Goal: Download file/media

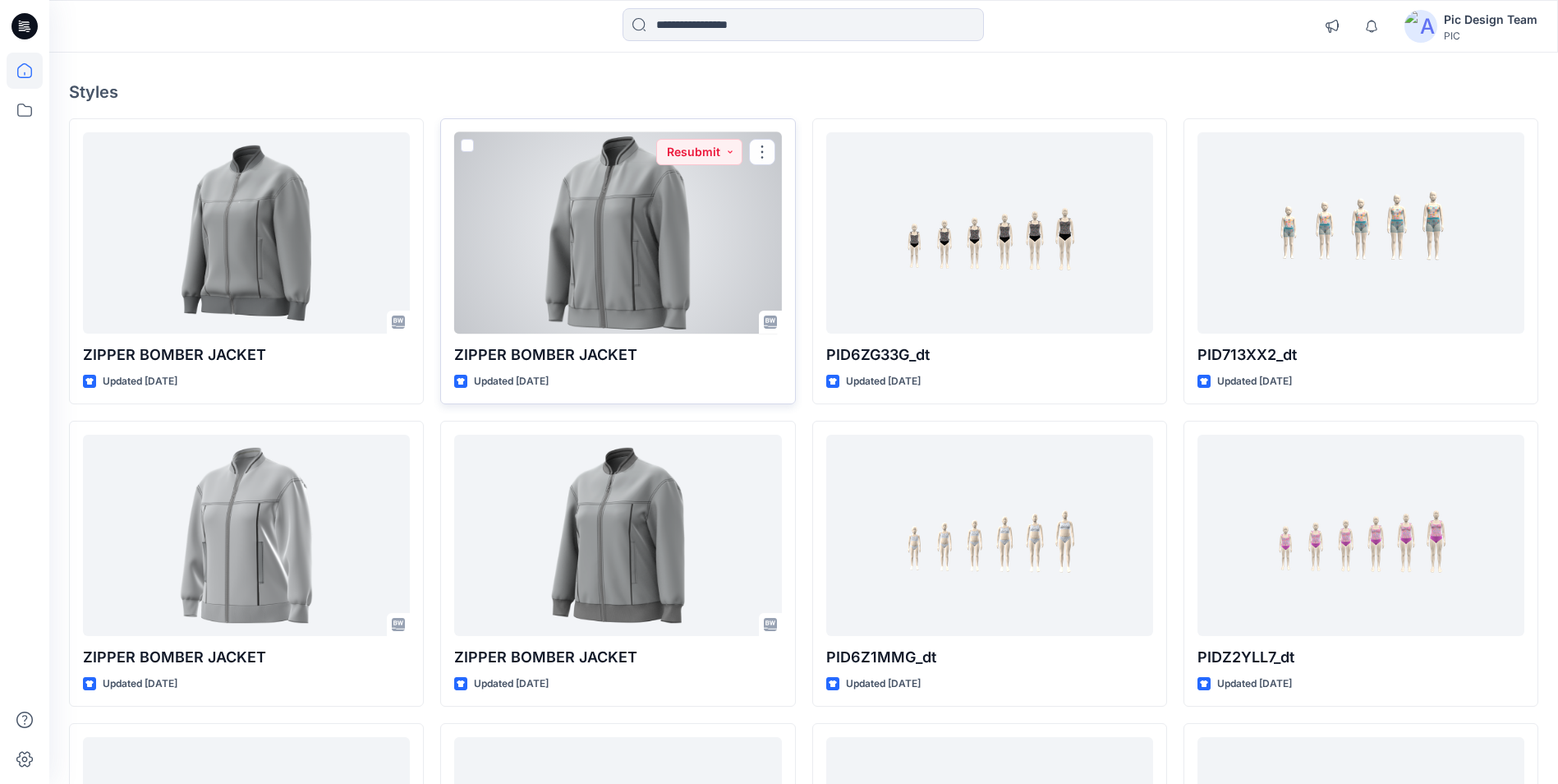
scroll to position [88, 0]
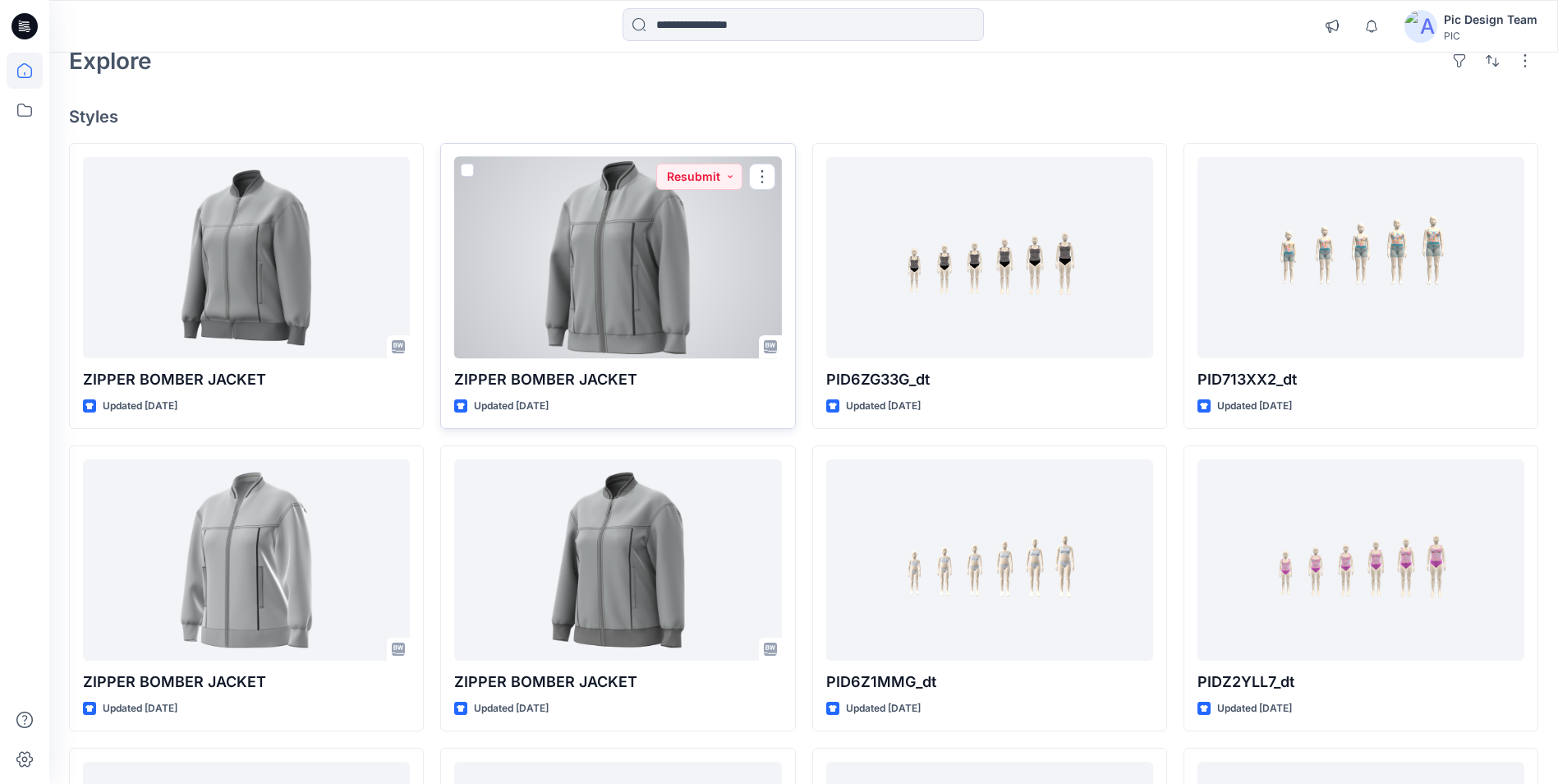
click at [594, 307] on div at bounding box center [617, 257] width 327 height 201
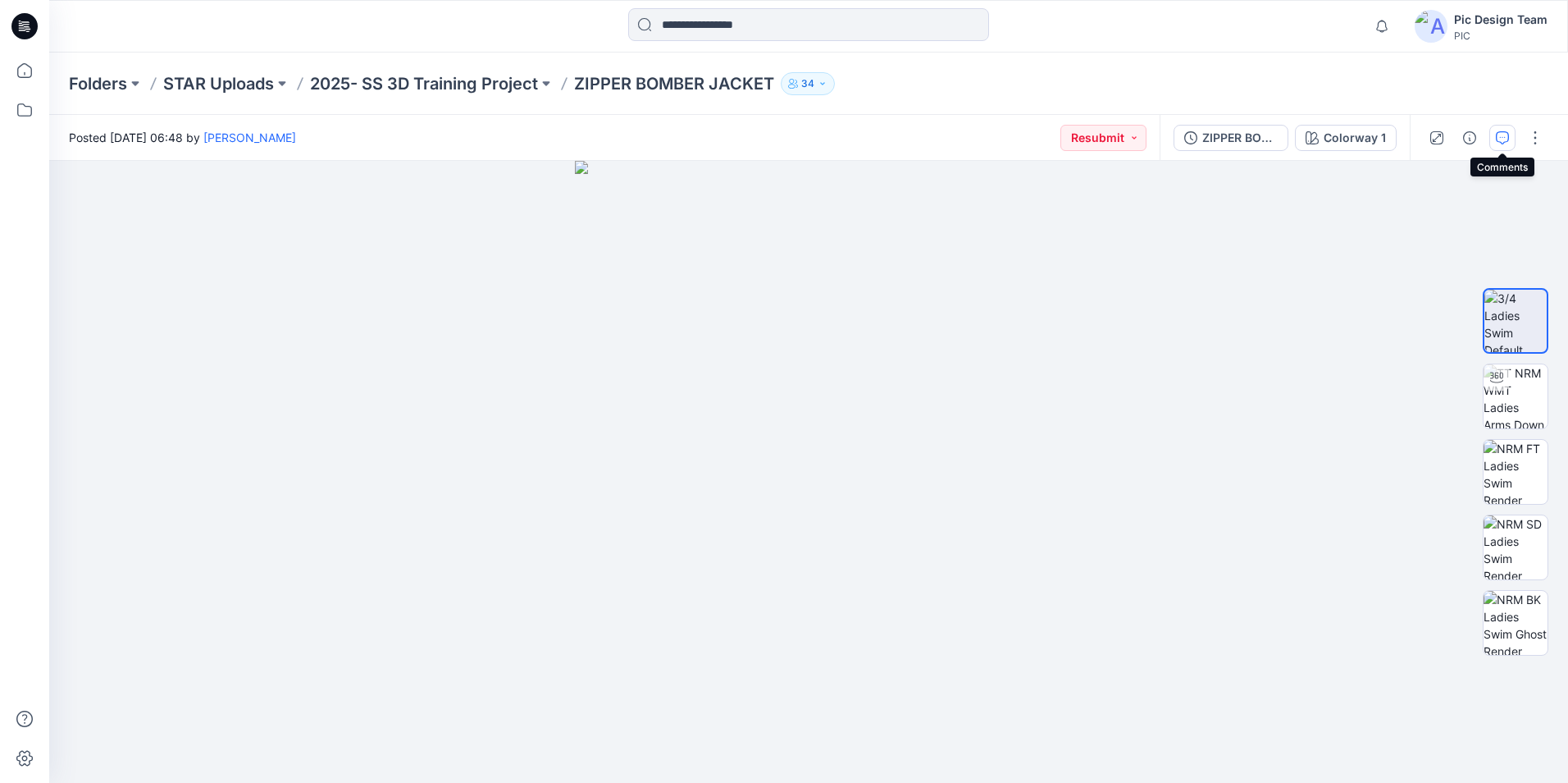
click at [1497, 143] on icon "button" at bounding box center [1502, 137] width 13 height 13
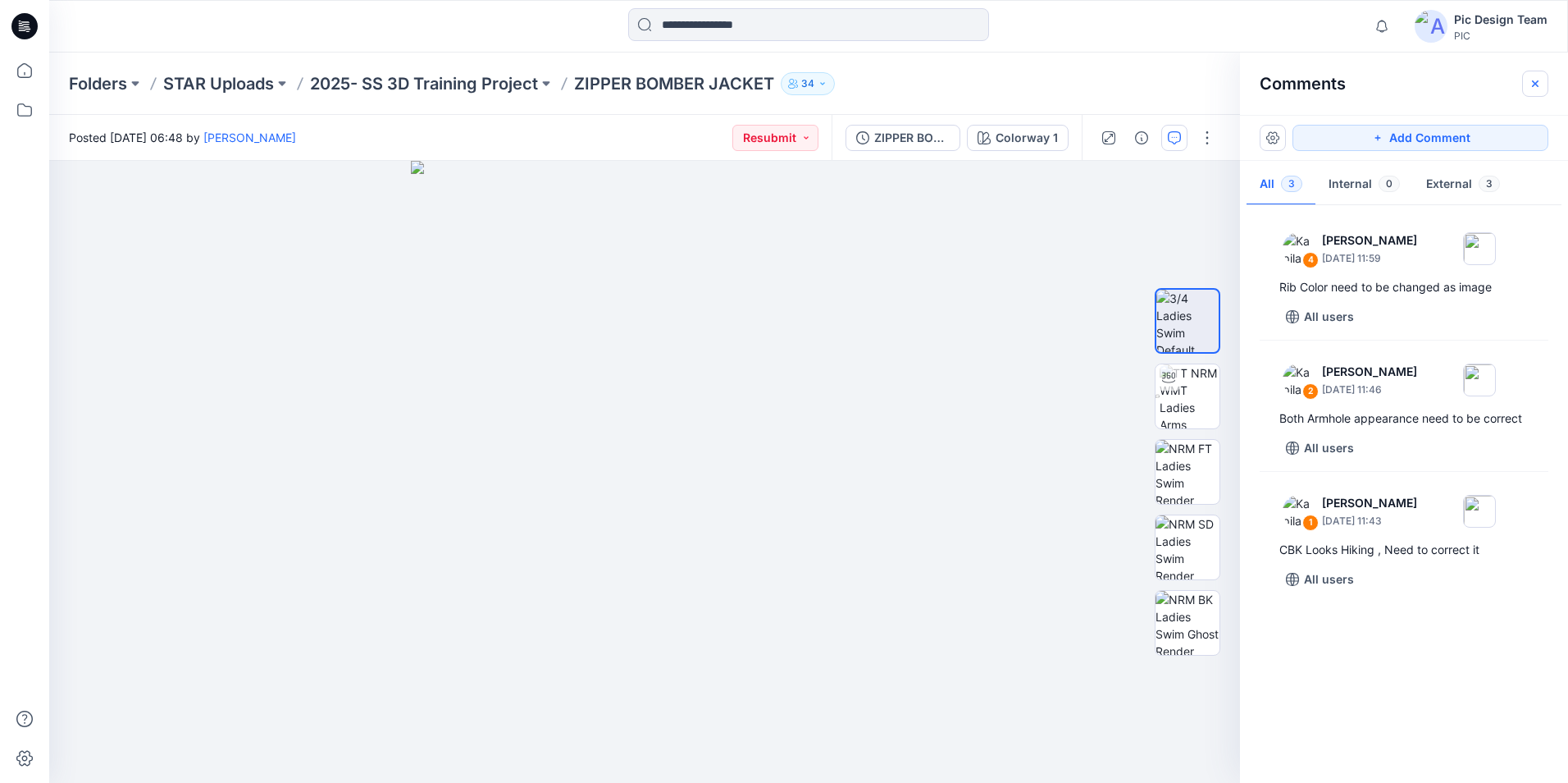
click at [1545, 88] on button "button" at bounding box center [1534, 83] width 26 height 26
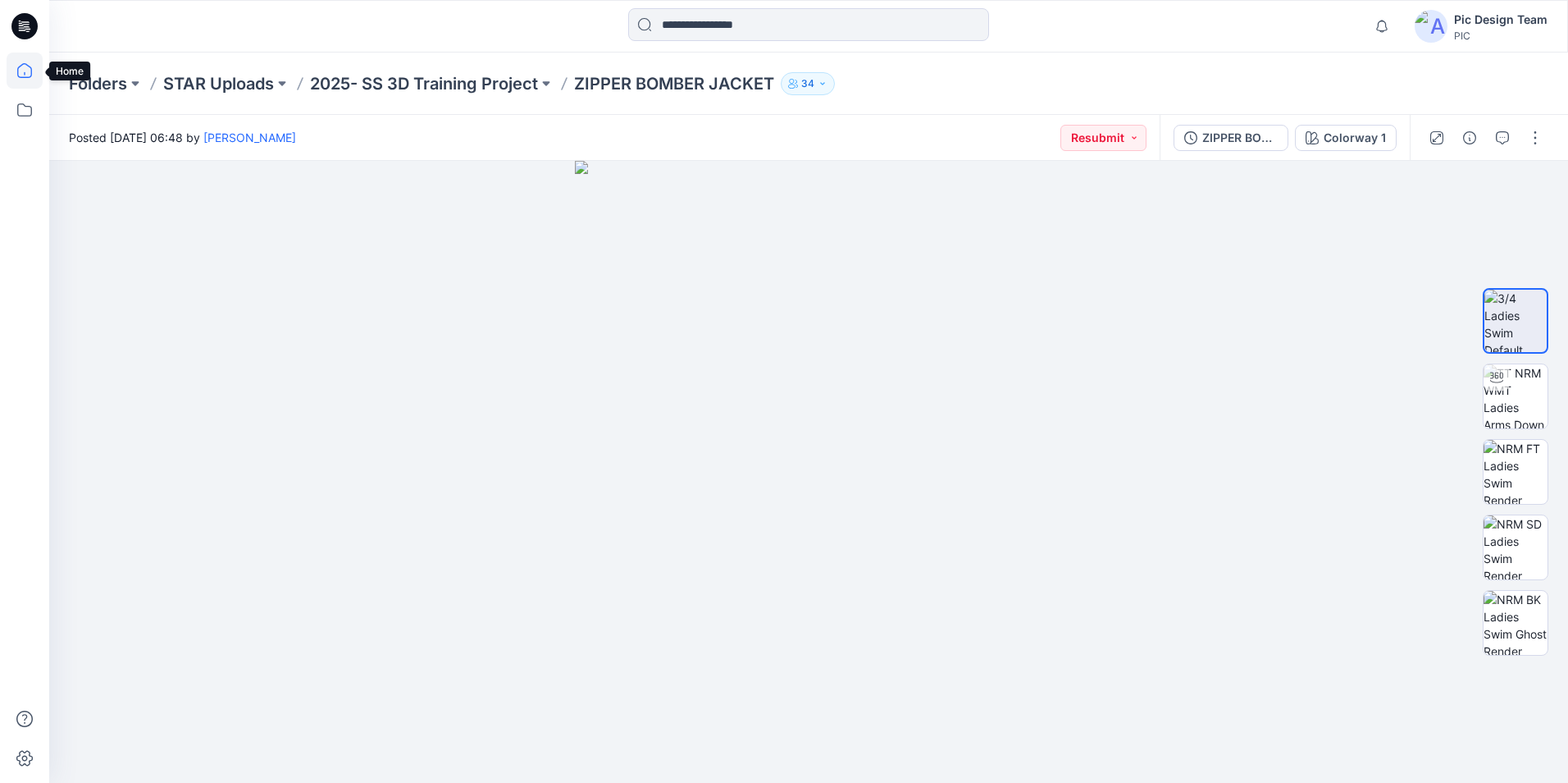
click at [31, 76] on icon at bounding box center [25, 70] width 15 height 15
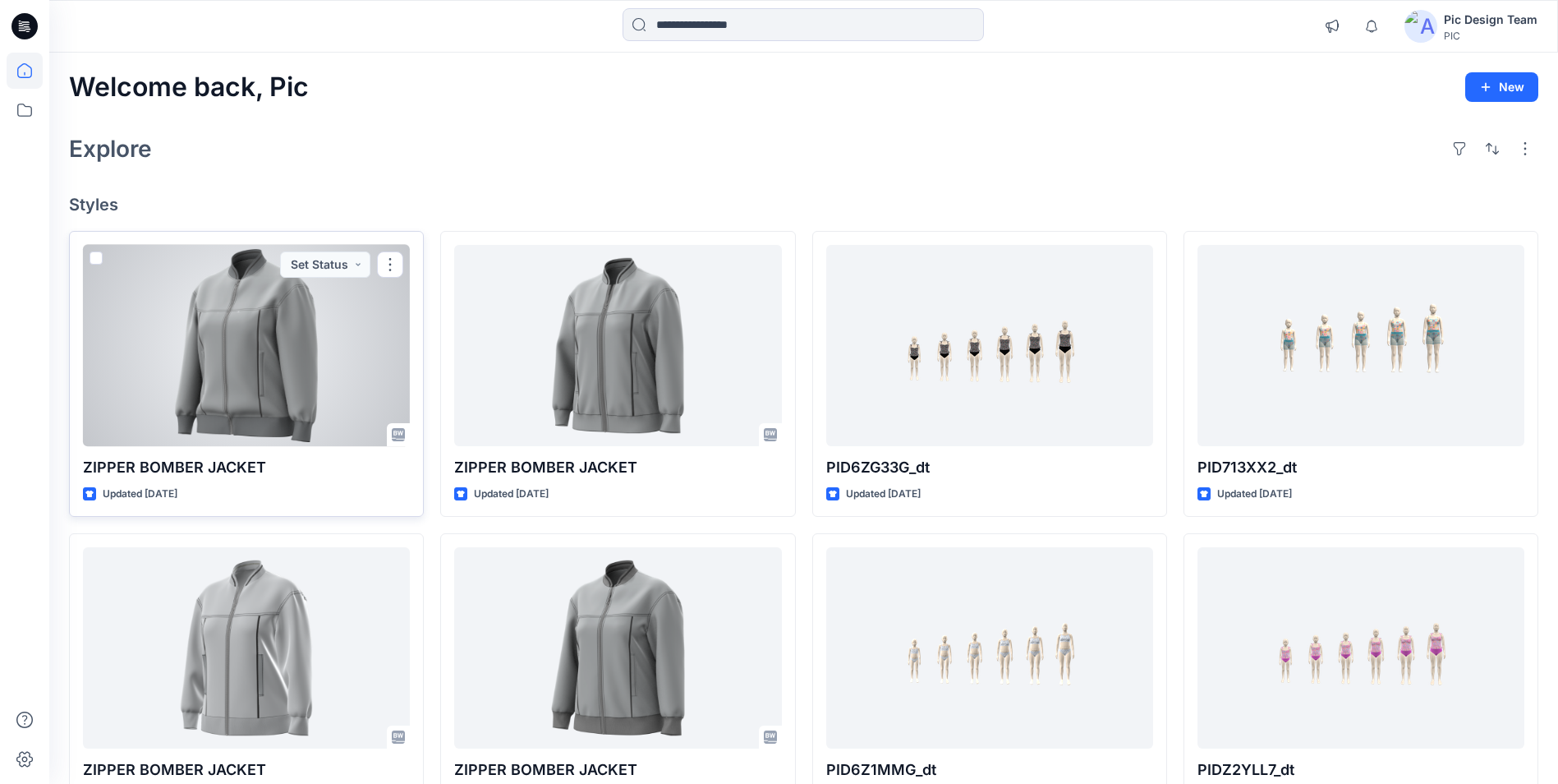
click at [244, 374] on div at bounding box center [246, 346] width 327 height 201
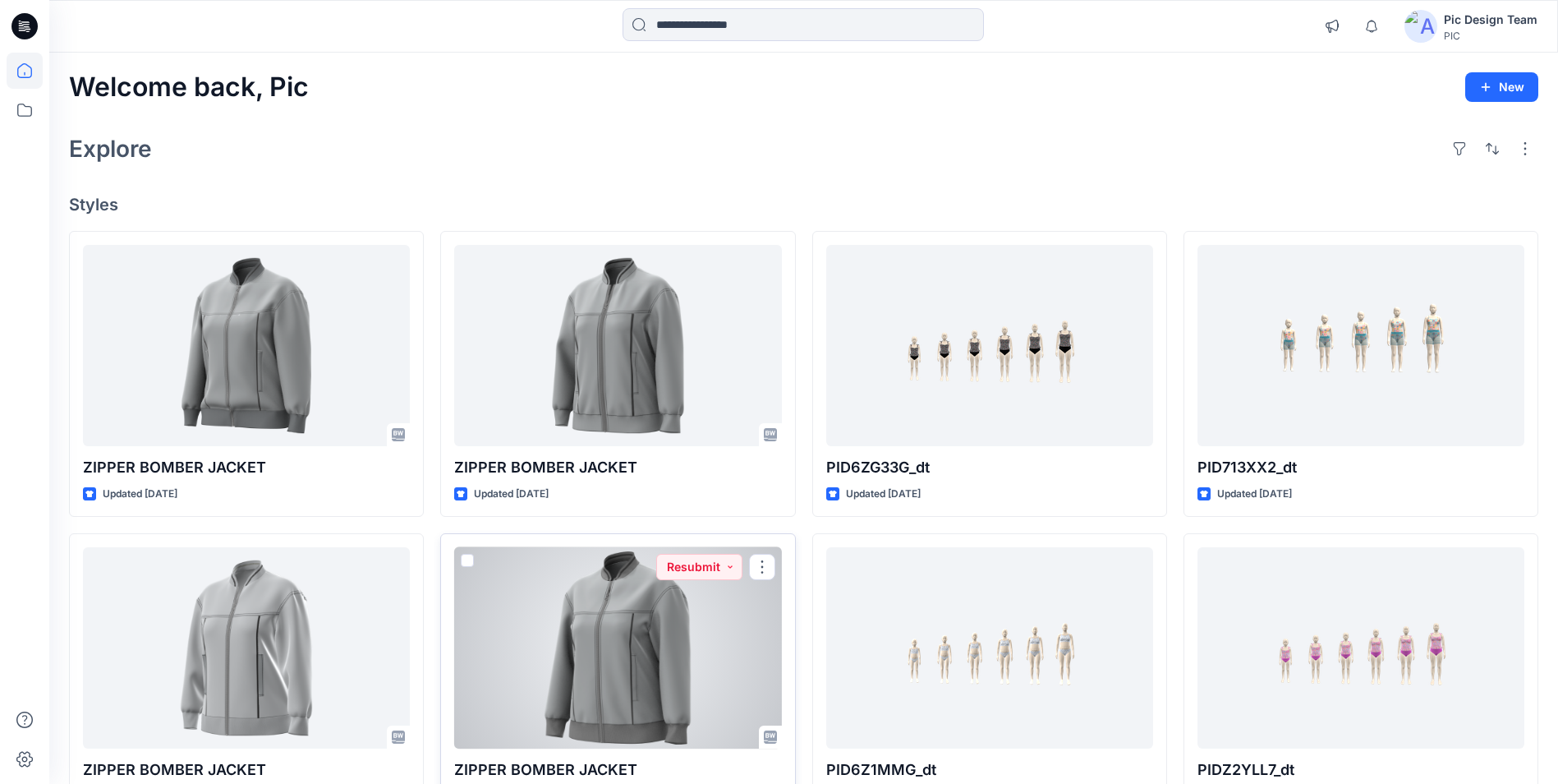
scroll to position [82, 0]
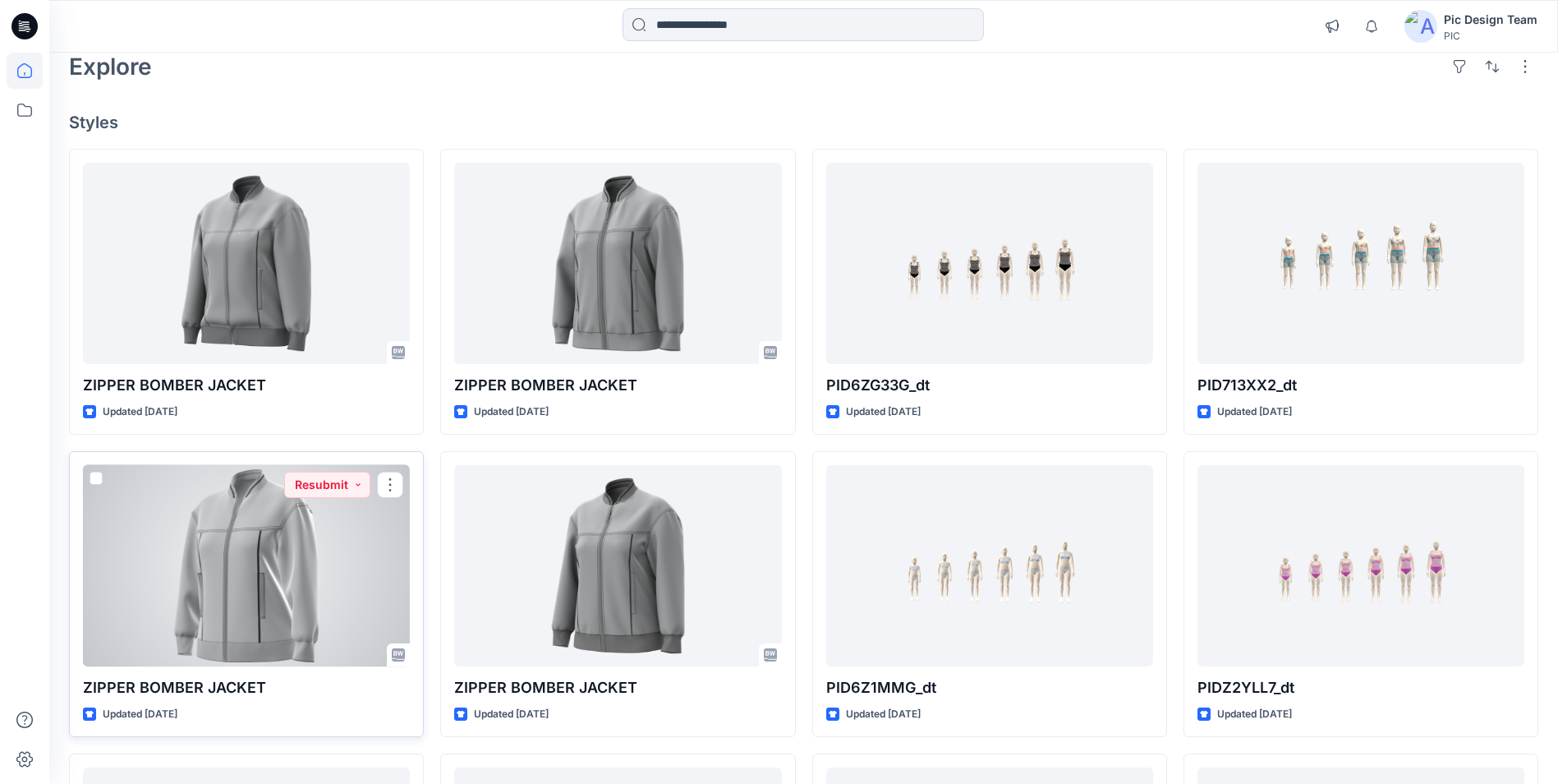
click at [331, 591] on div at bounding box center [246, 565] width 327 height 201
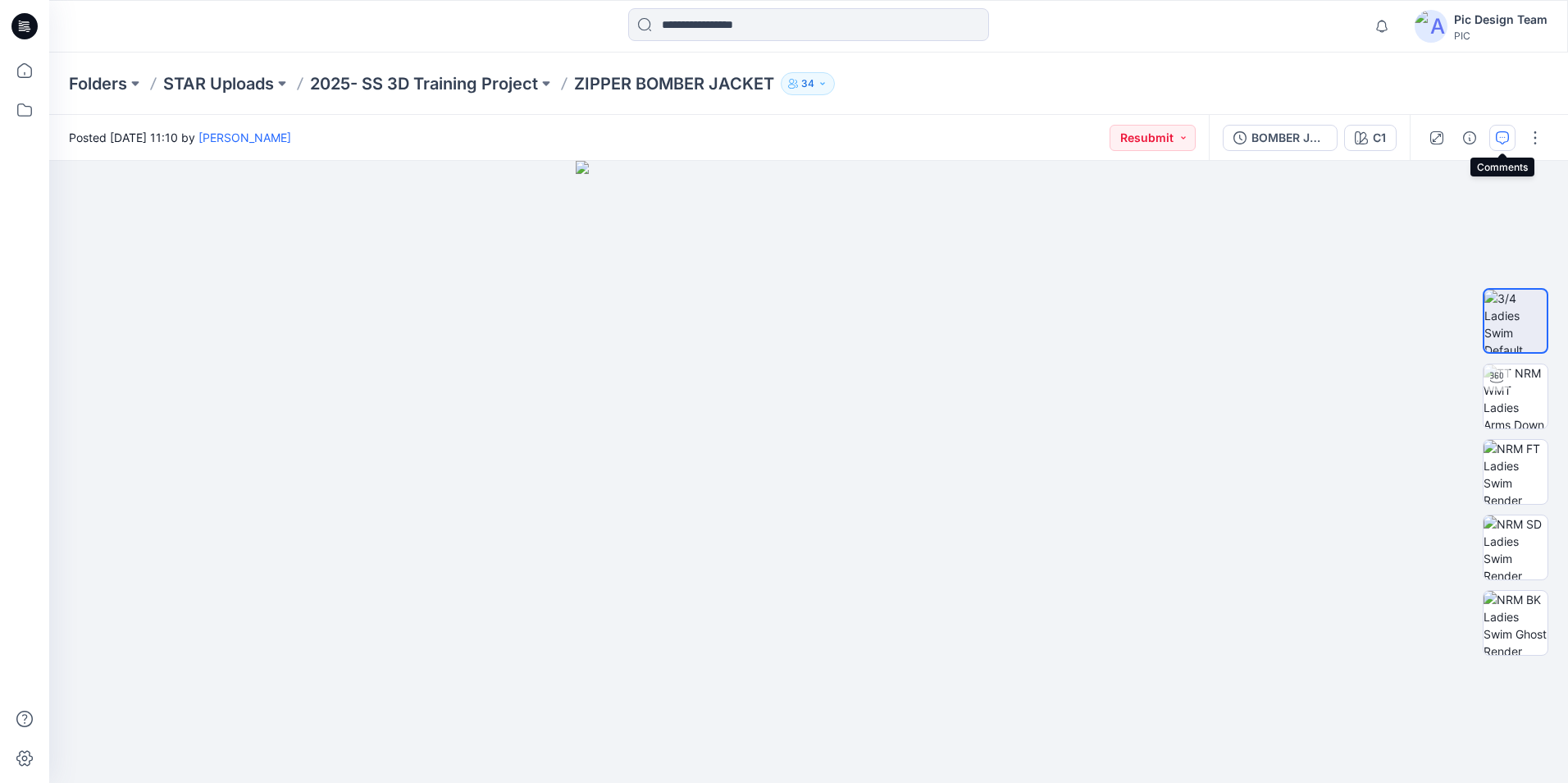
click at [1492, 137] on button "button" at bounding box center [1502, 137] width 26 height 26
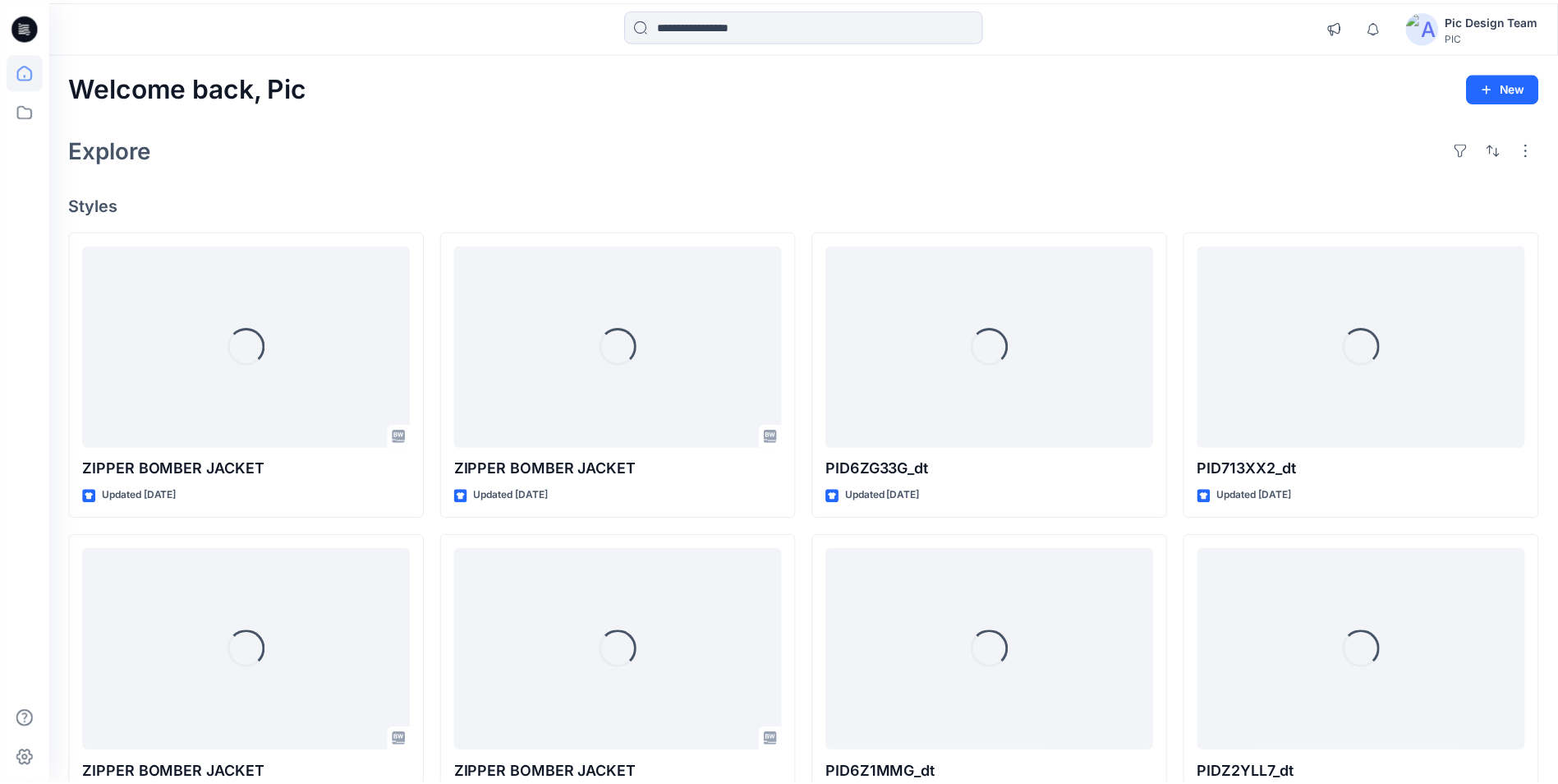
scroll to position [82, 0]
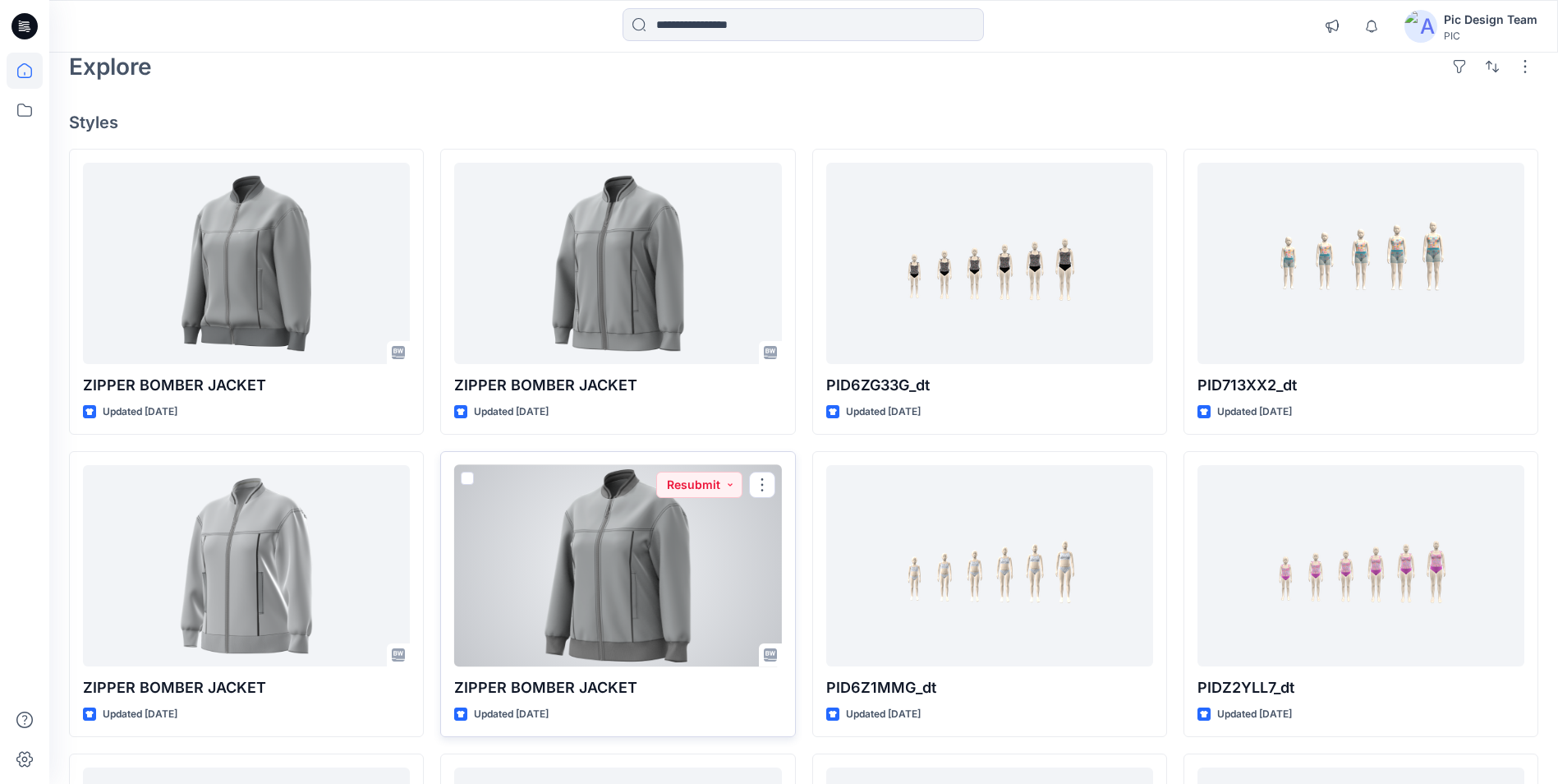
click at [618, 572] on div at bounding box center [617, 565] width 327 height 201
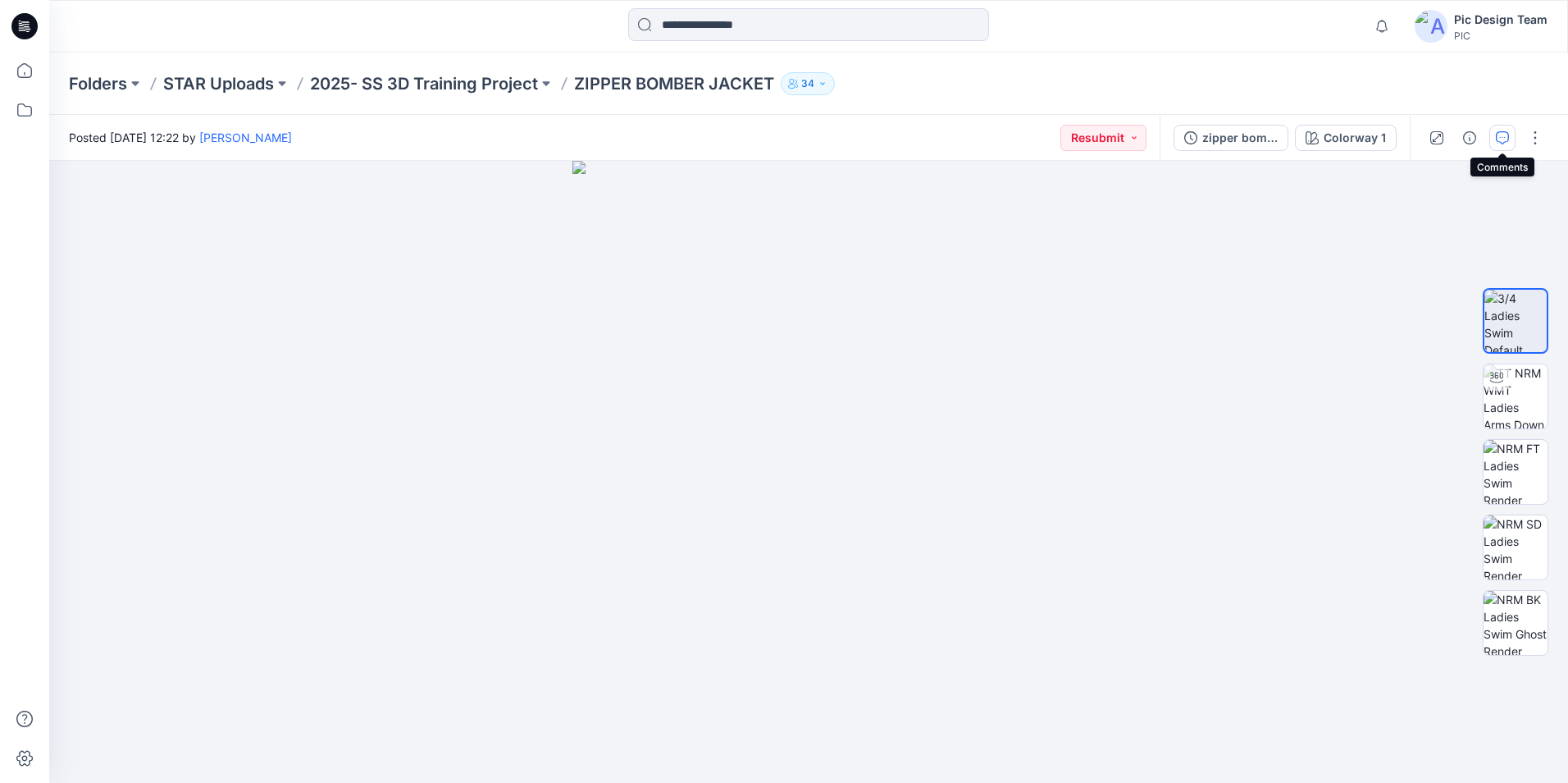
click at [1504, 149] on button "button" at bounding box center [1502, 137] width 26 height 26
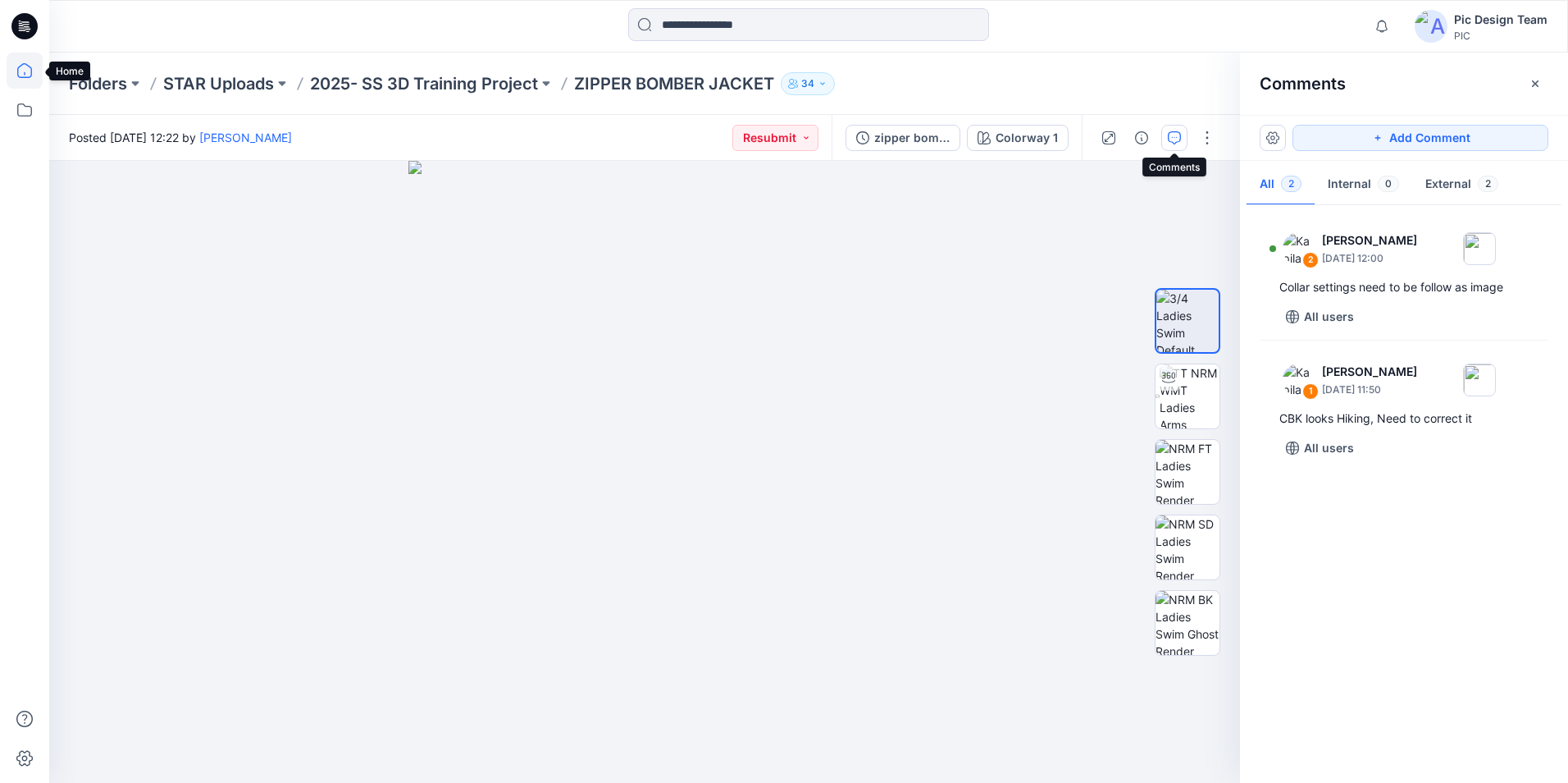
click at [23, 77] on icon at bounding box center [25, 70] width 15 height 15
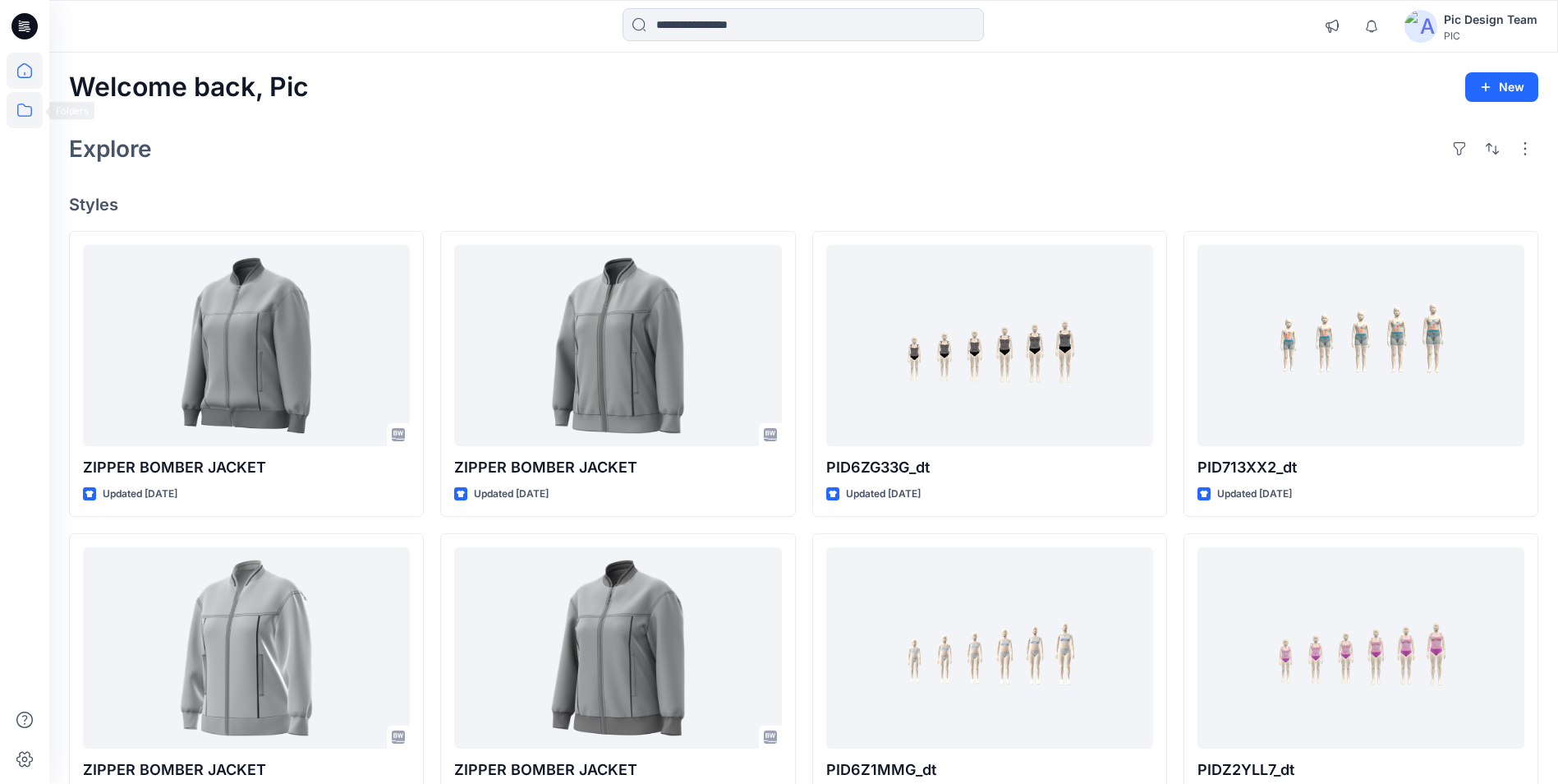
click at [22, 112] on icon at bounding box center [25, 110] width 36 height 36
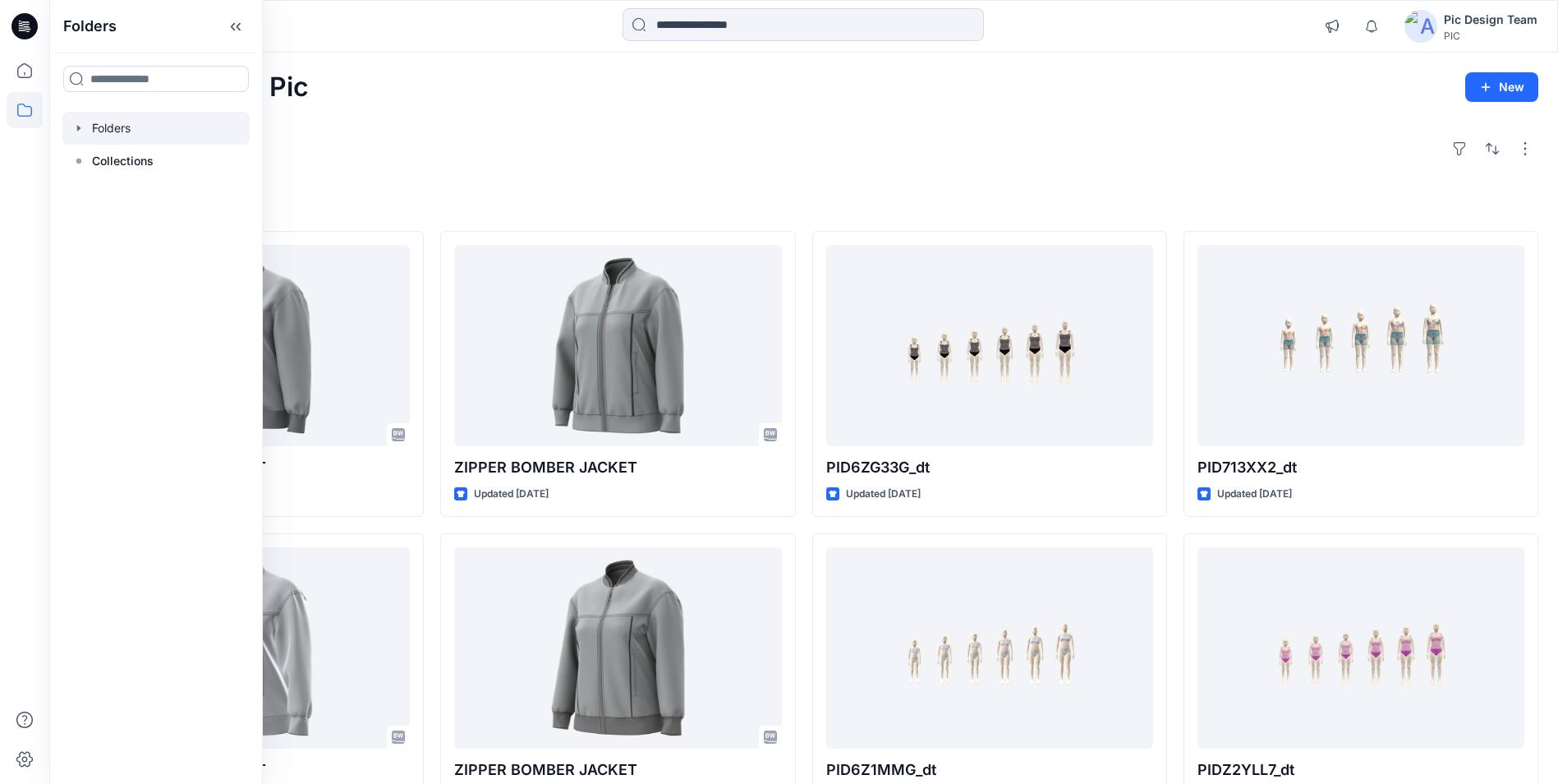
click at [122, 132] on div at bounding box center [155, 129] width 187 height 33
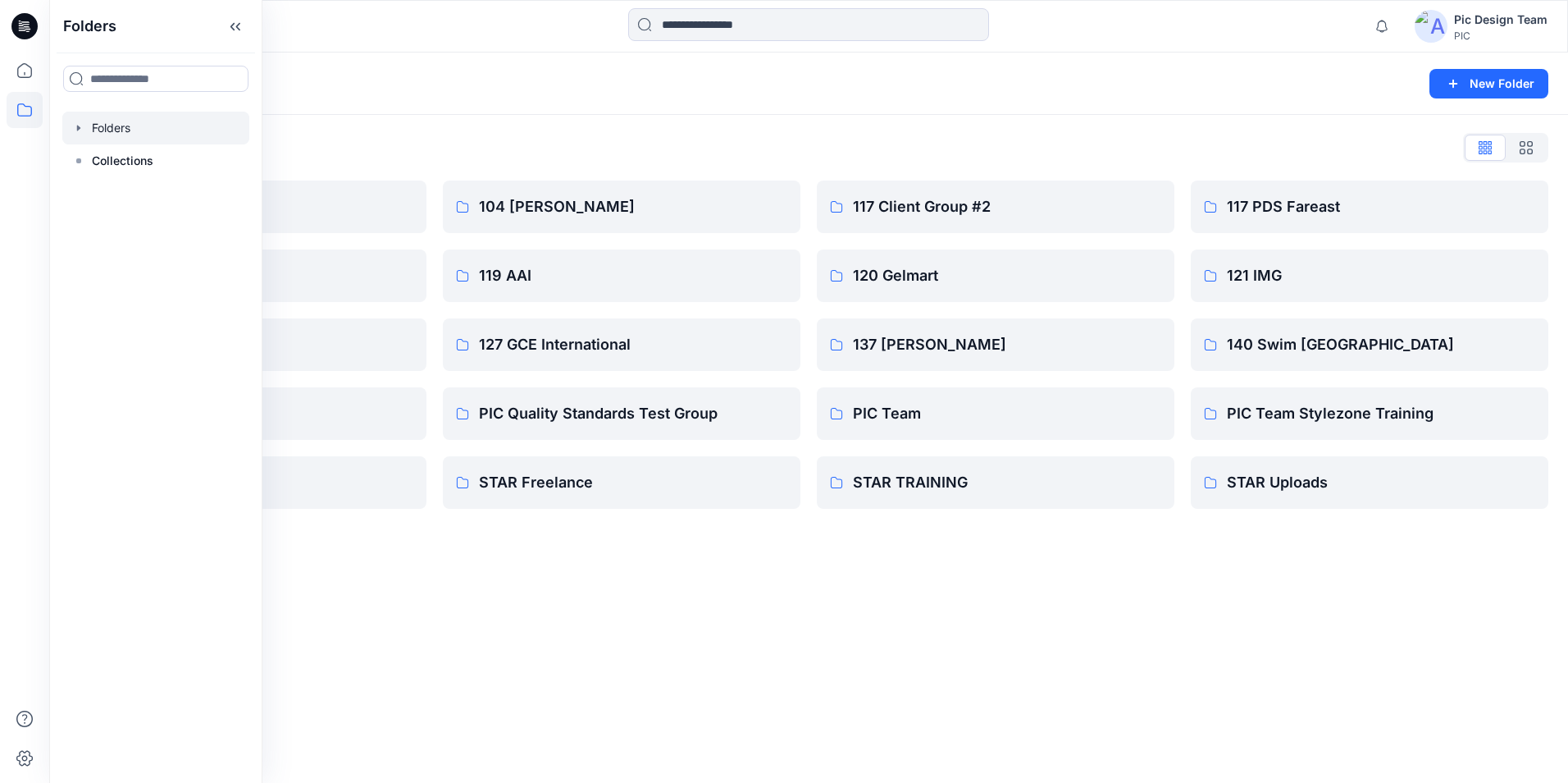
click at [365, 135] on div "Folders List" at bounding box center [809, 147] width 1480 height 26
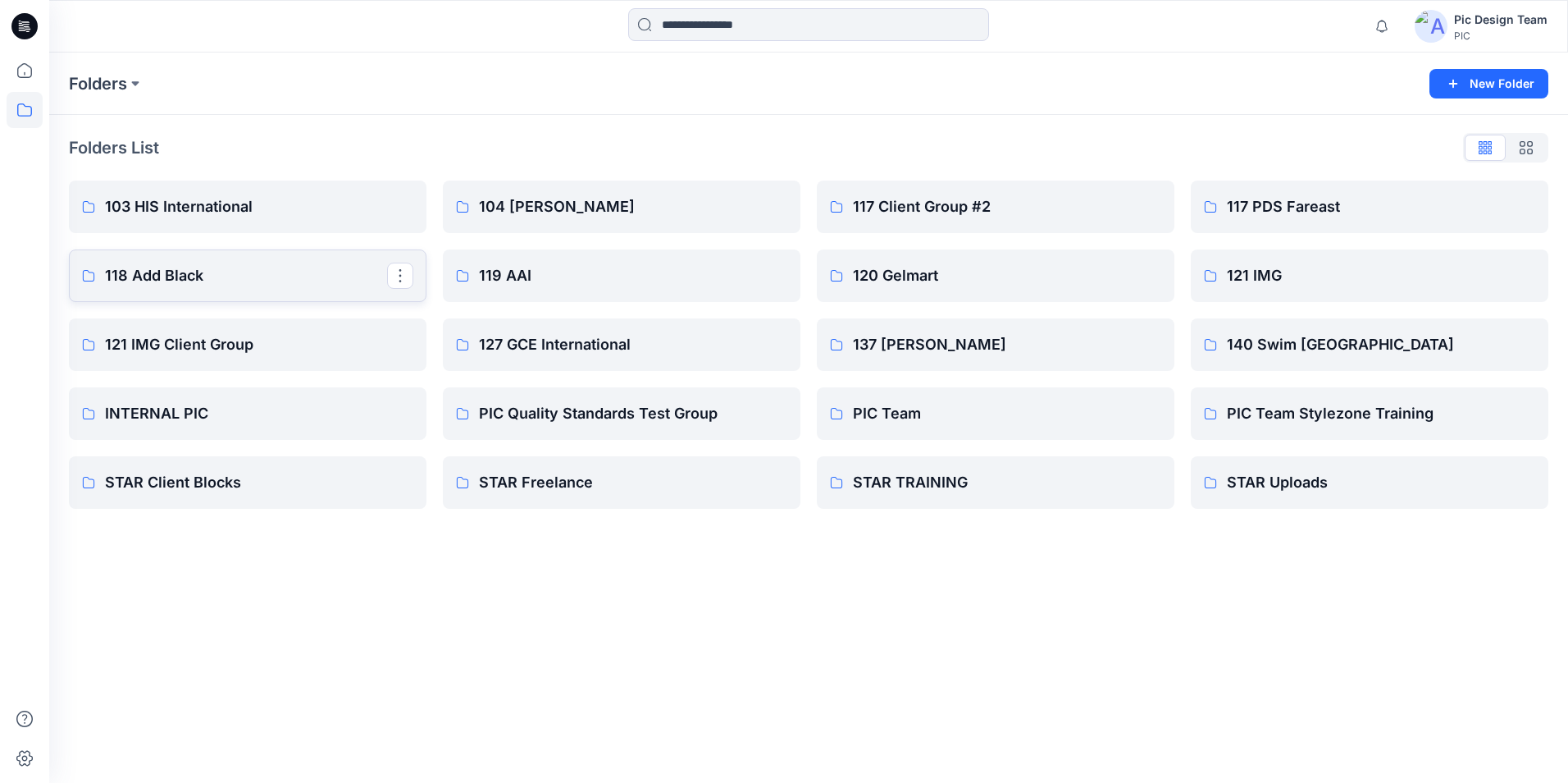
click at [278, 254] on link "118 Add Black" at bounding box center [248, 276] width 358 height 53
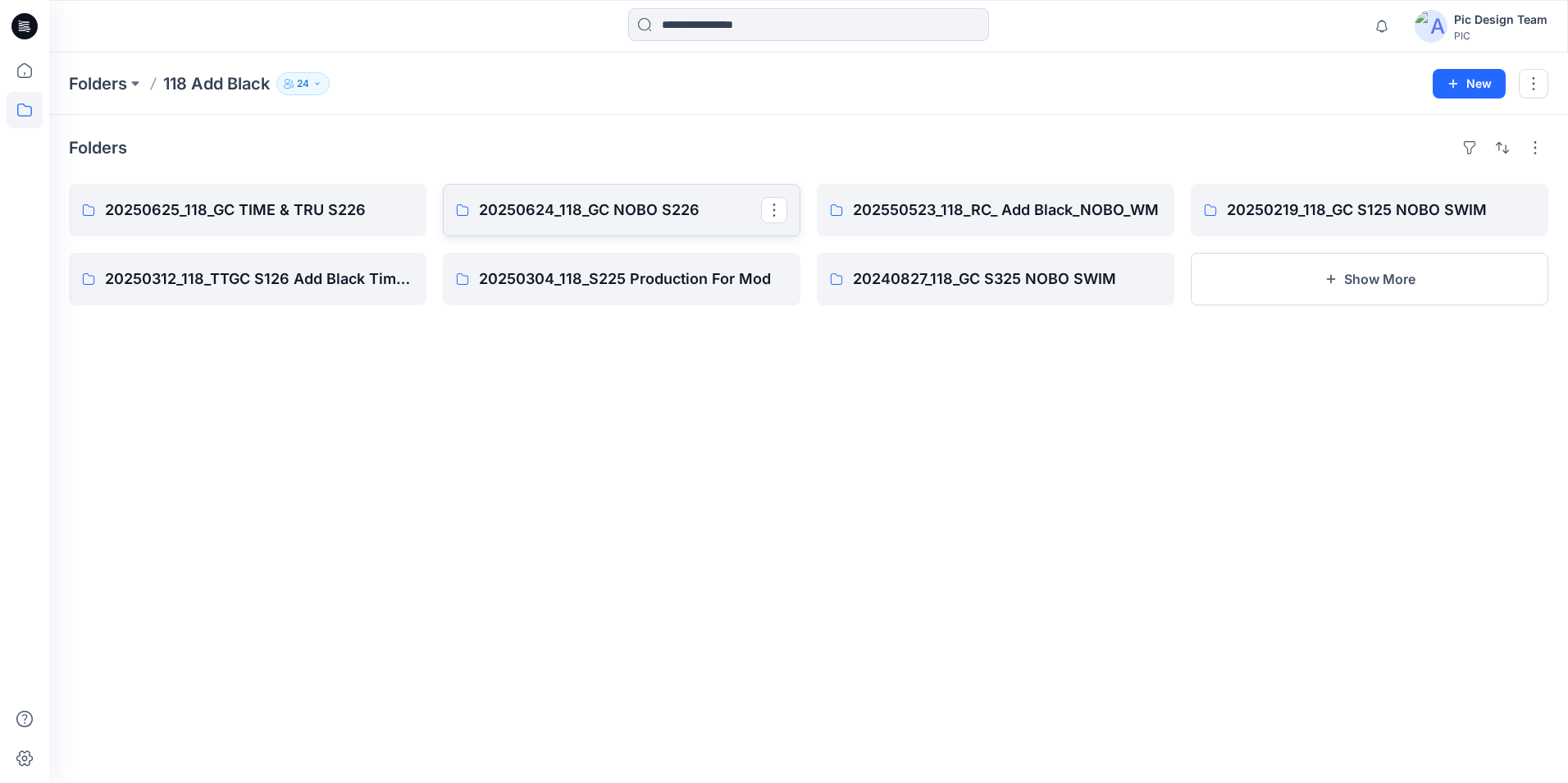
click at [676, 212] on p "20250624_118_GC NOBO S226" at bounding box center [620, 209] width 282 height 23
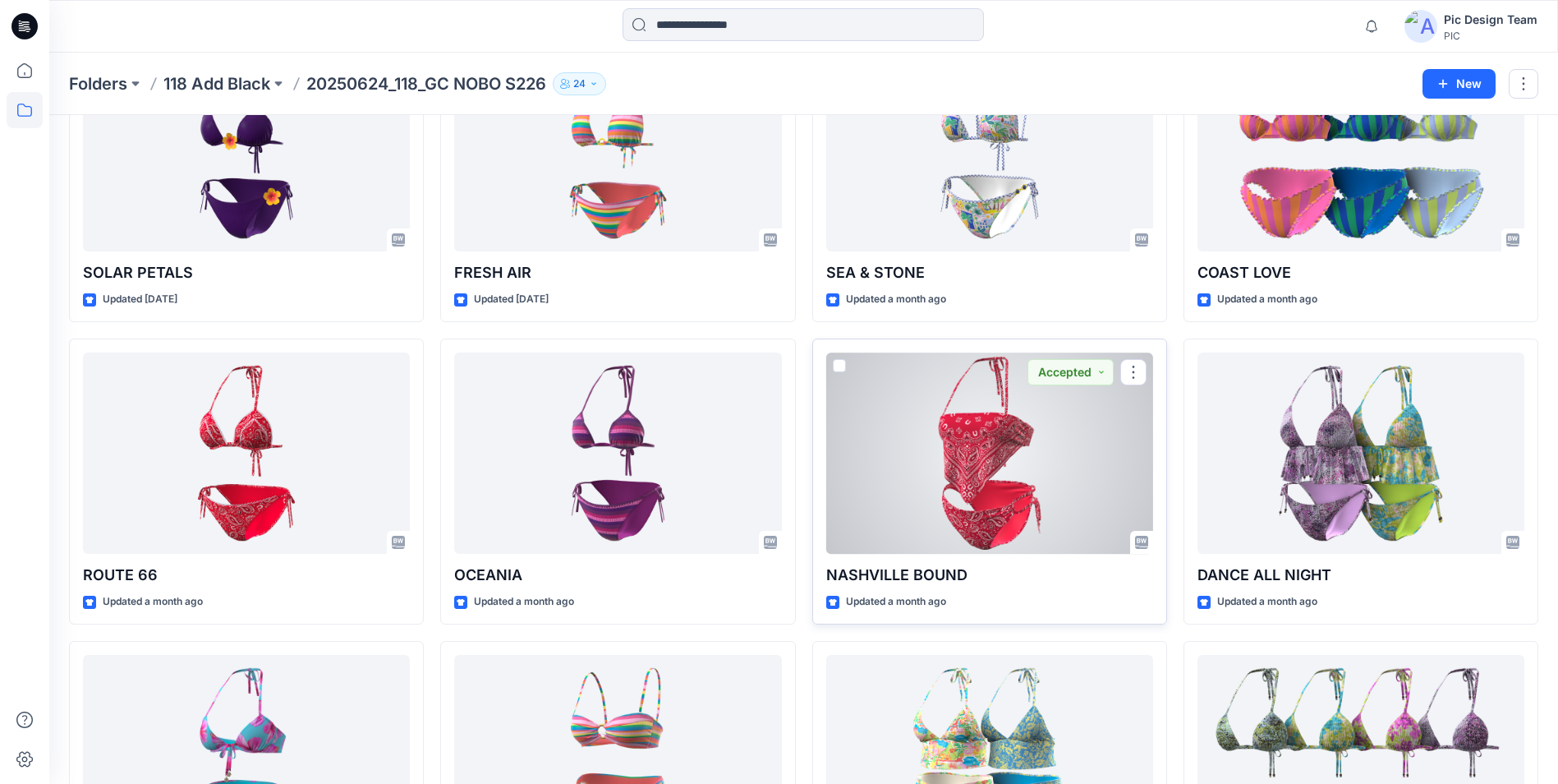
scroll to position [452, 0]
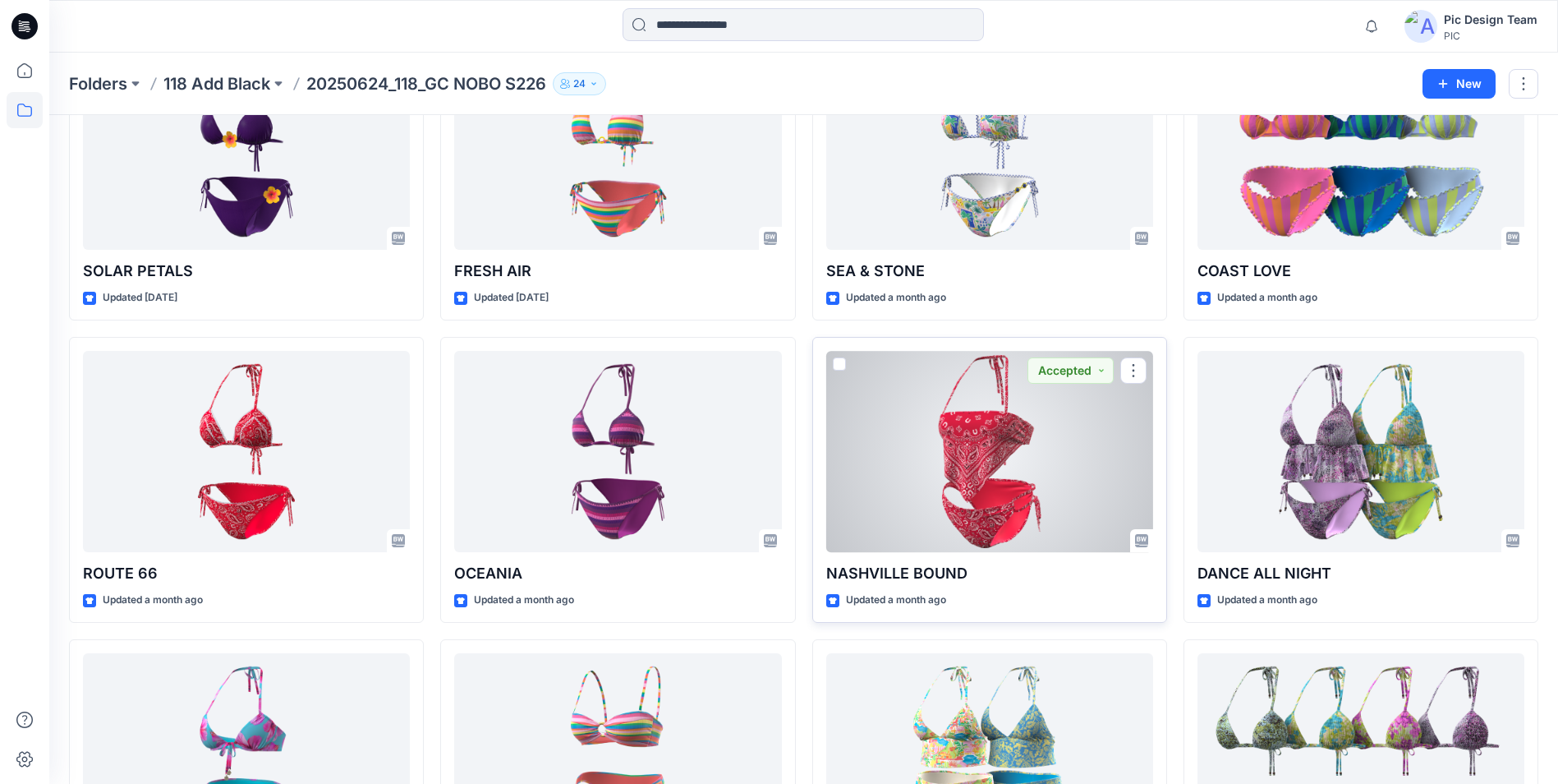
click at [1022, 498] on div at bounding box center [989, 451] width 327 height 201
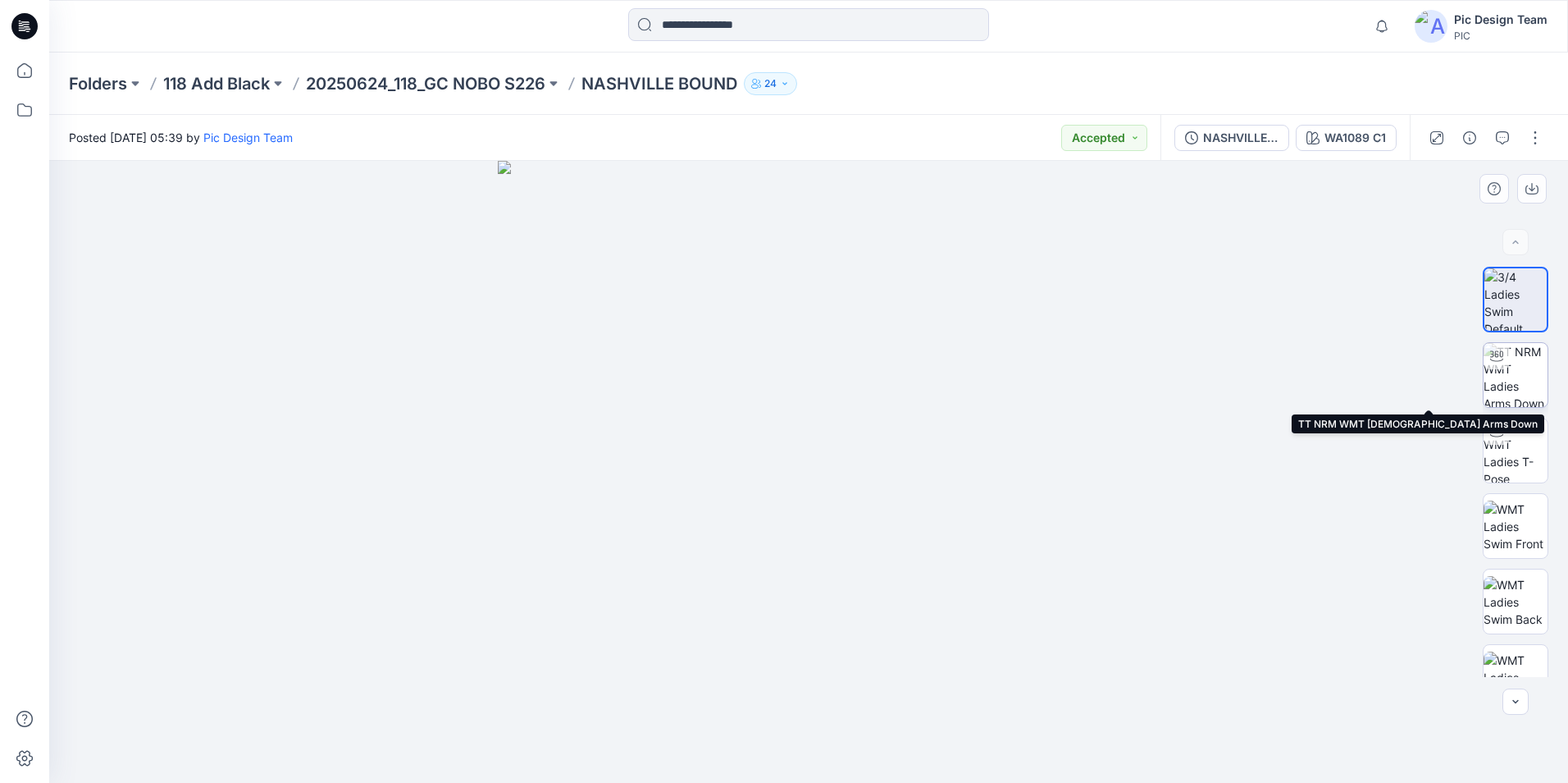
click at [1514, 388] on img at bounding box center [1515, 375] width 64 height 64
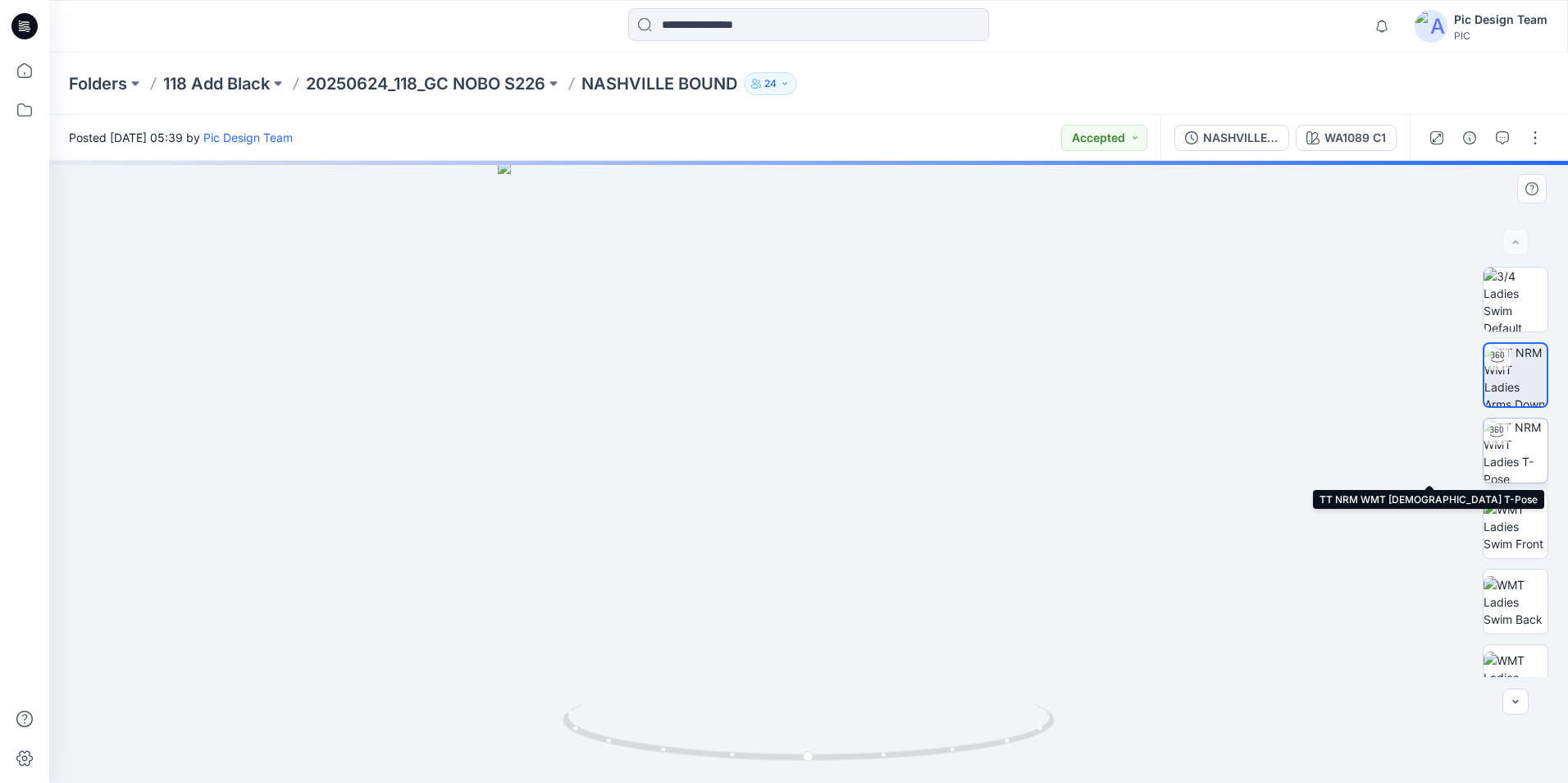
click at [1502, 459] on img at bounding box center [1515, 451] width 64 height 64
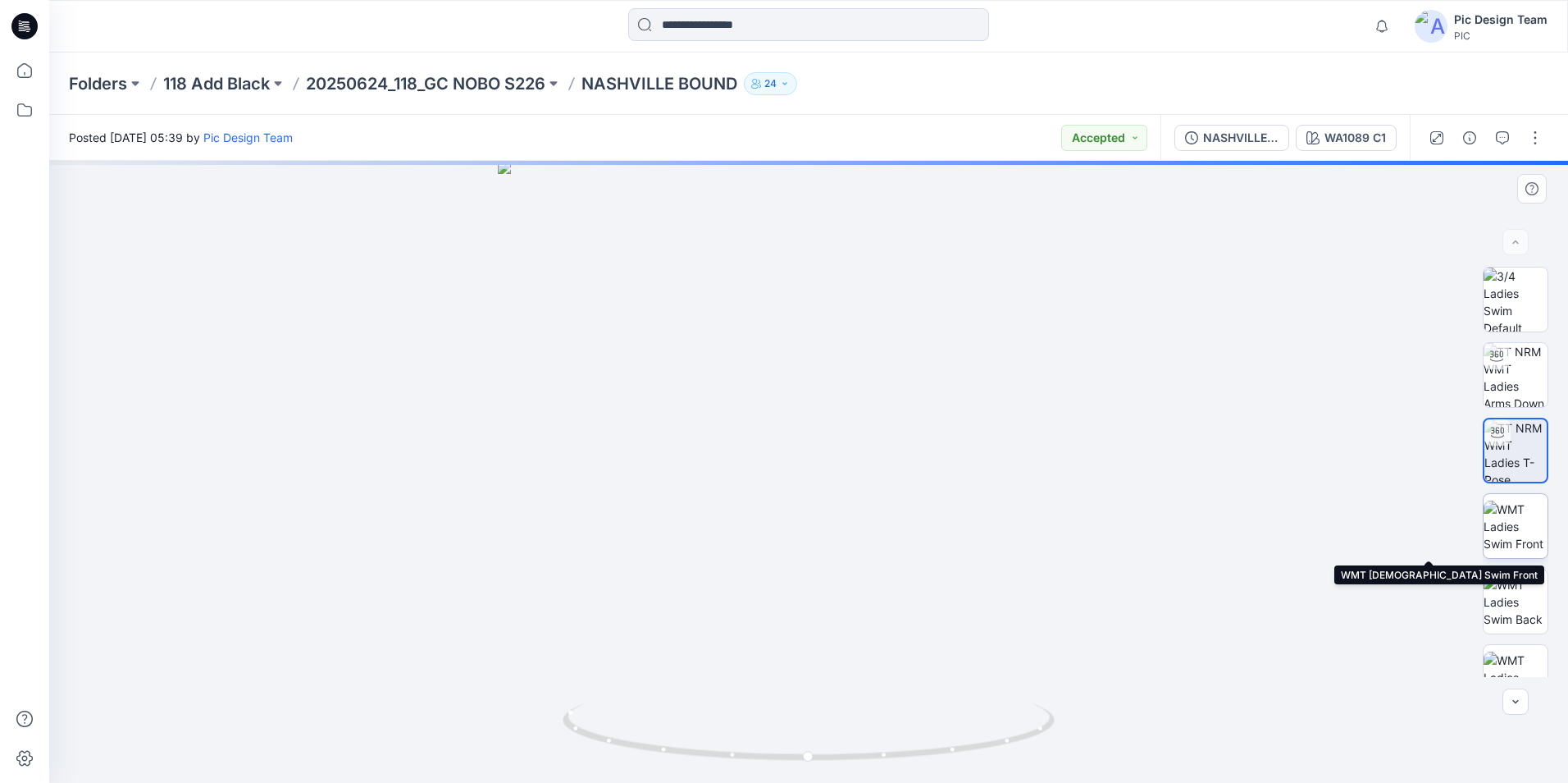
click at [1496, 524] on img at bounding box center [1515, 526] width 64 height 52
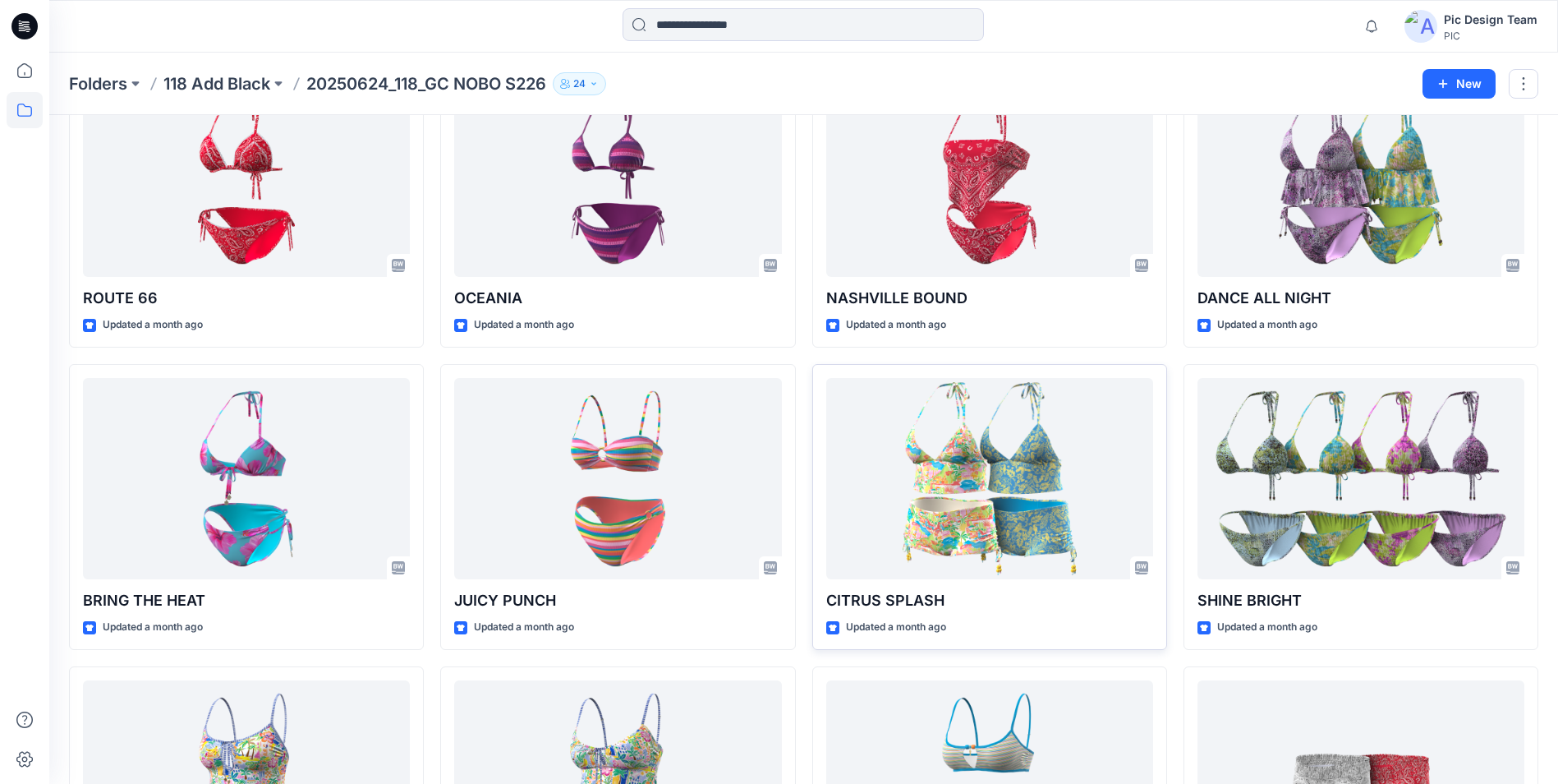
scroll to position [698, 0]
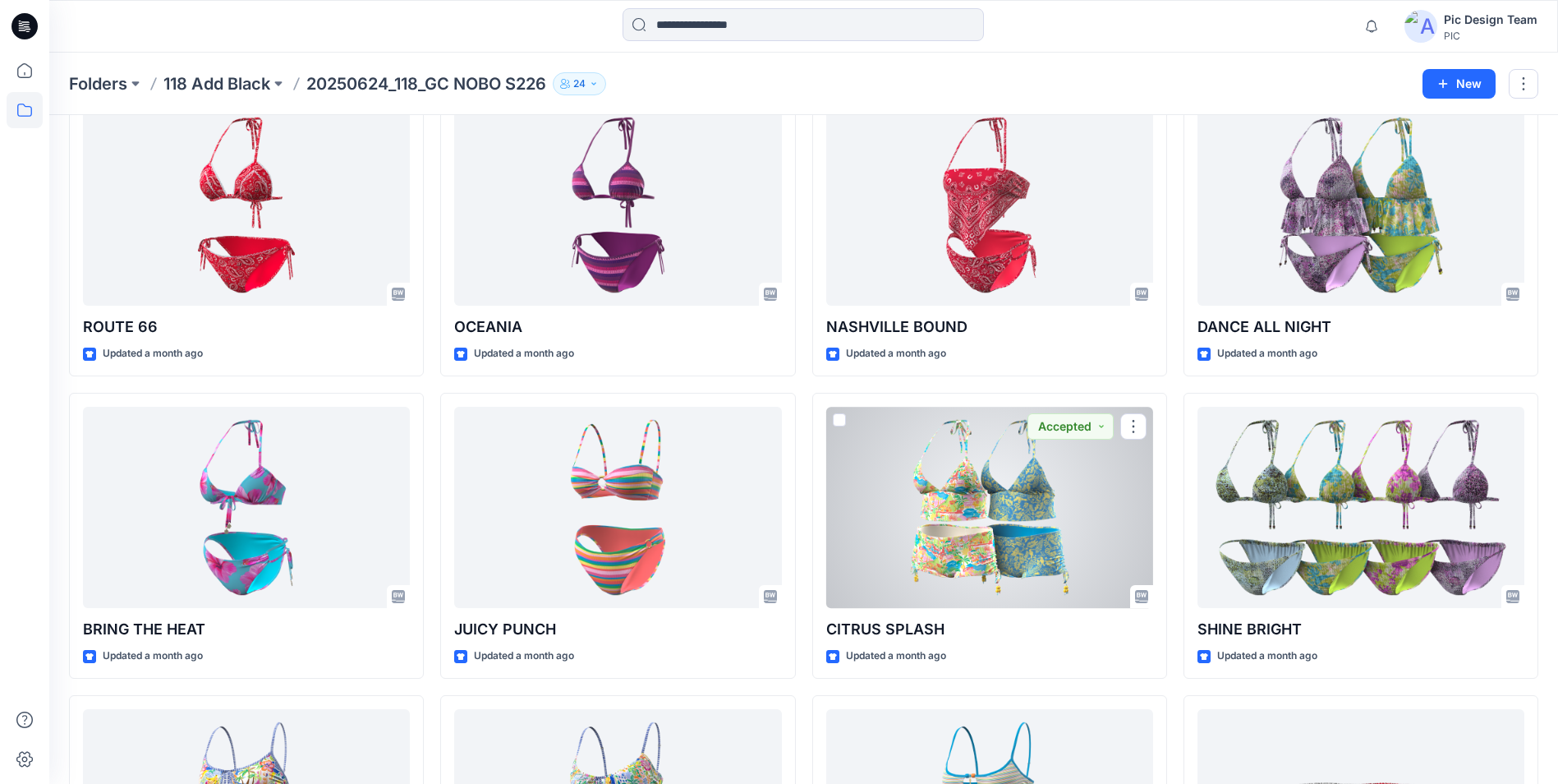
click at [969, 518] on div at bounding box center [989, 507] width 327 height 201
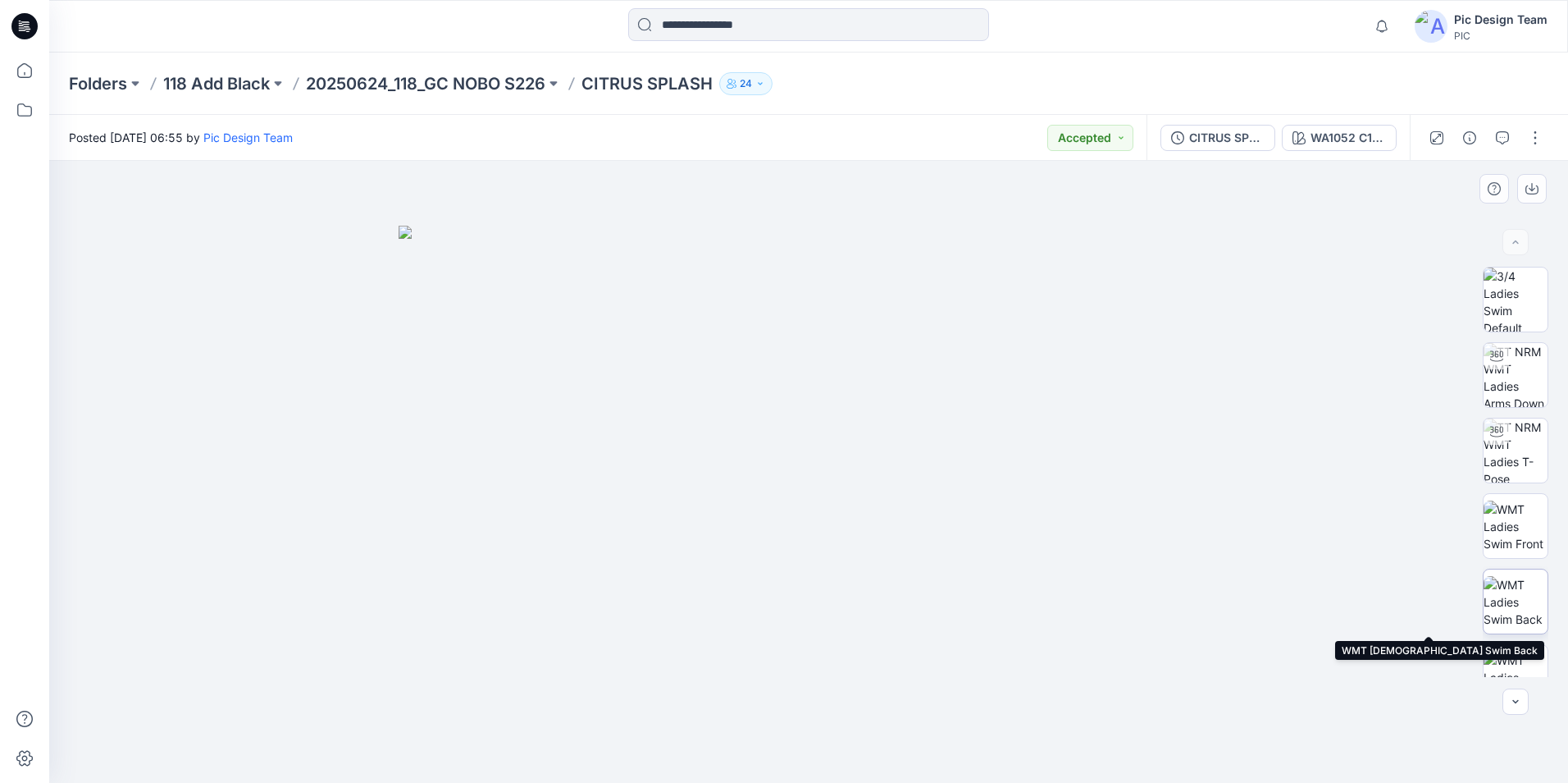
click at [1521, 602] on img at bounding box center [1515, 602] width 64 height 52
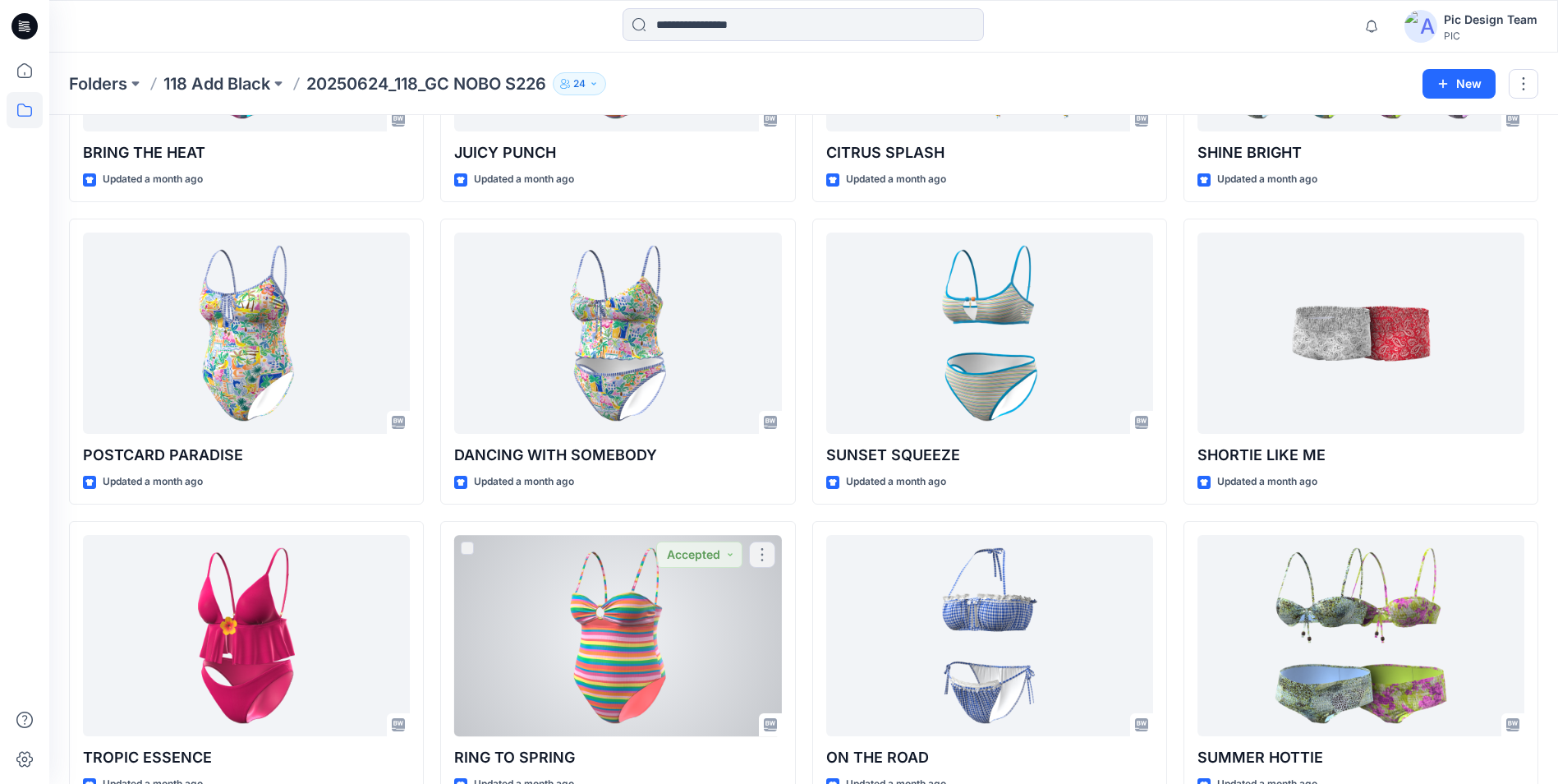
scroll to position [1168, 0]
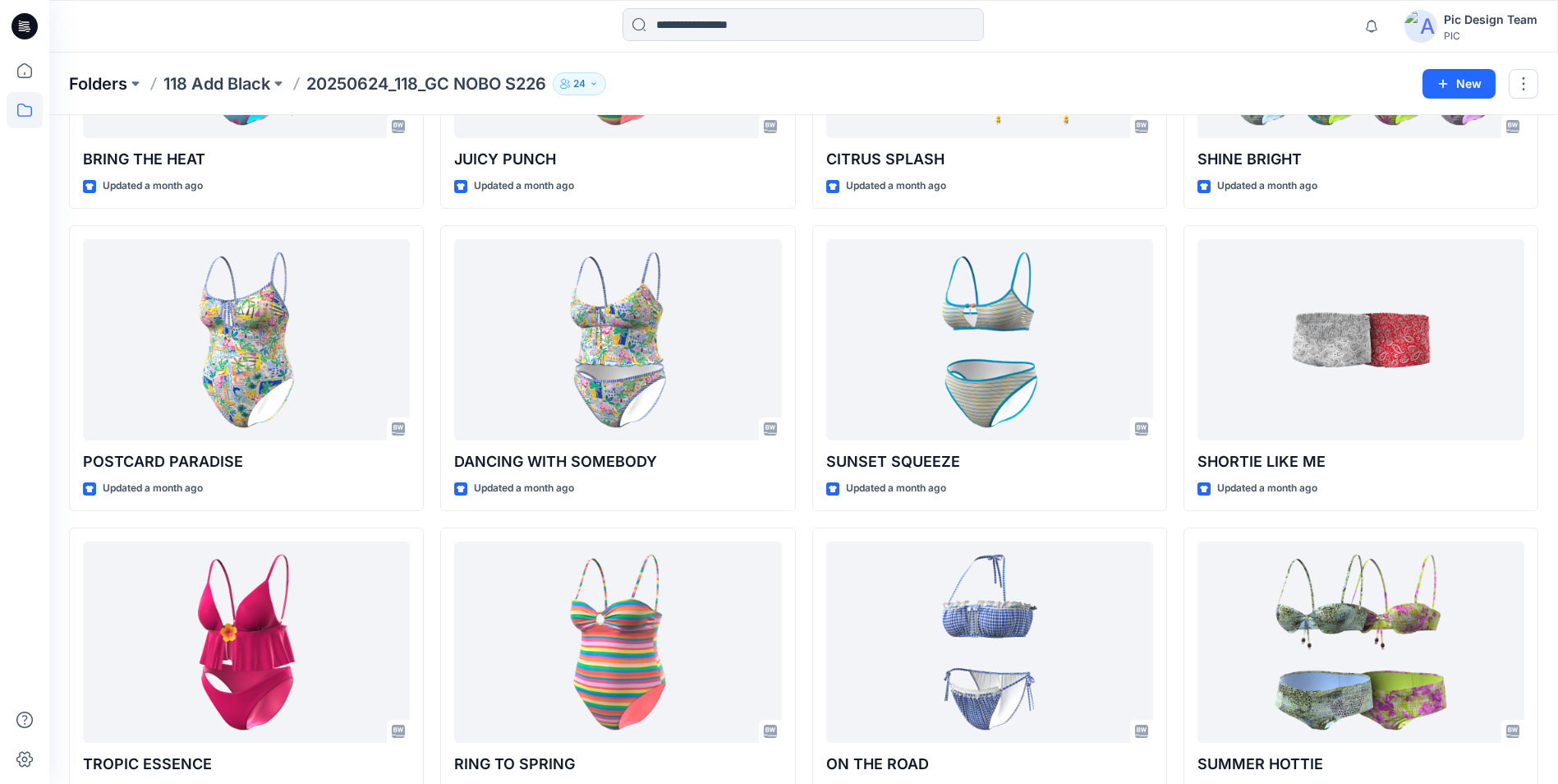
click at [91, 82] on p "Folders" at bounding box center [98, 83] width 58 height 23
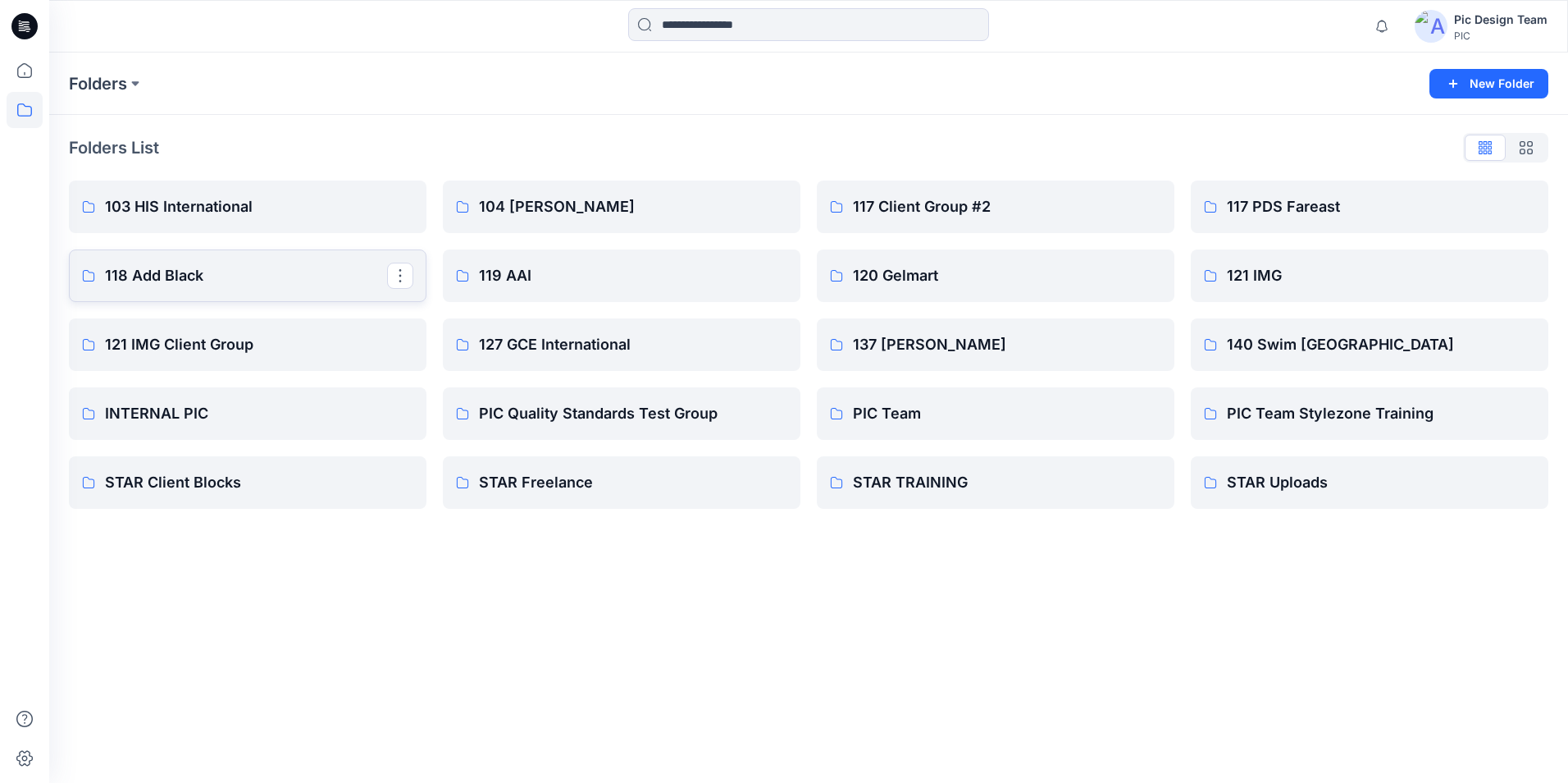
click at [311, 284] on p "118 Add Black" at bounding box center [246, 275] width 282 height 23
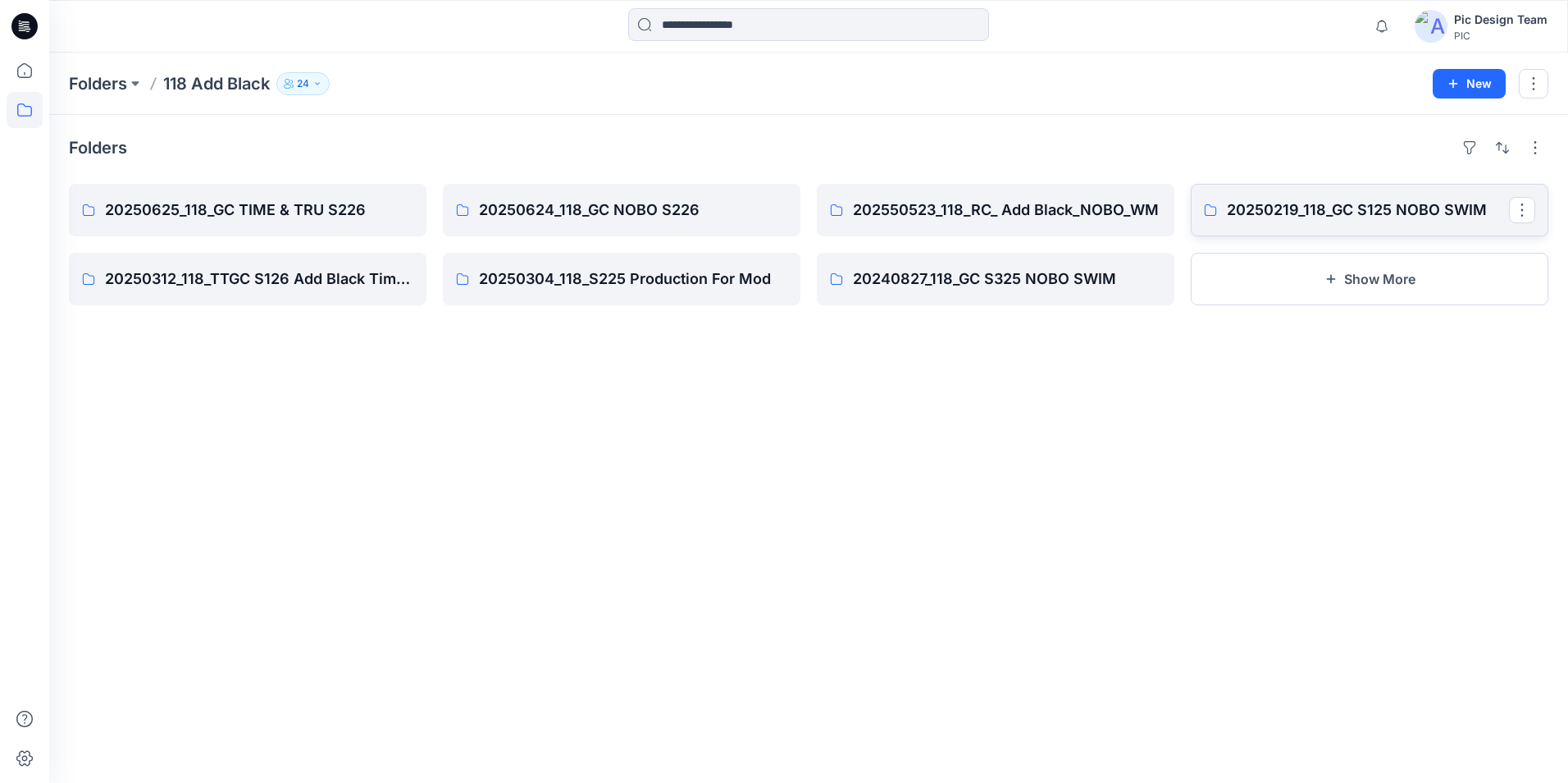
click at [1339, 210] on p "20250219_118_GC S125 NOBO SWIM" at bounding box center [1368, 209] width 282 height 23
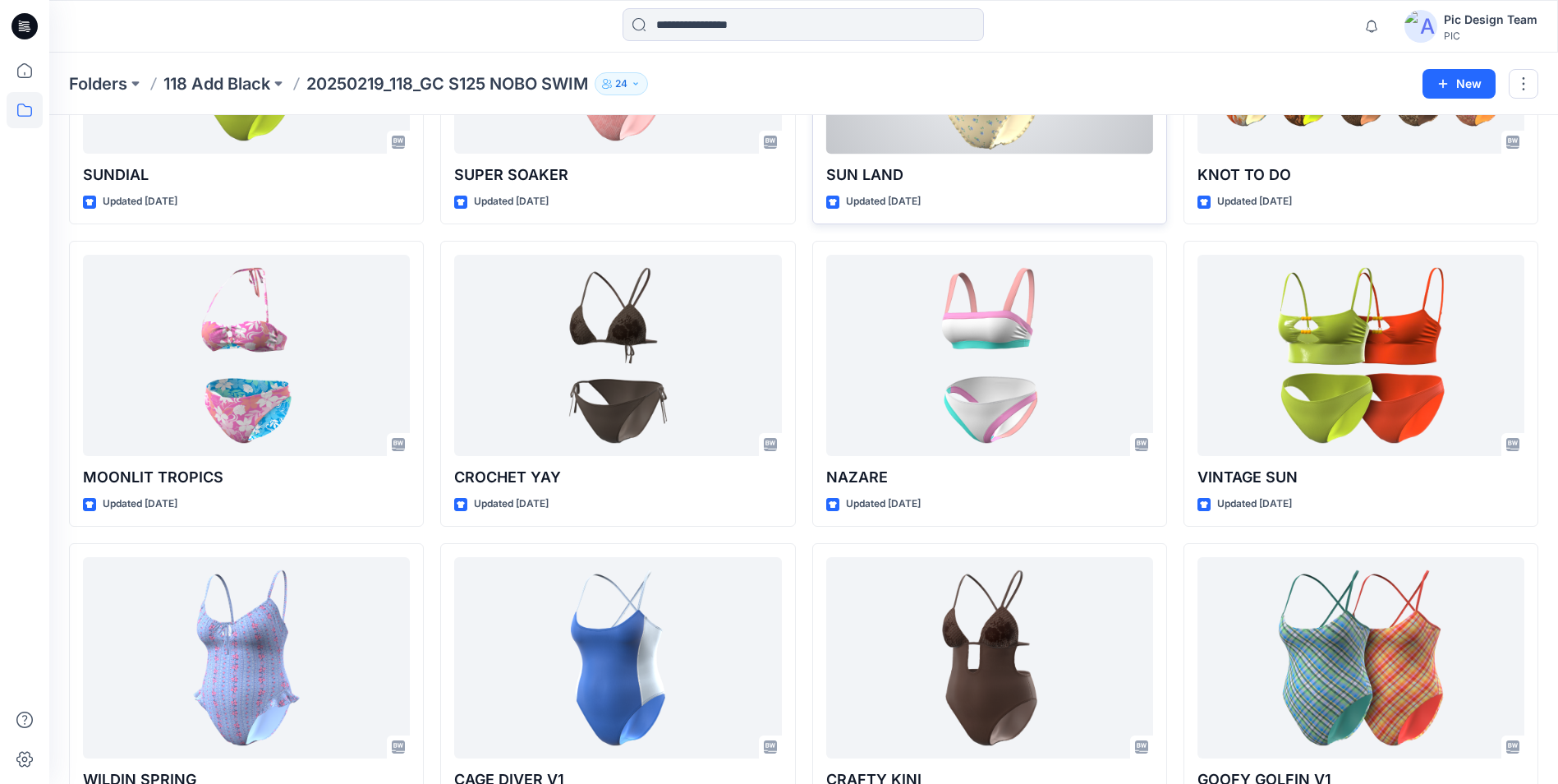
scroll to position [246, 0]
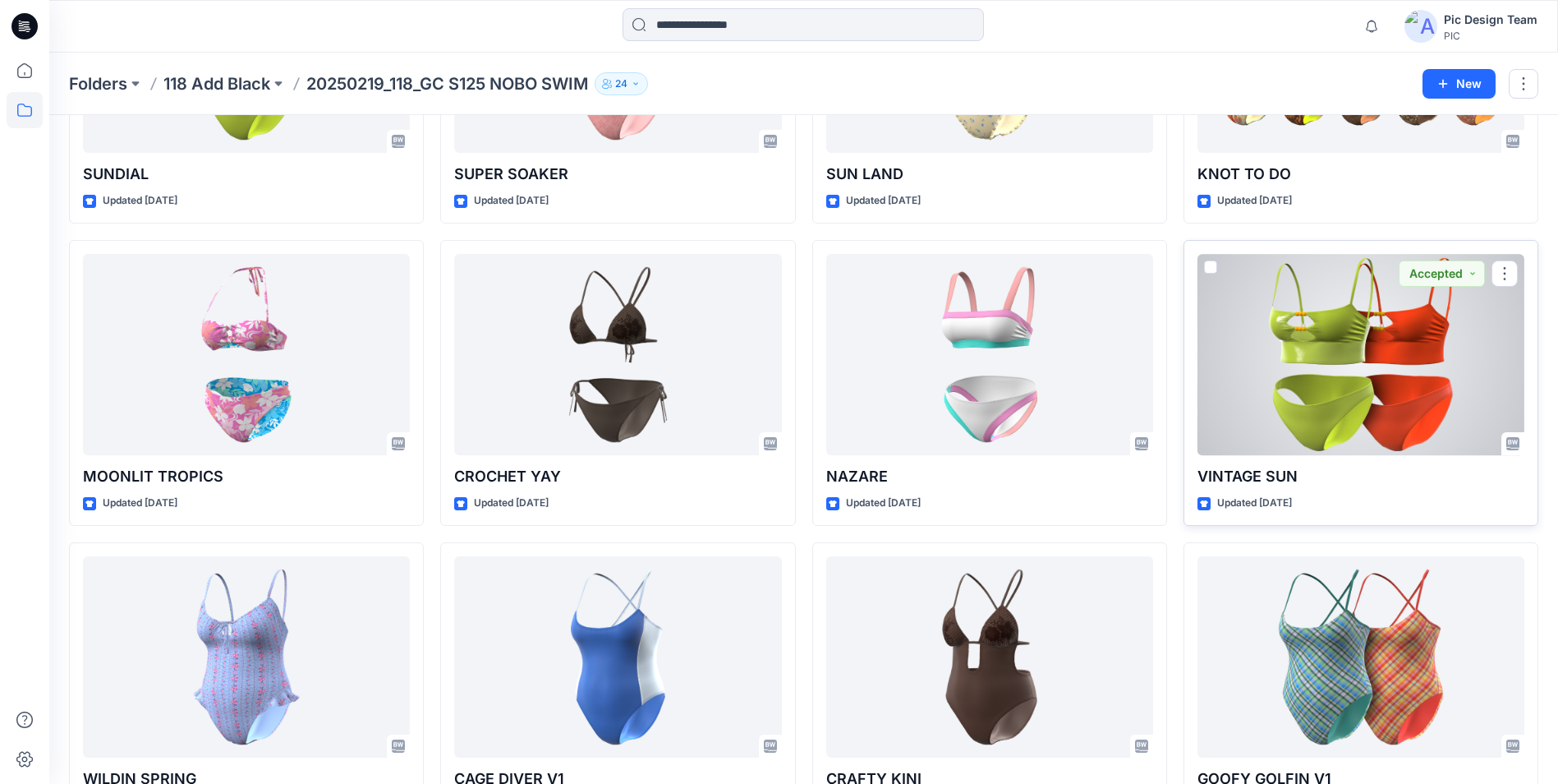
click at [1350, 413] on div at bounding box center [1361, 354] width 327 height 201
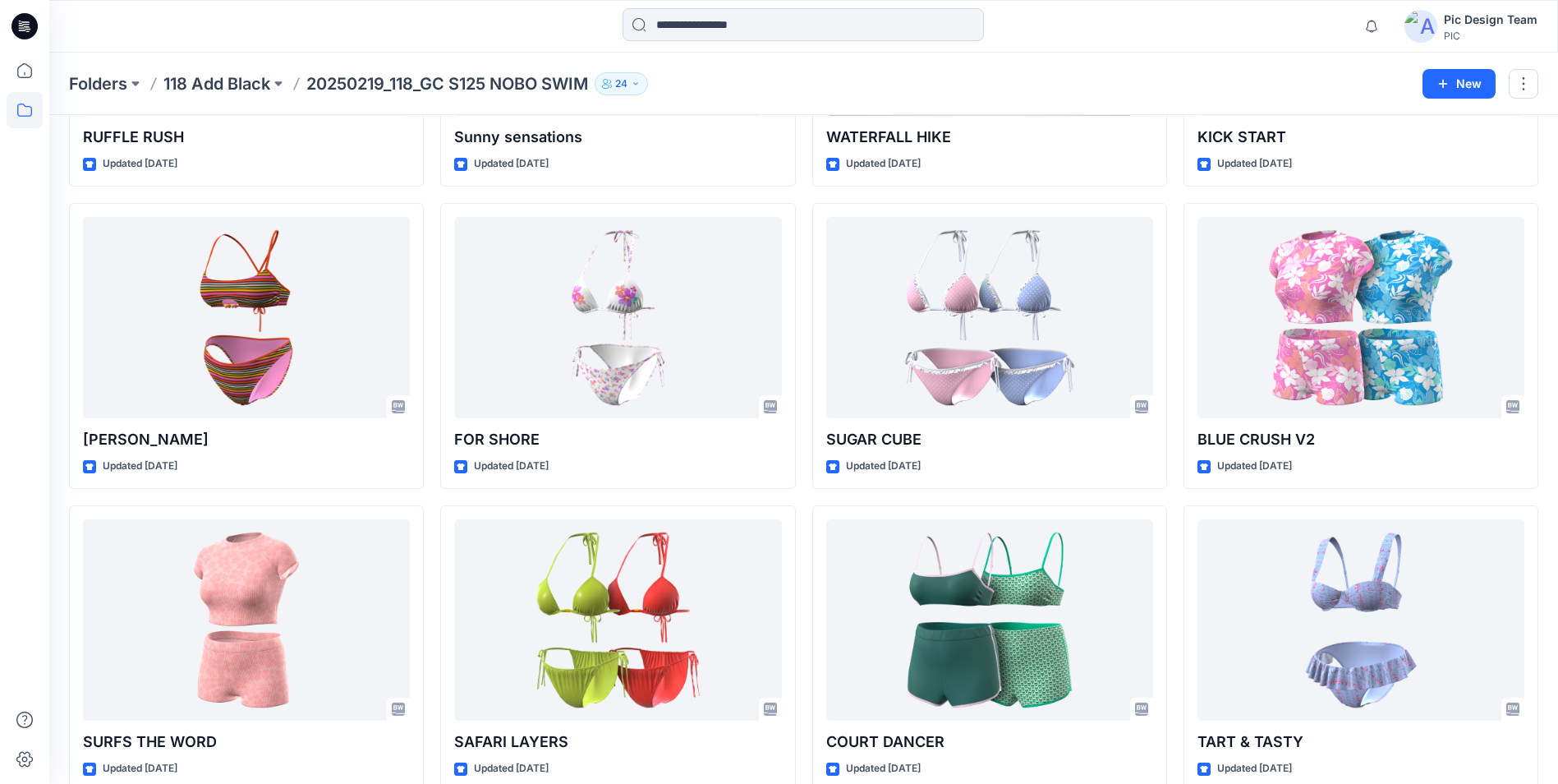
scroll to position [1191, 0]
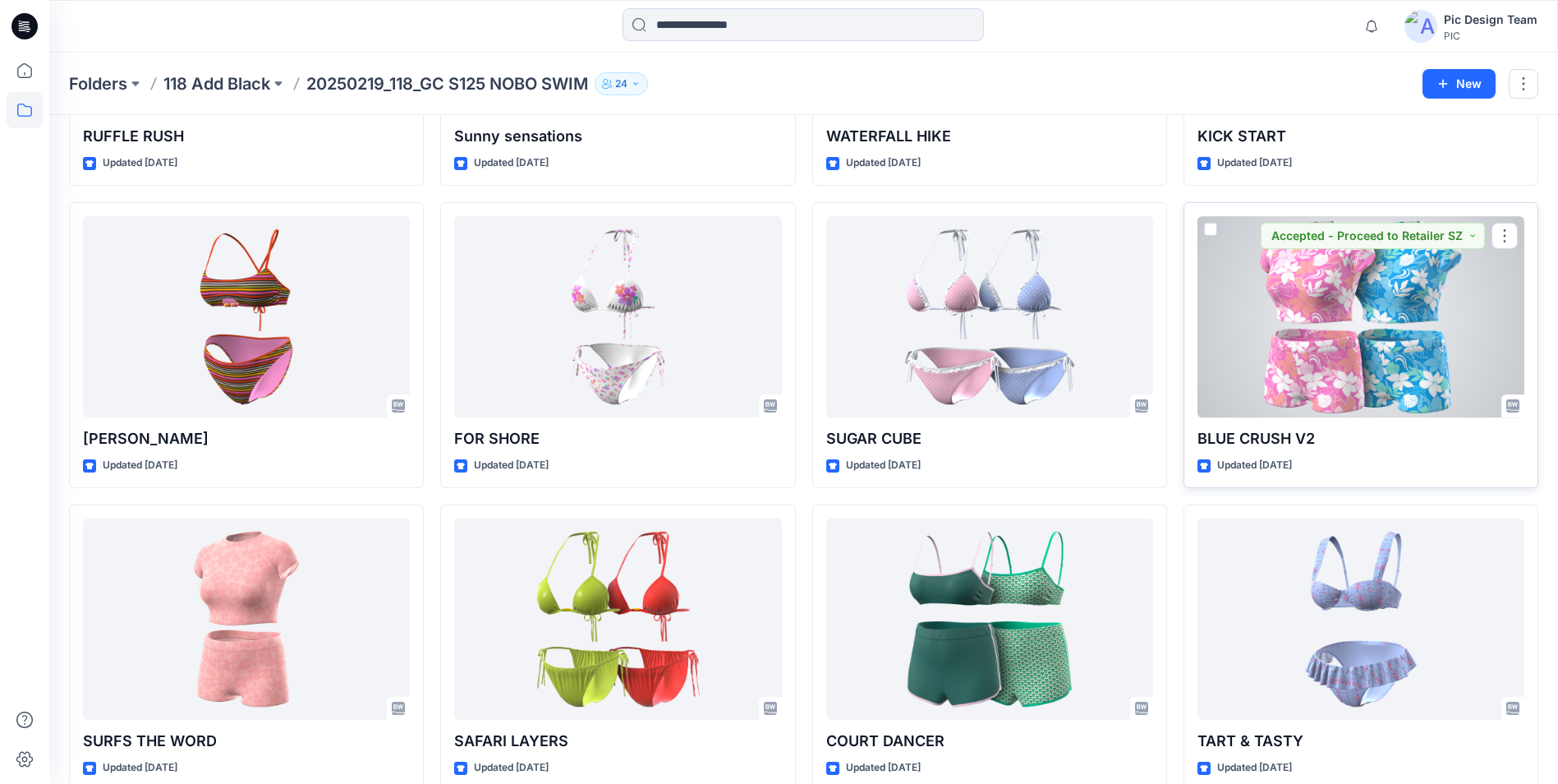
click at [1375, 366] on div at bounding box center [1361, 316] width 327 height 201
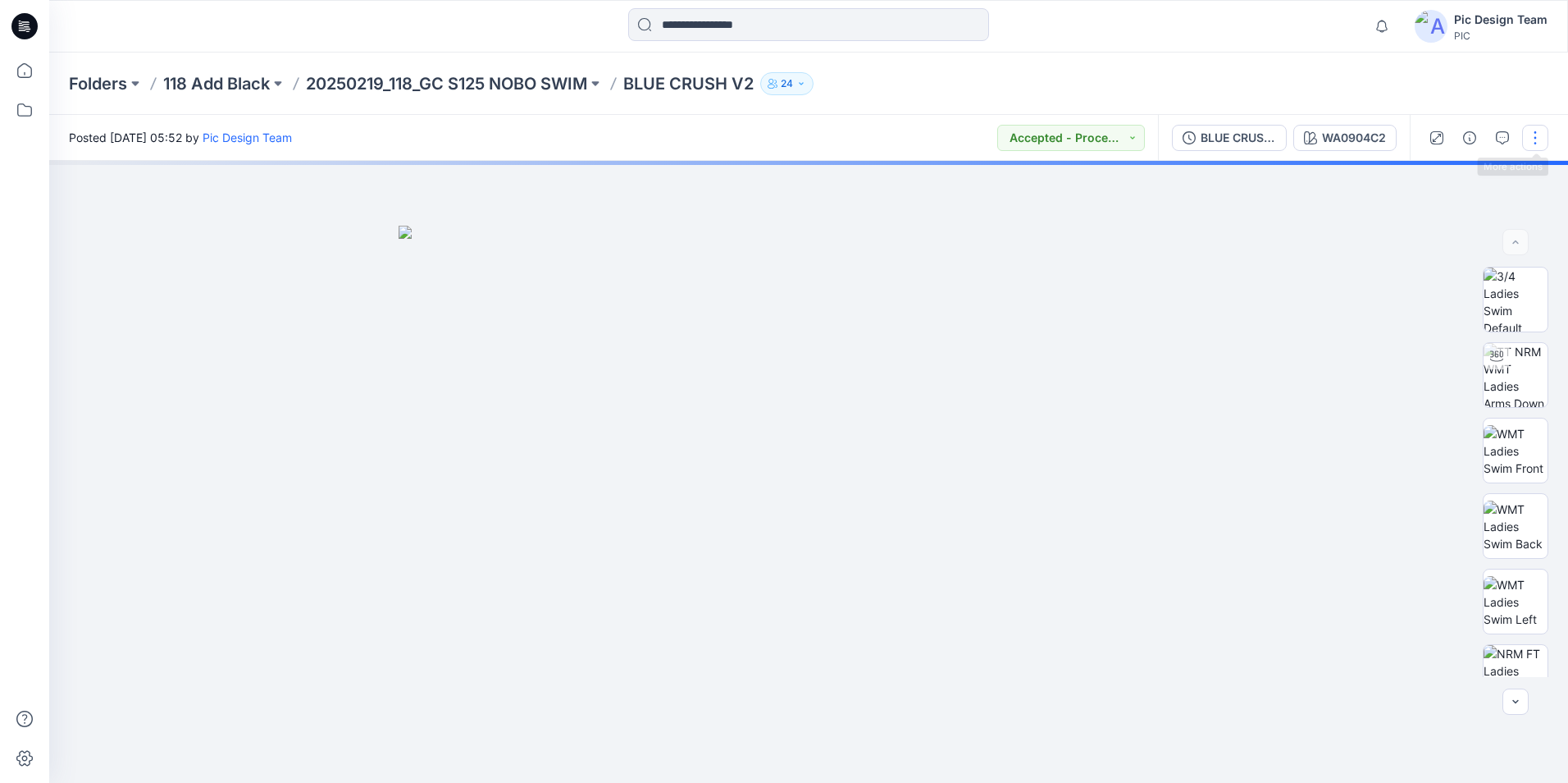
click at [1528, 146] on button "button" at bounding box center [1534, 137] width 26 height 26
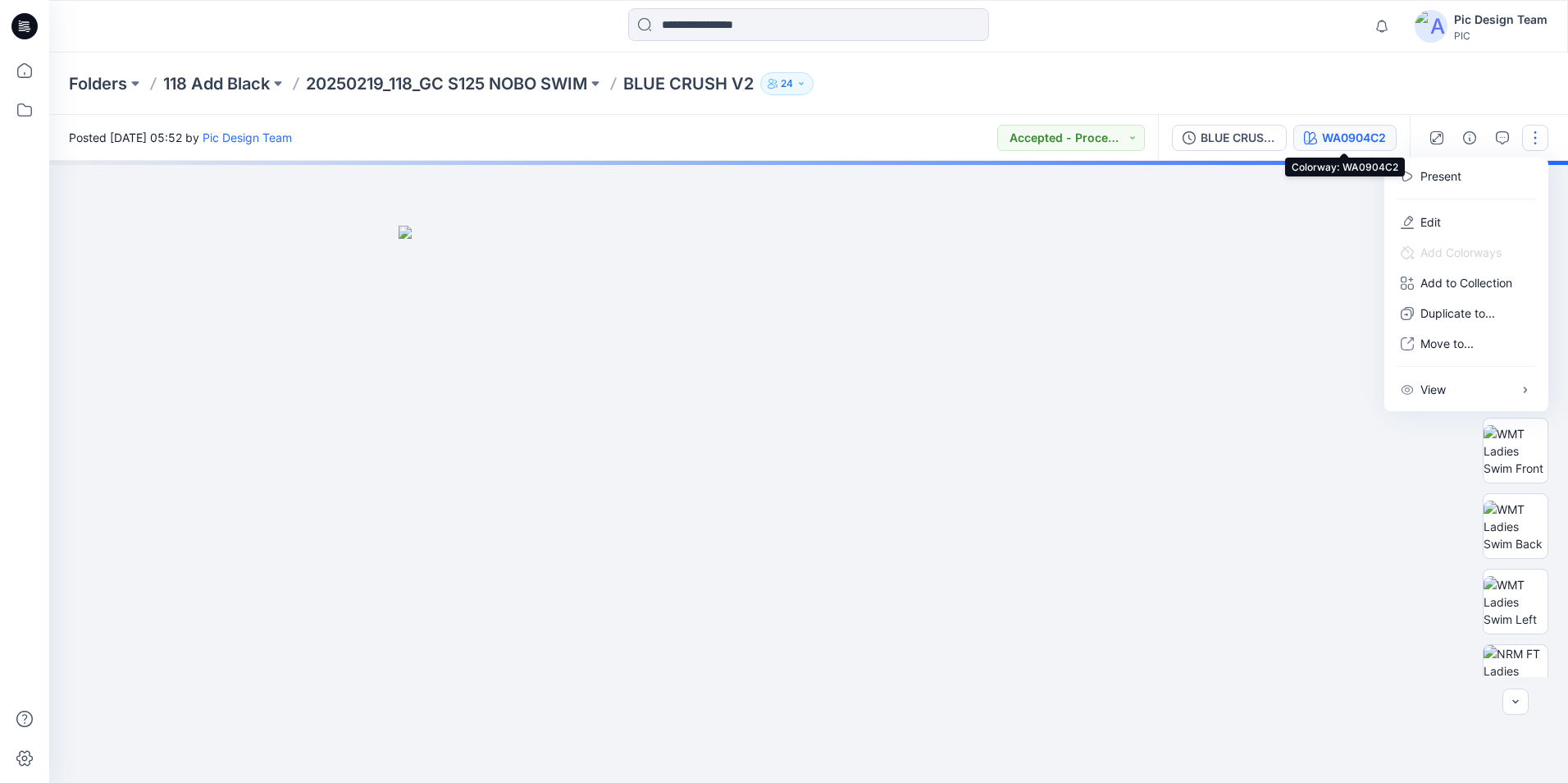
click at [1347, 140] on div "WA0904C2" at bounding box center [1354, 137] width 64 height 18
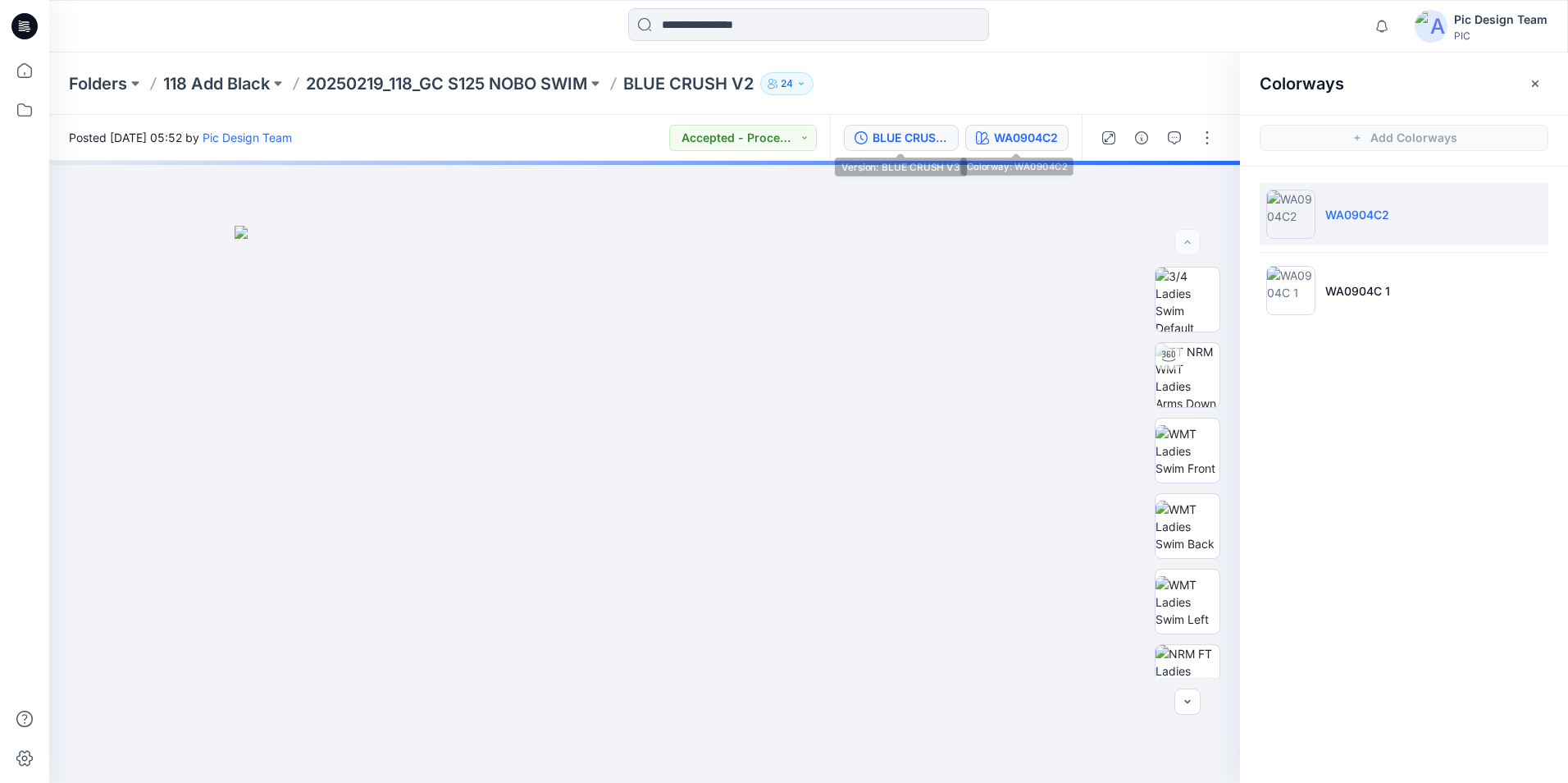
click at [918, 141] on div "BLUE CRUSH V3" at bounding box center [910, 137] width 76 height 18
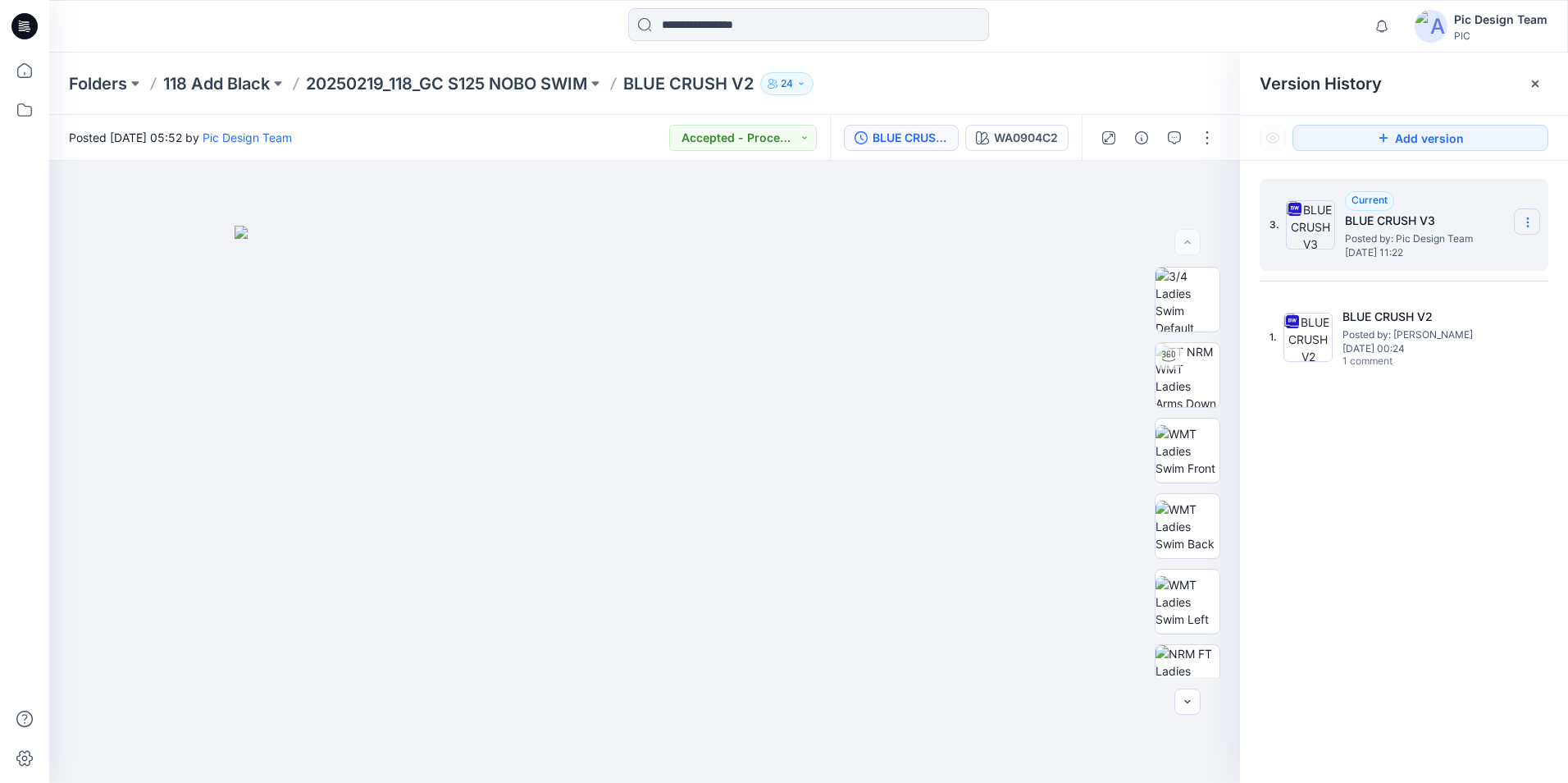
click at [1529, 224] on icon at bounding box center [1527, 222] width 13 height 13
click at [1440, 260] on span "Download Source BW File" at bounding box center [1444, 255] width 137 height 20
click at [456, 79] on p "20250219_118_GC S125 NOBO SWIM" at bounding box center [446, 83] width 281 height 23
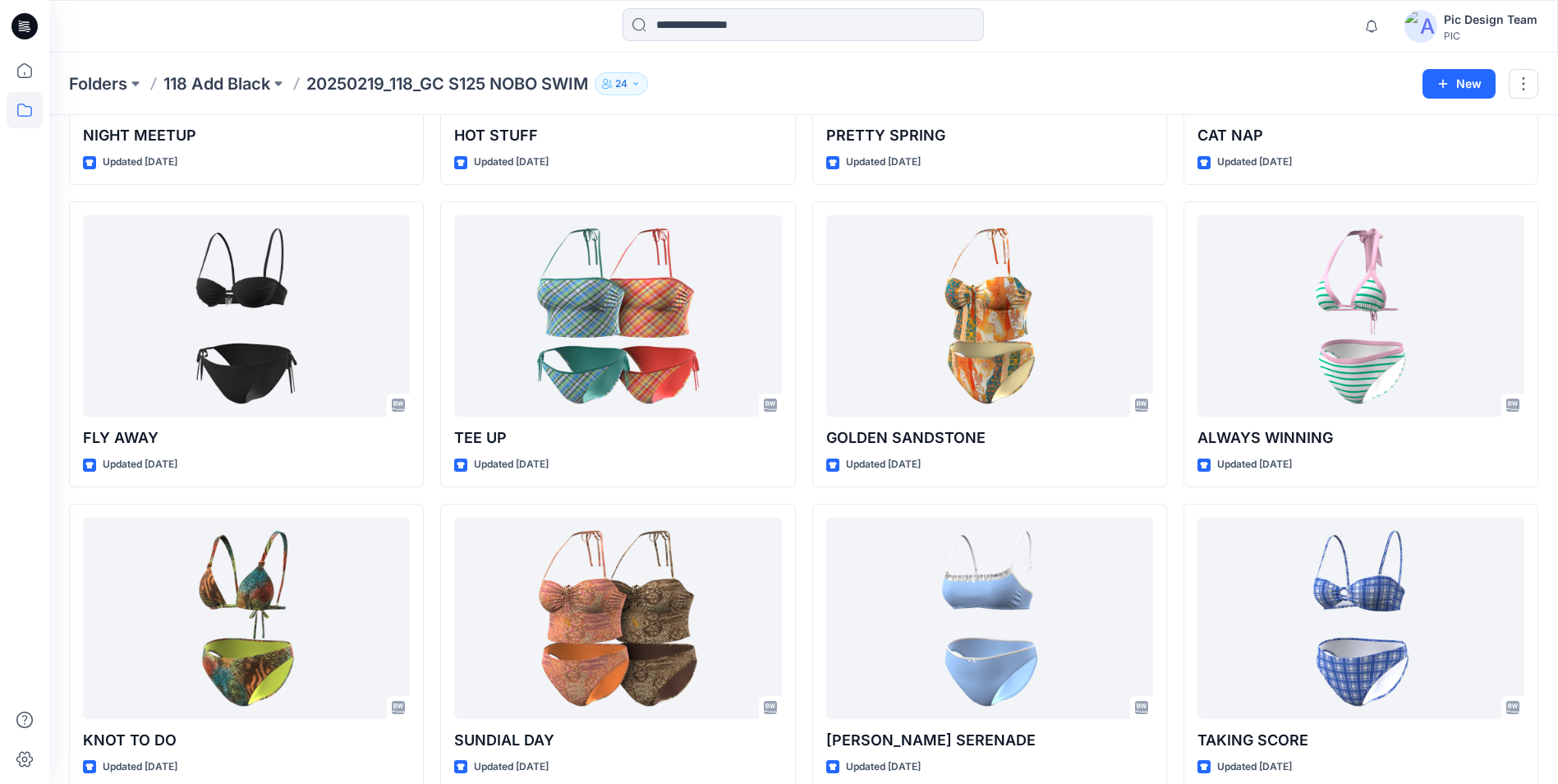
scroll to position [3912, 0]
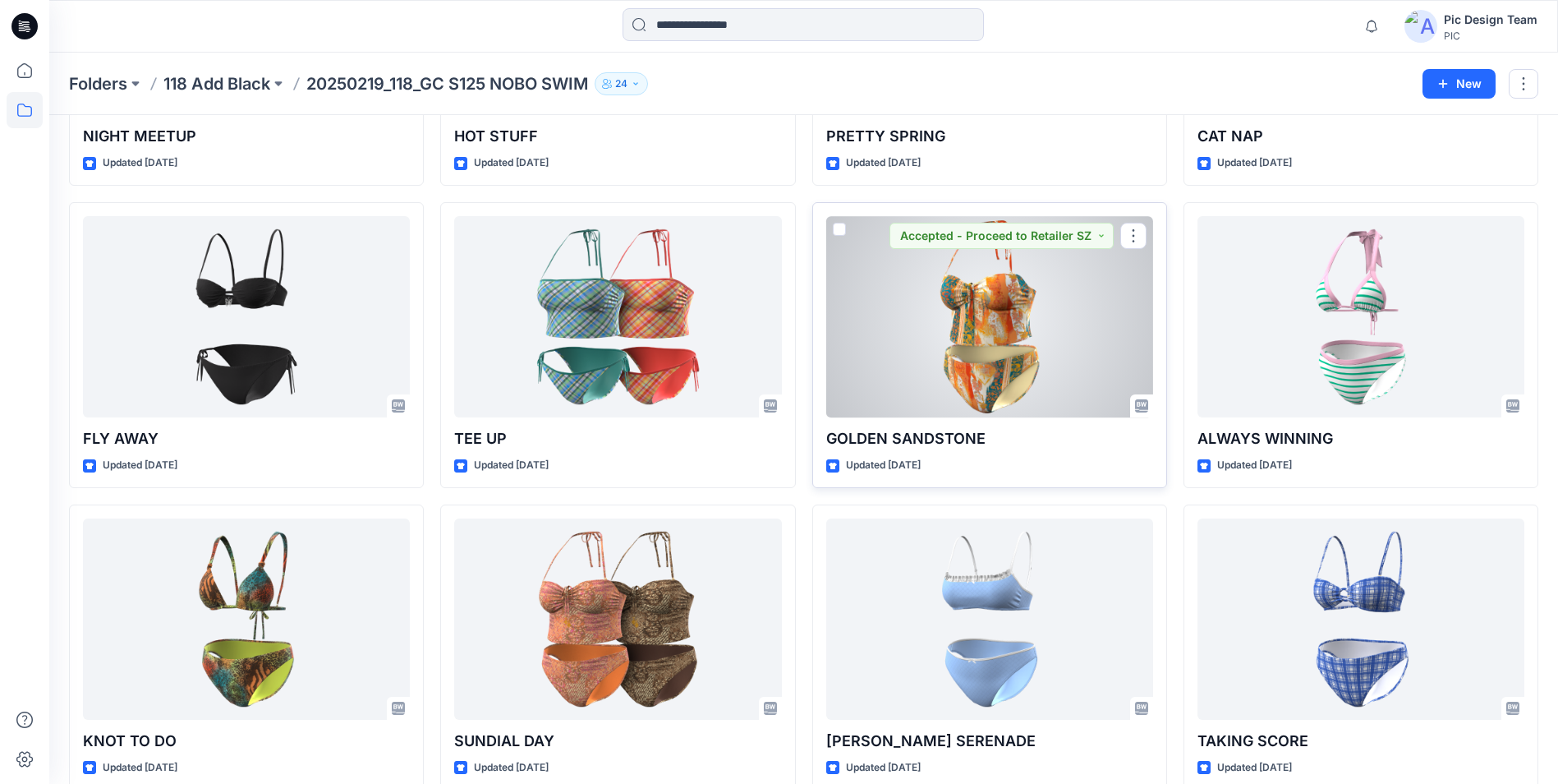
click at [947, 365] on div at bounding box center [989, 316] width 327 height 201
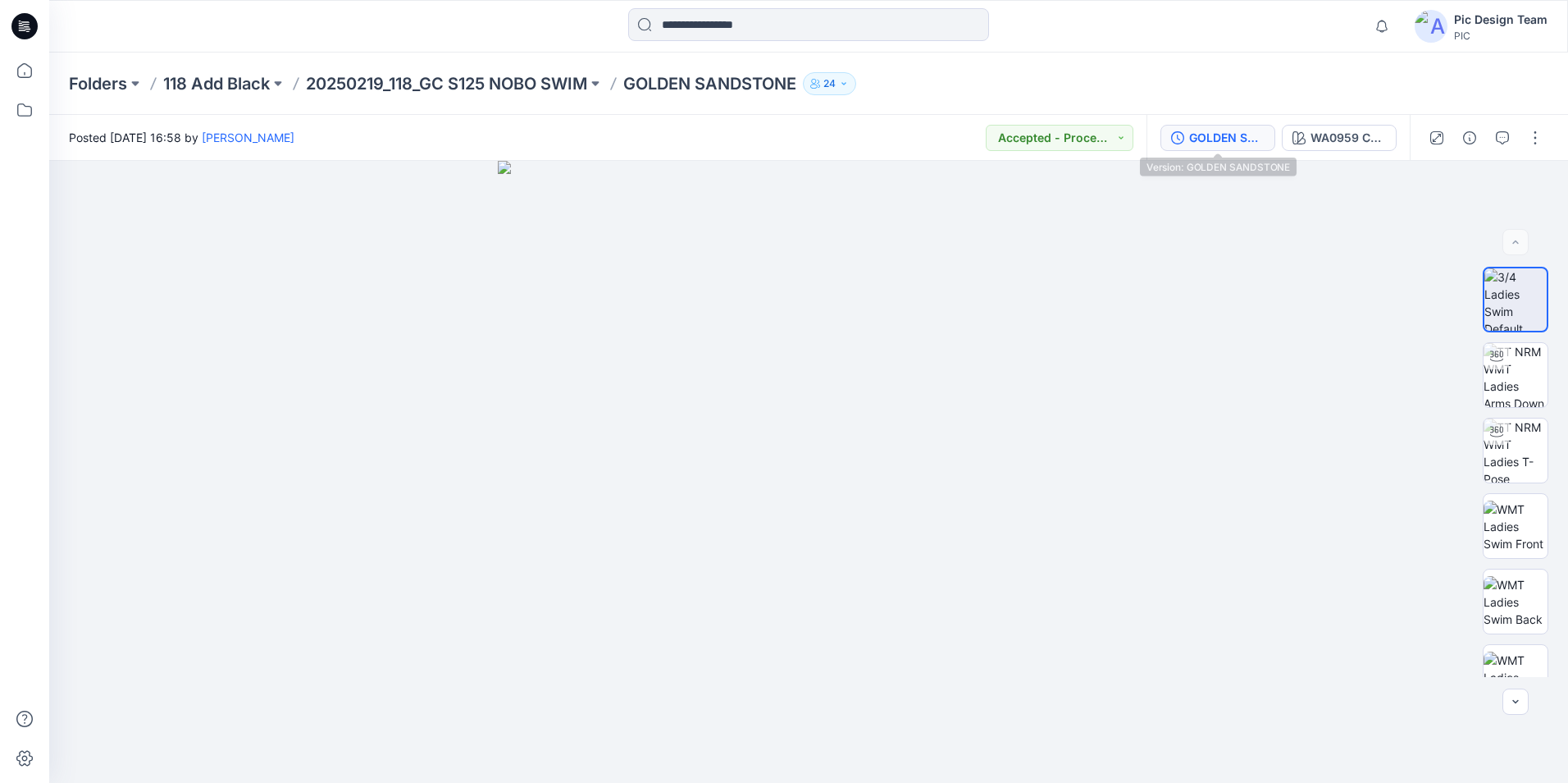
click at [1196, 147] on button "GOLDEN SANDSTONE" at bounding box center [1218, 137] width 115 height 26
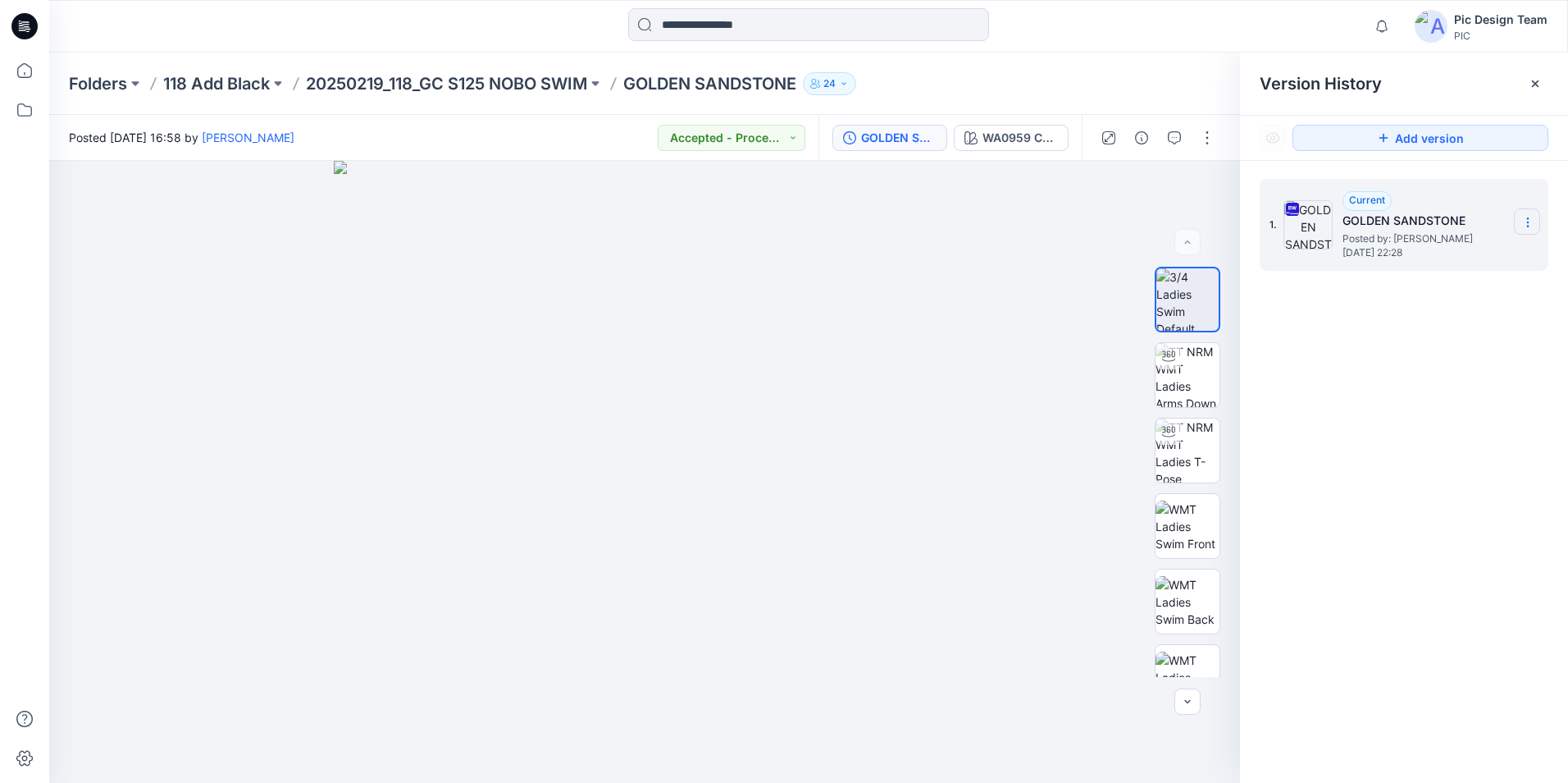
click at [1529, 228] on icon at bounding box center [1527, 222] width 13 height 13
click at [1472, 260] on span "Download Source BW File" at bounding box center [1444, 255] width 137 height 20
click at [539, 85] on p "20250219_118_GC S125 NOBO SWIM" at bounding box center [446, 83] width 281 height 23
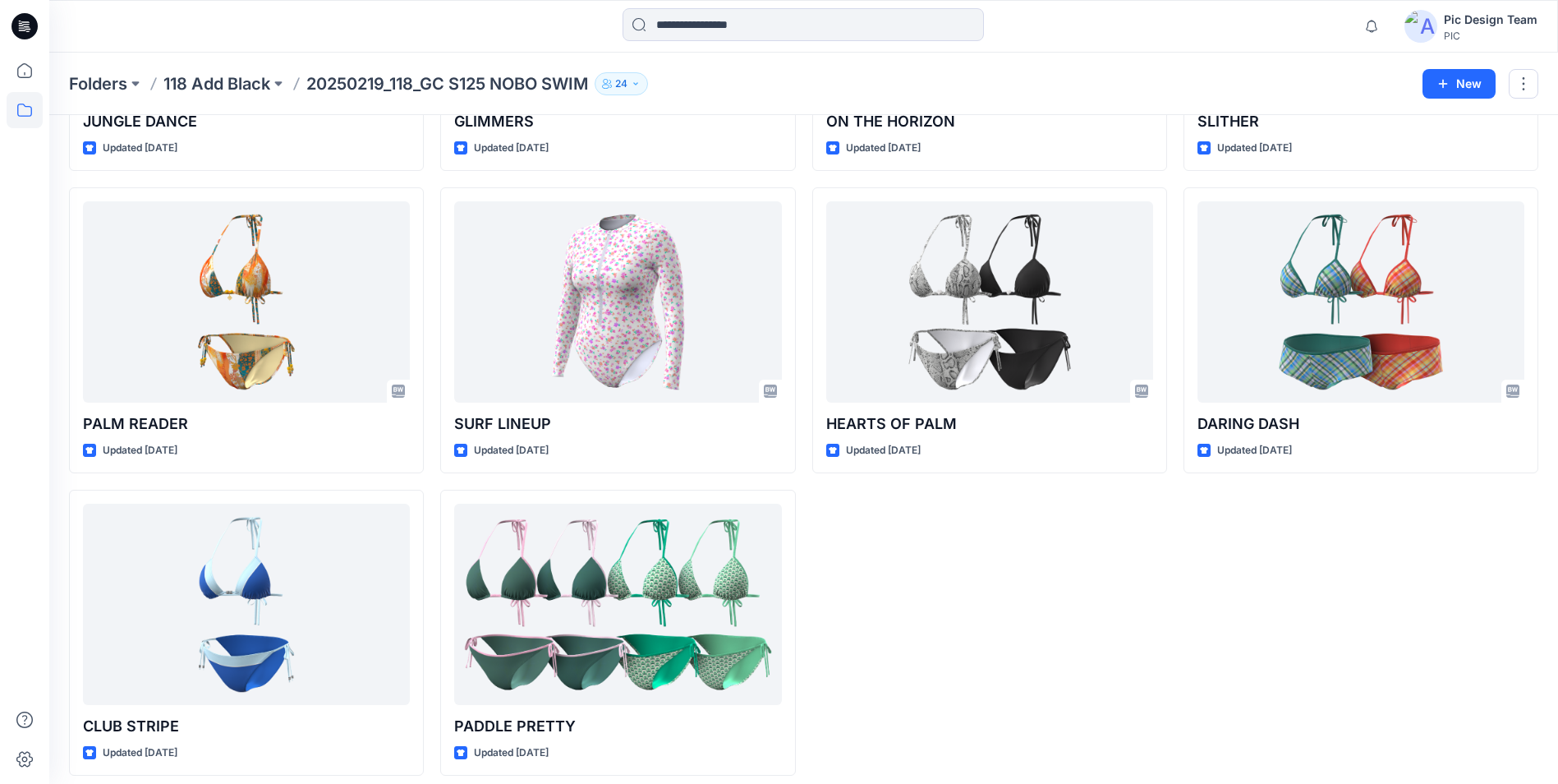
scroll to position [4844, 0]
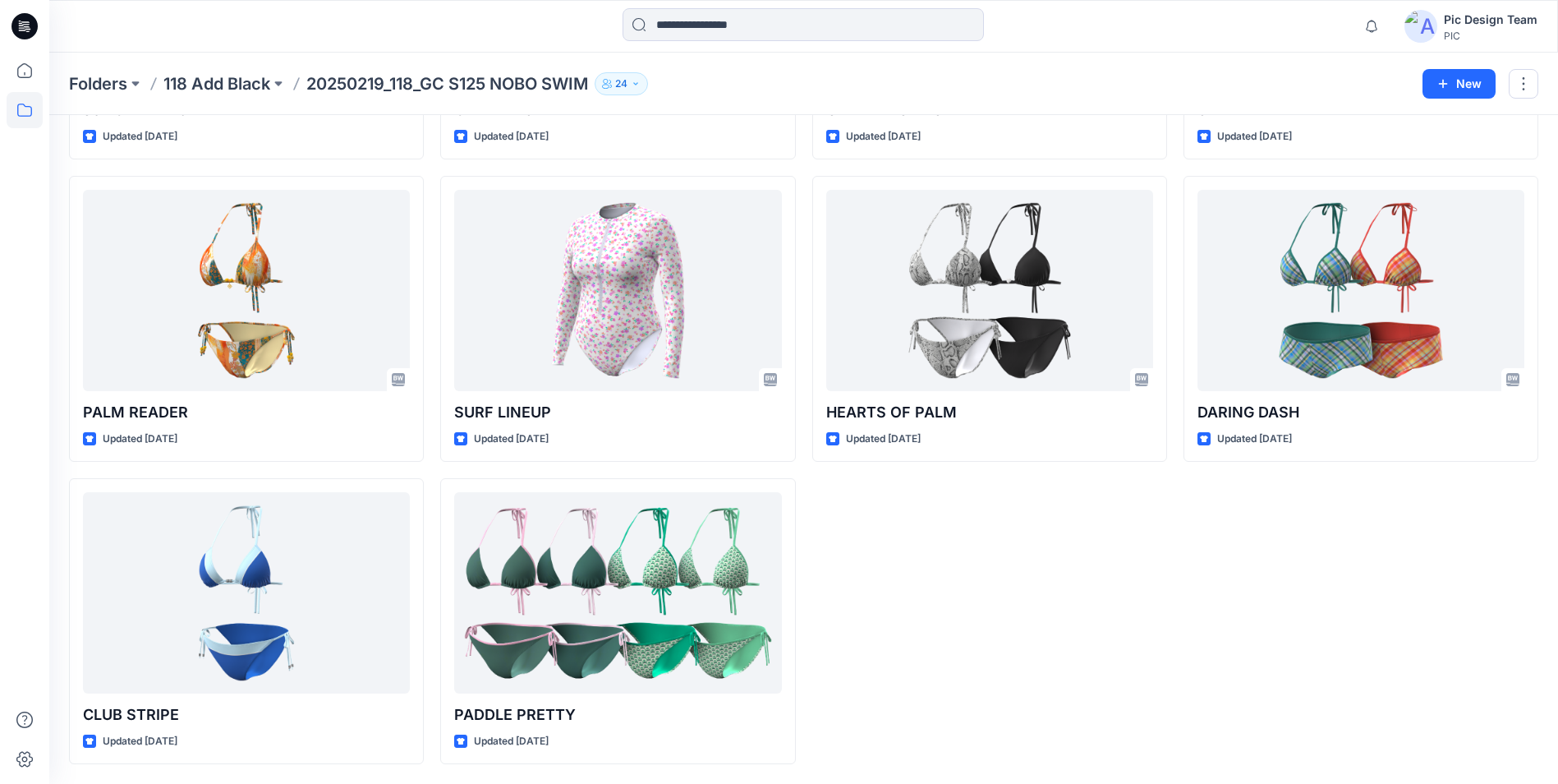
click at [220, 80] on p "118 Add Black" at bounding box center [216, 83] width 107 height 23
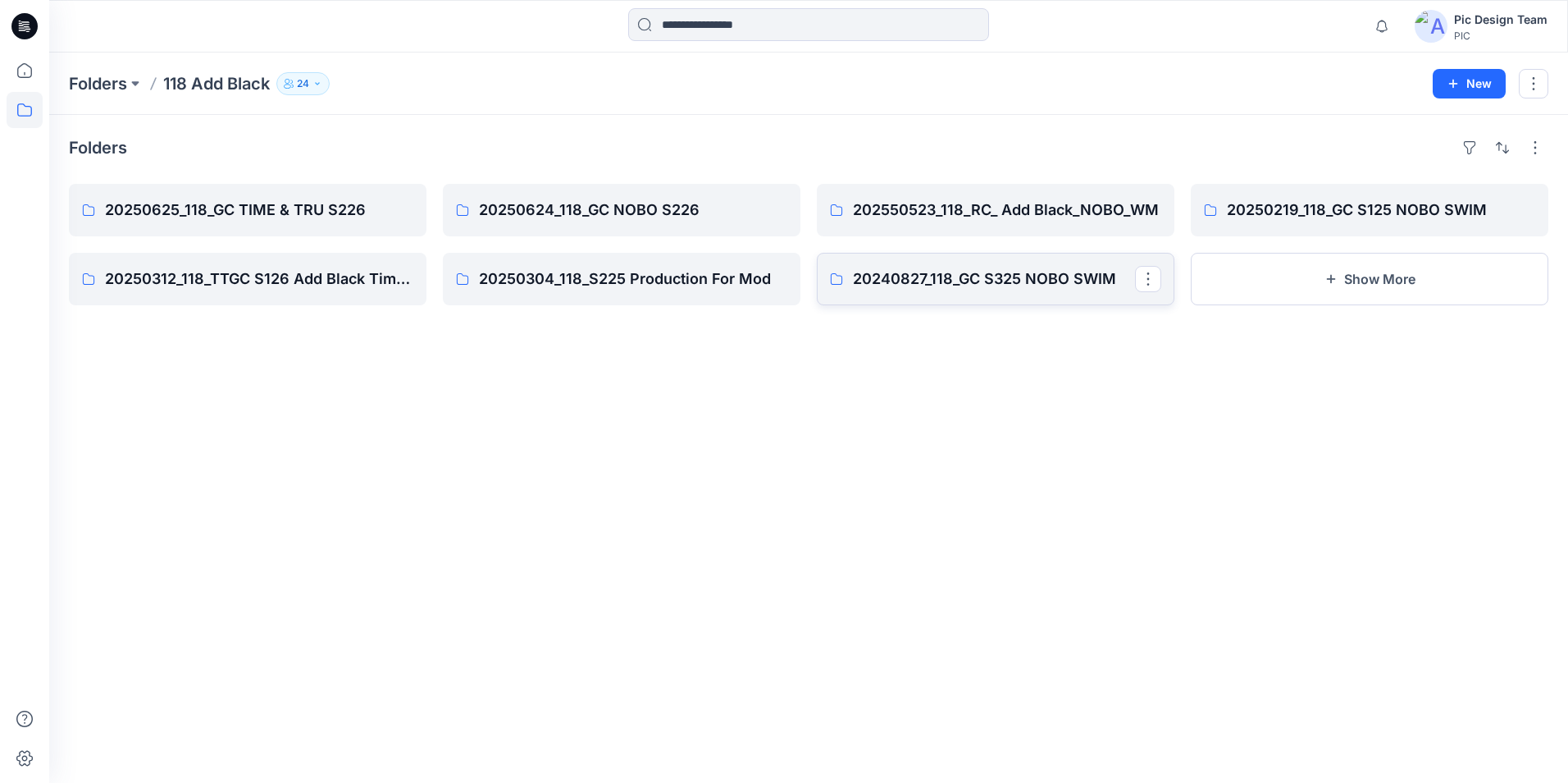
click at [957, 286] on p "20240827_118_GC S325 NOBO SWIM" at bounding box center [994, 279] width 282 height 23
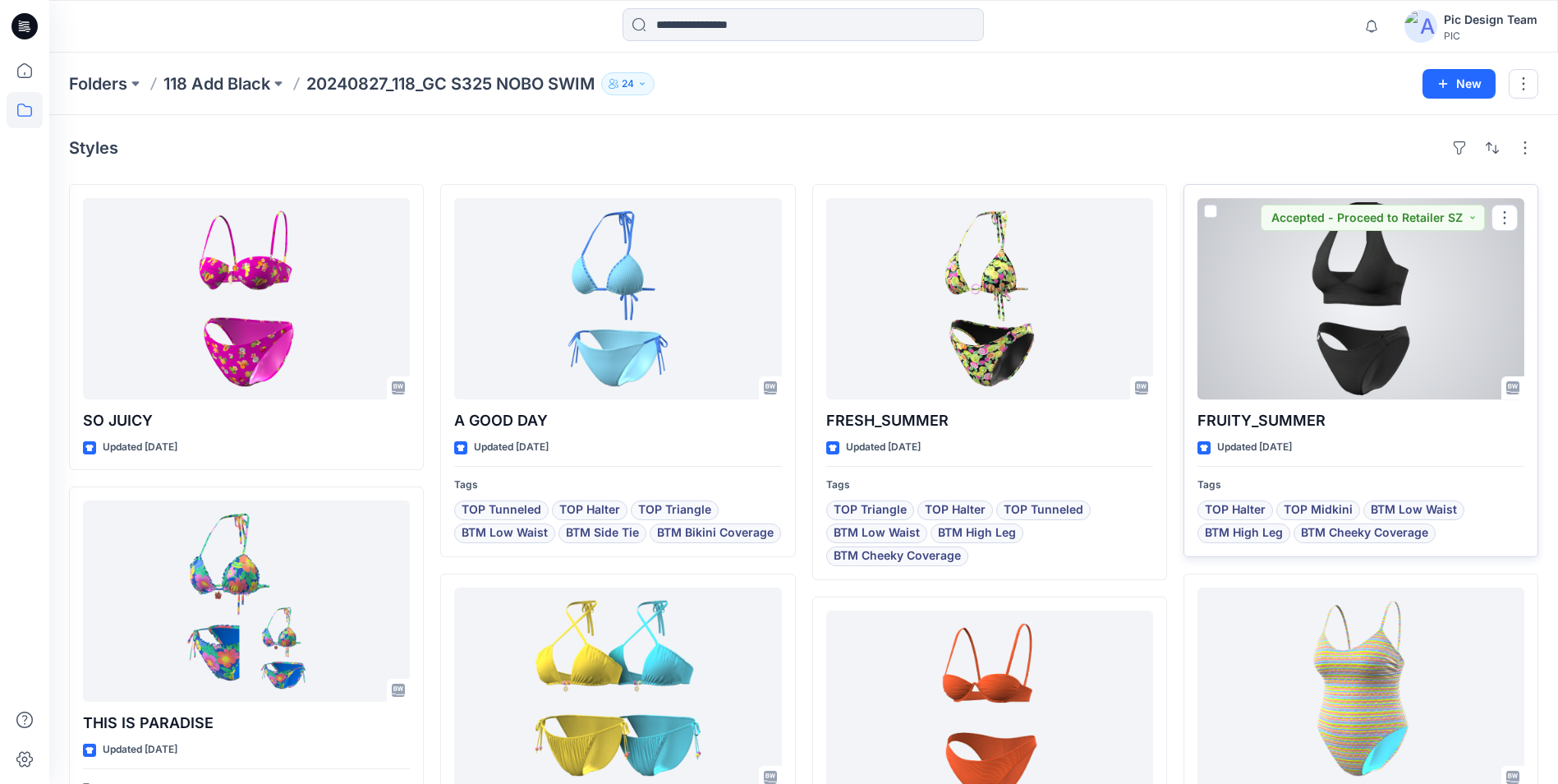
click at [1301, 297] on div at bounding box center [1361, 298] width 327 height 201
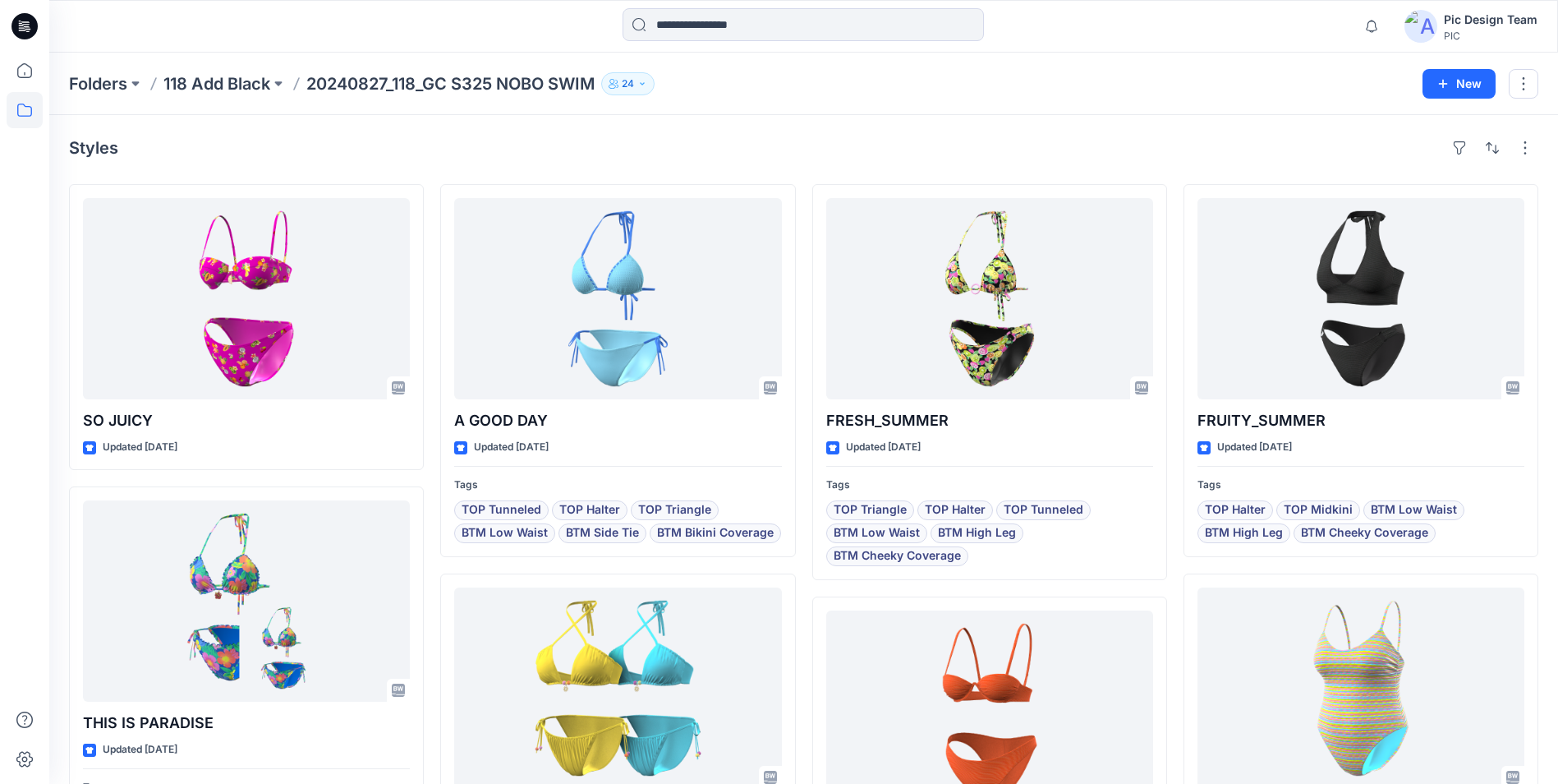
click at [354, 88] on p "20240827_118_GC S325 NOBO SWIM" at bounding box center [450, 83] width 288 height 23
click at [217, 84] on p "118 Add Black" at bounding box center [216, 83] width 107 height 23
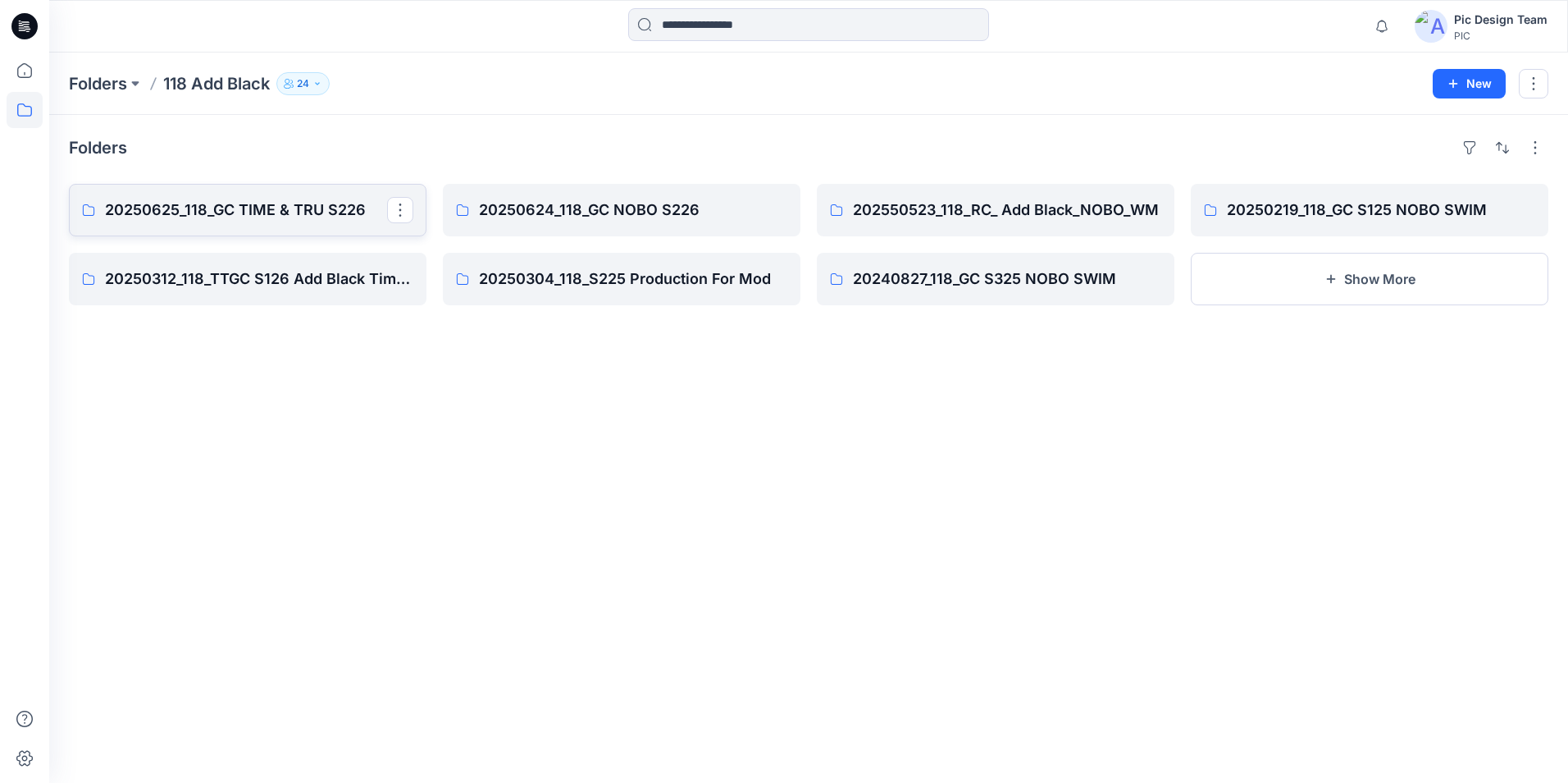
click at [278, 211] on p "20250625_118_GC TIME & TRU S226" at bounding box center [246, 209] width 282 height 23
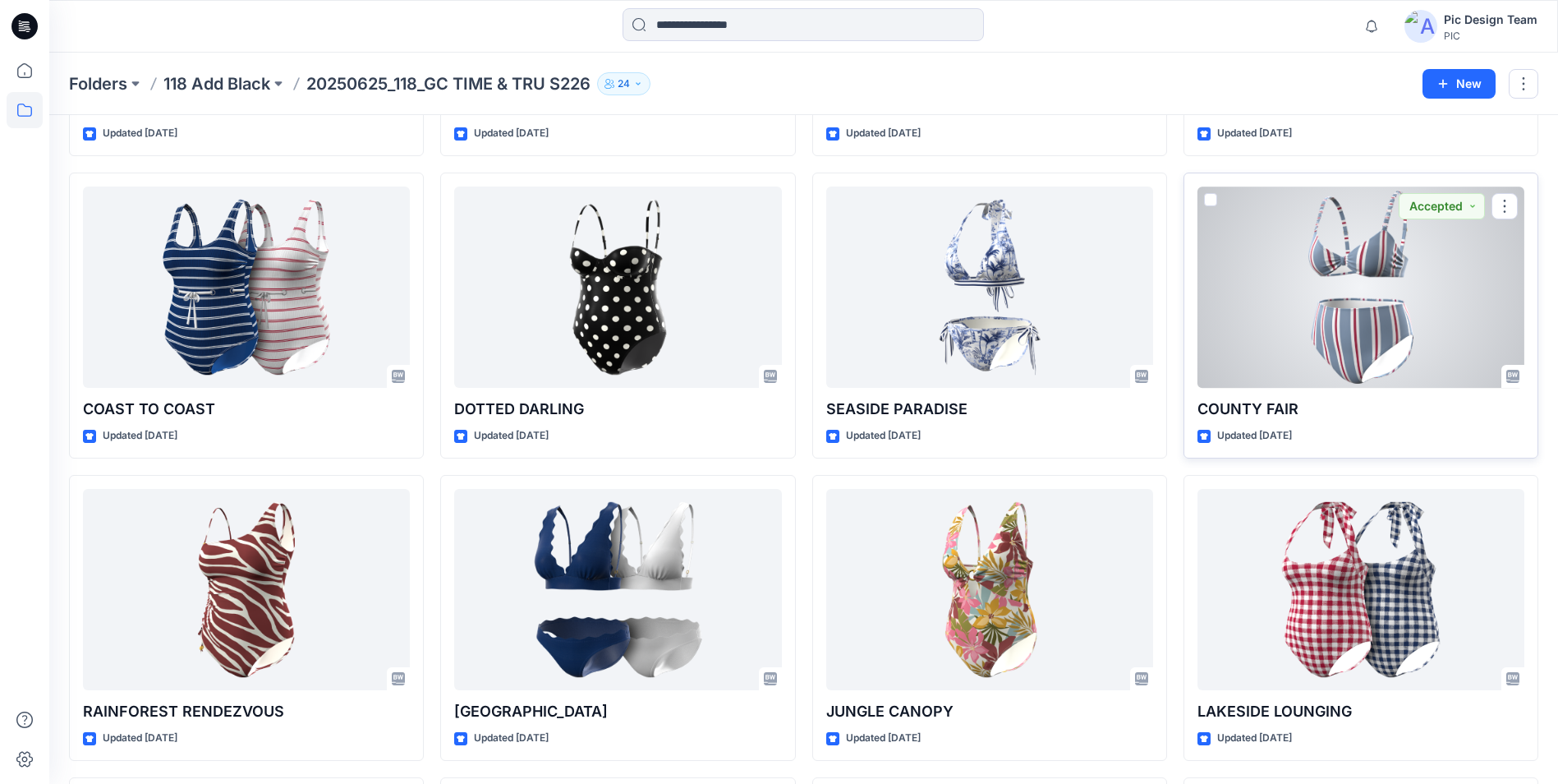
scroll to position [1194, 0]
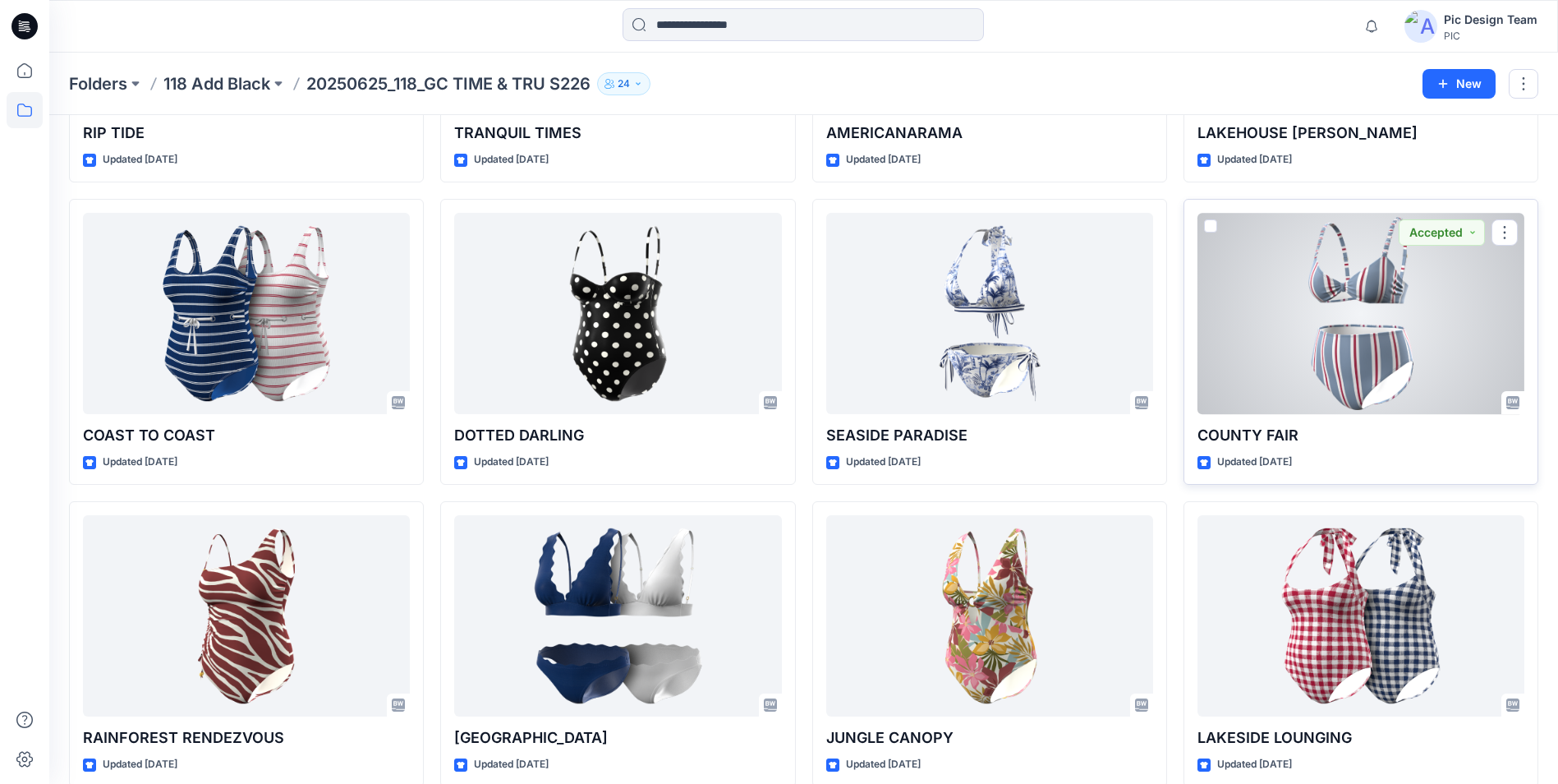
click at [1378, 346] on div at bounding box center [1361, 313] width 327 height 201
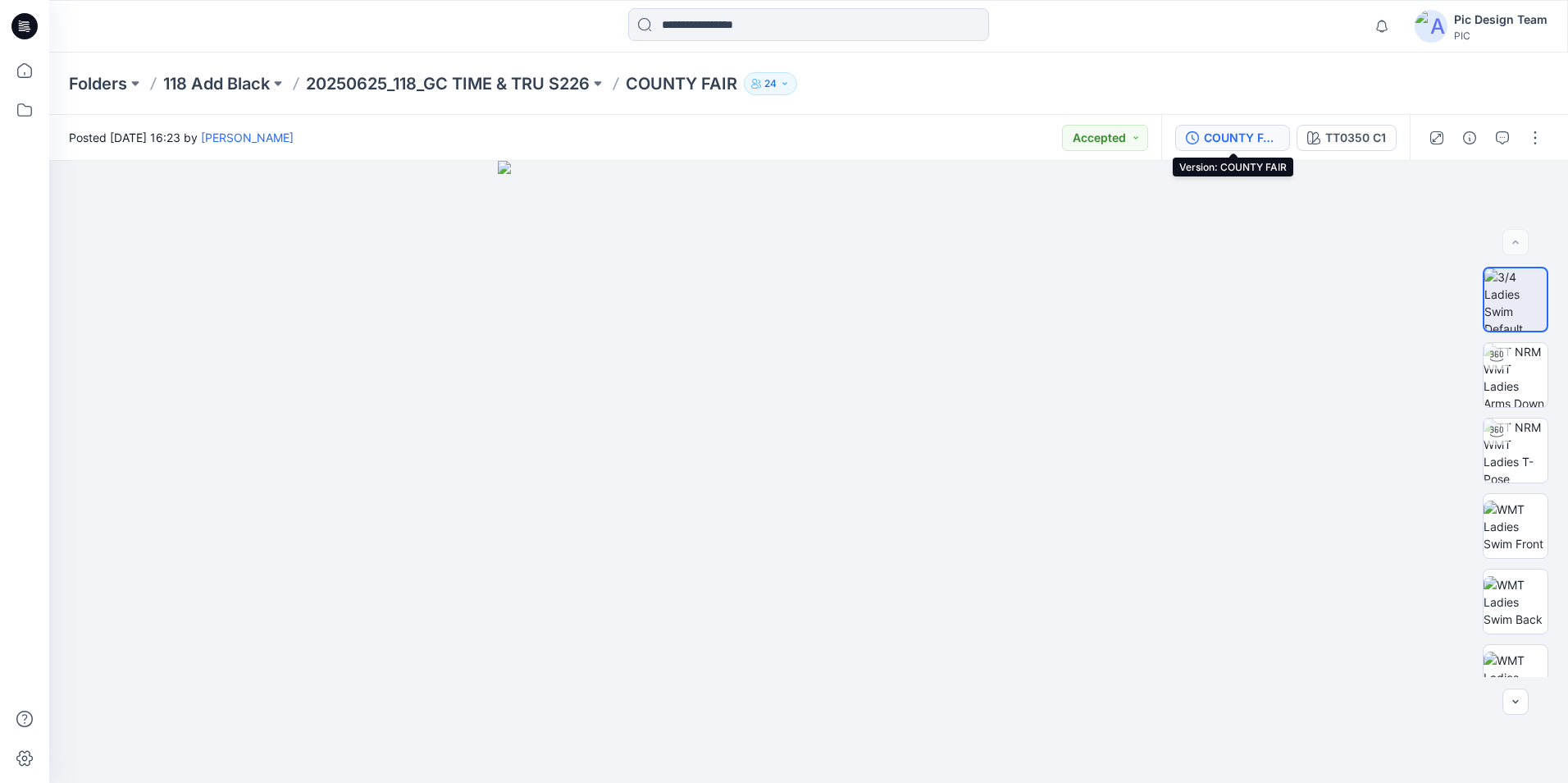
click at [1225, 134] on div "COUNTY FAIR" at bounding box center [1241, 137] width 76 height 18
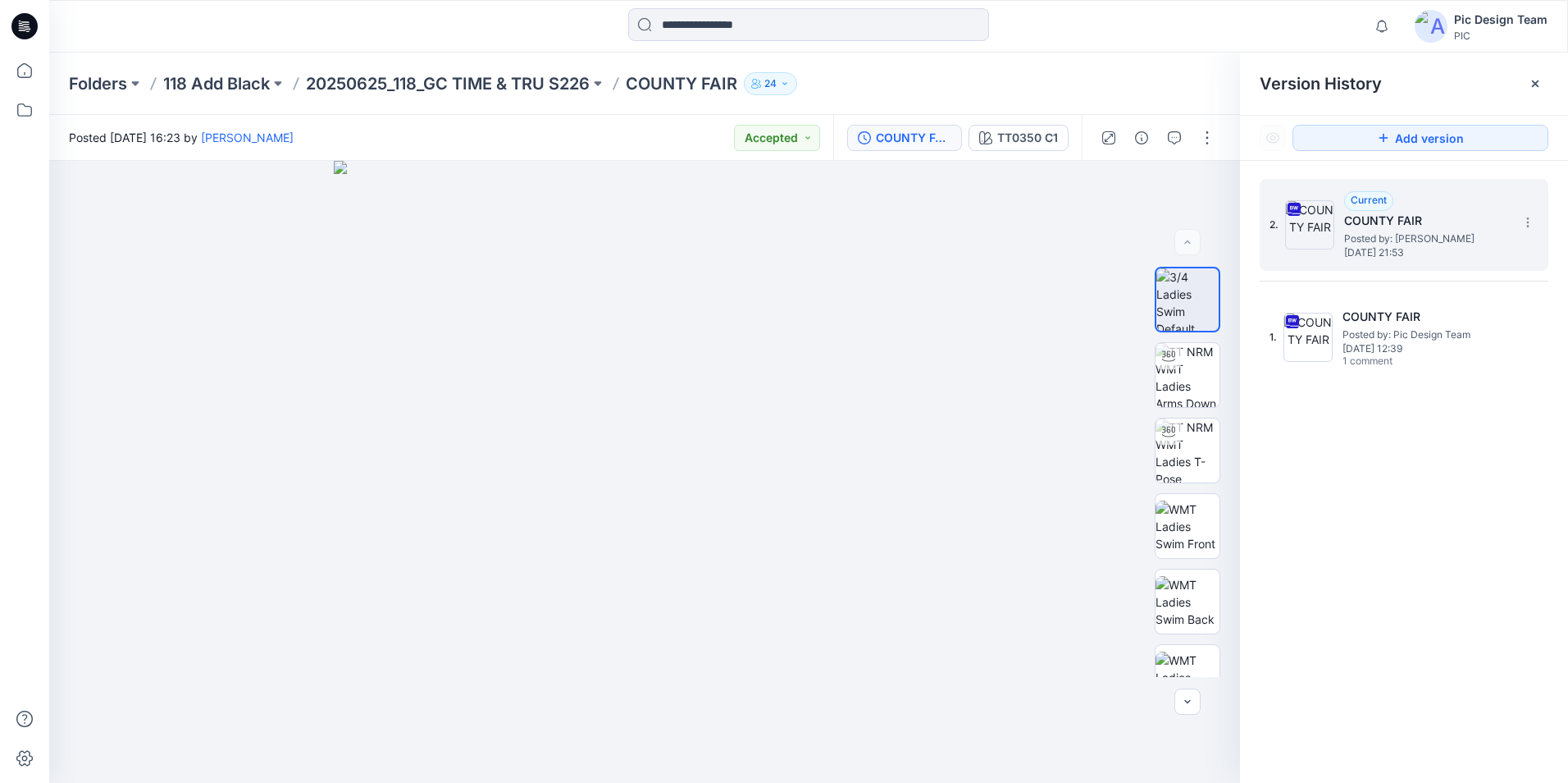
click at [1539, 235] on div "2. Current COUNTY FAIR Posted by: [PERSON_NAME] [DATE] 21:53" at bounding box center [1403, 224] width 288 height 92
click at [1527, 220] on icon at bounding box center [1527, 222] width 13 height 13
click at [1483, 260] on span "Download Source BW File" at bounding box center [1444, 255] width 137 height 20
click at [410, 85] on p "20250625_118_GC TIME & TRU S226" at bounding box center [448, 83] width 284 height 23
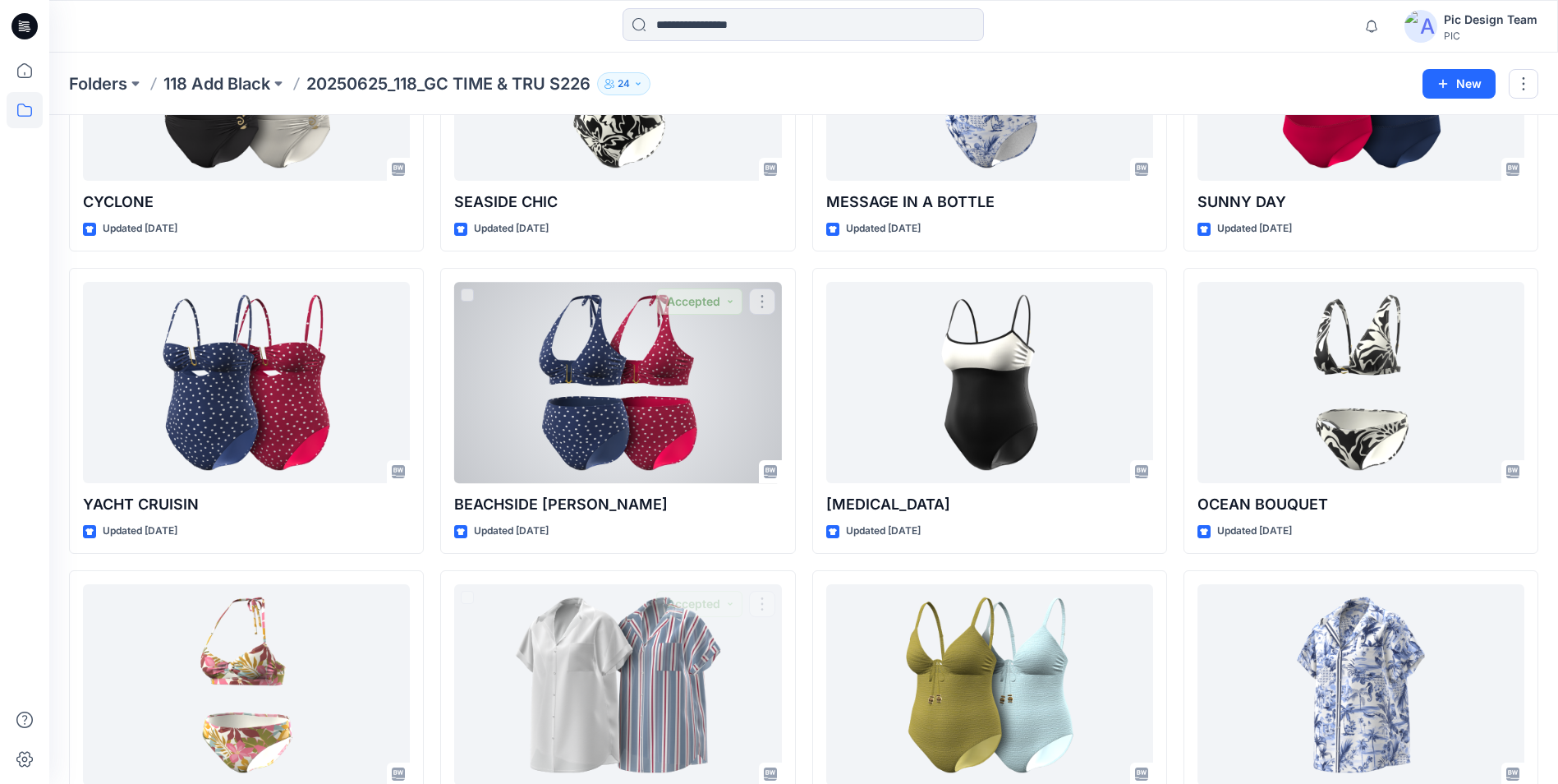
scroll to position [2016, 0]
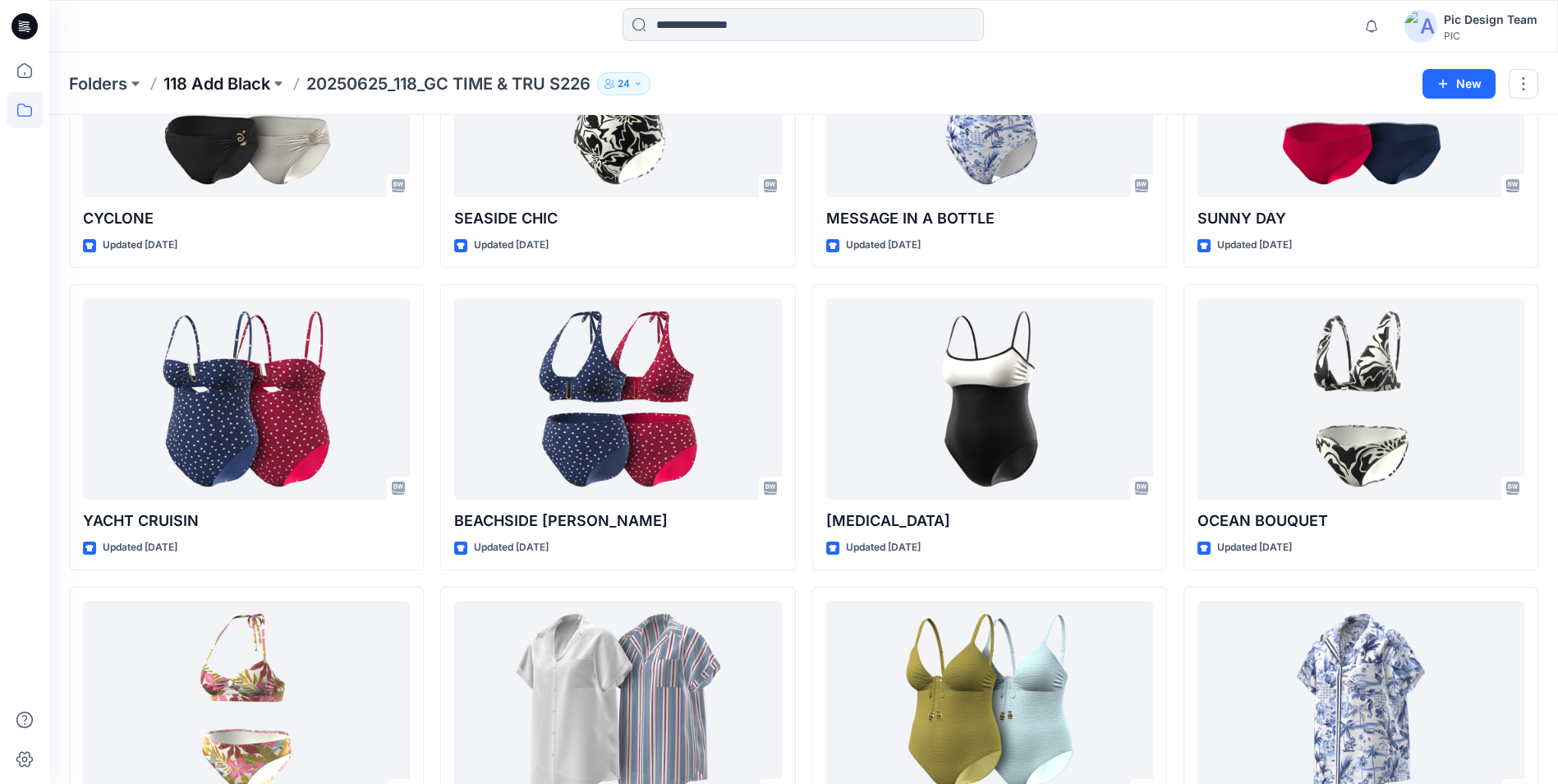
click at [209, 92] on p "118 Add Black" at bounding box center [216, 83] width 107 height 23
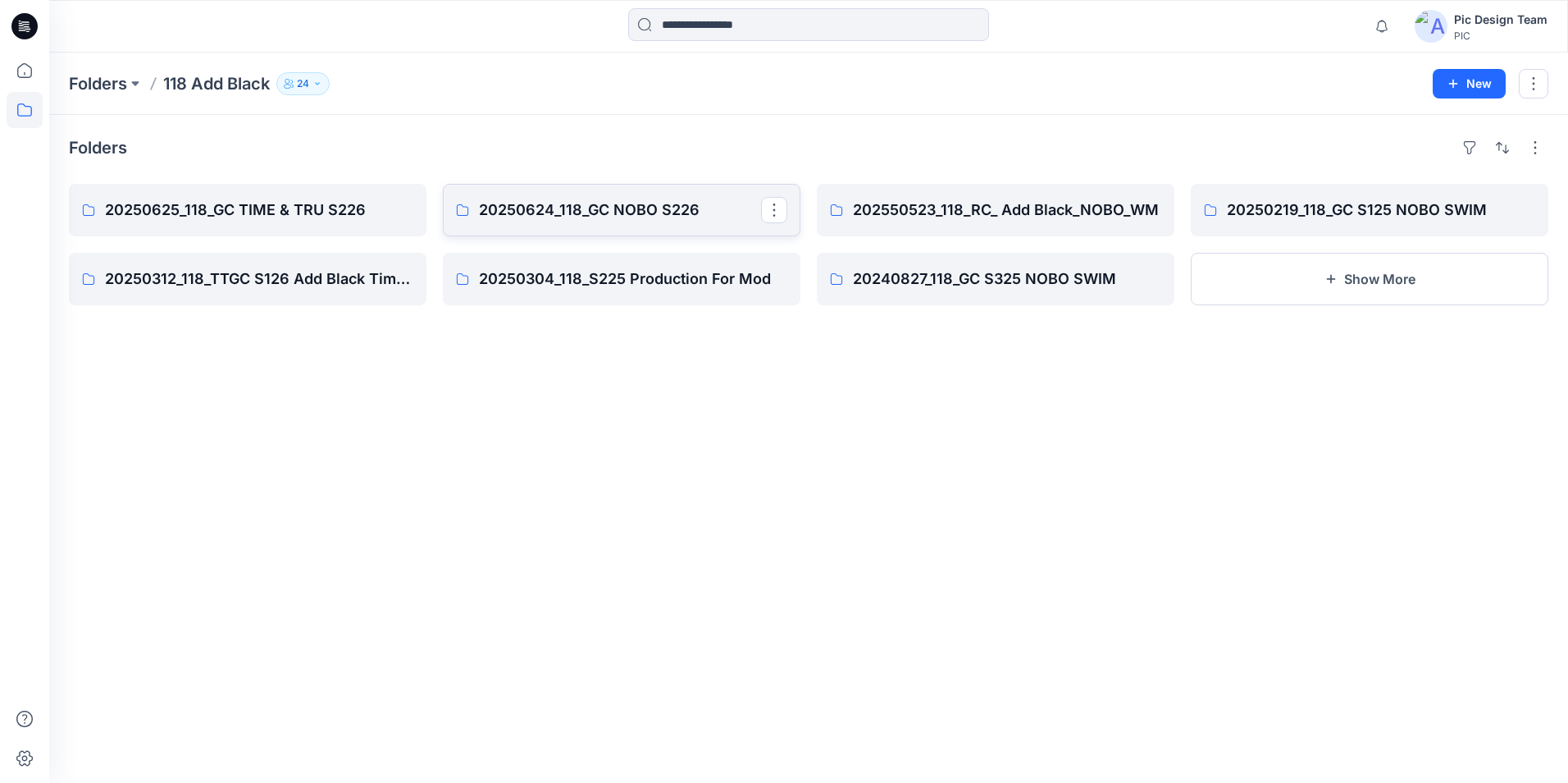
click at [663, 215] on p "20250624_118_GC NOBO S226" at bounding box center [620, 209] width 282 height 23
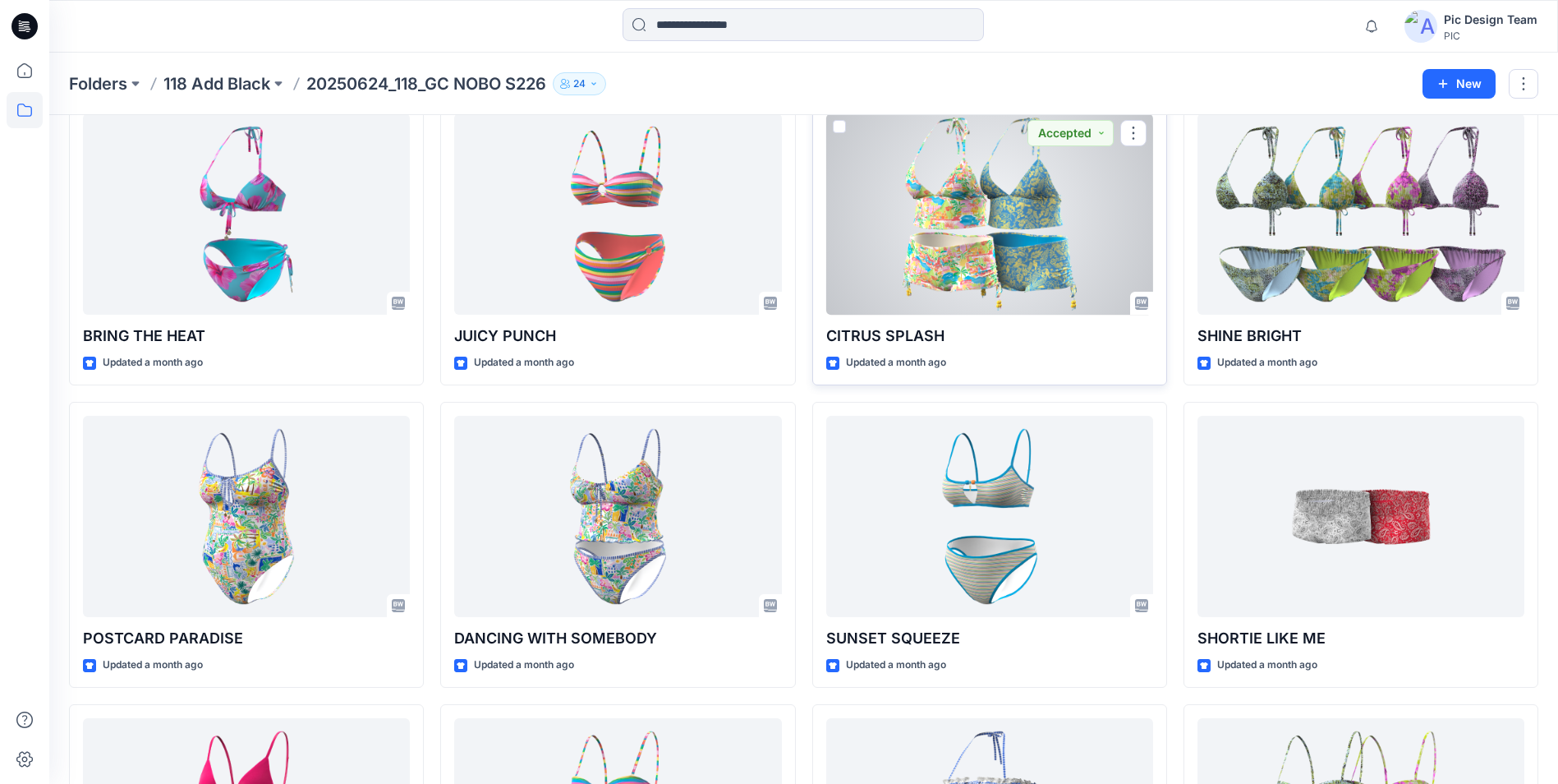
scroll to position [903, 0]
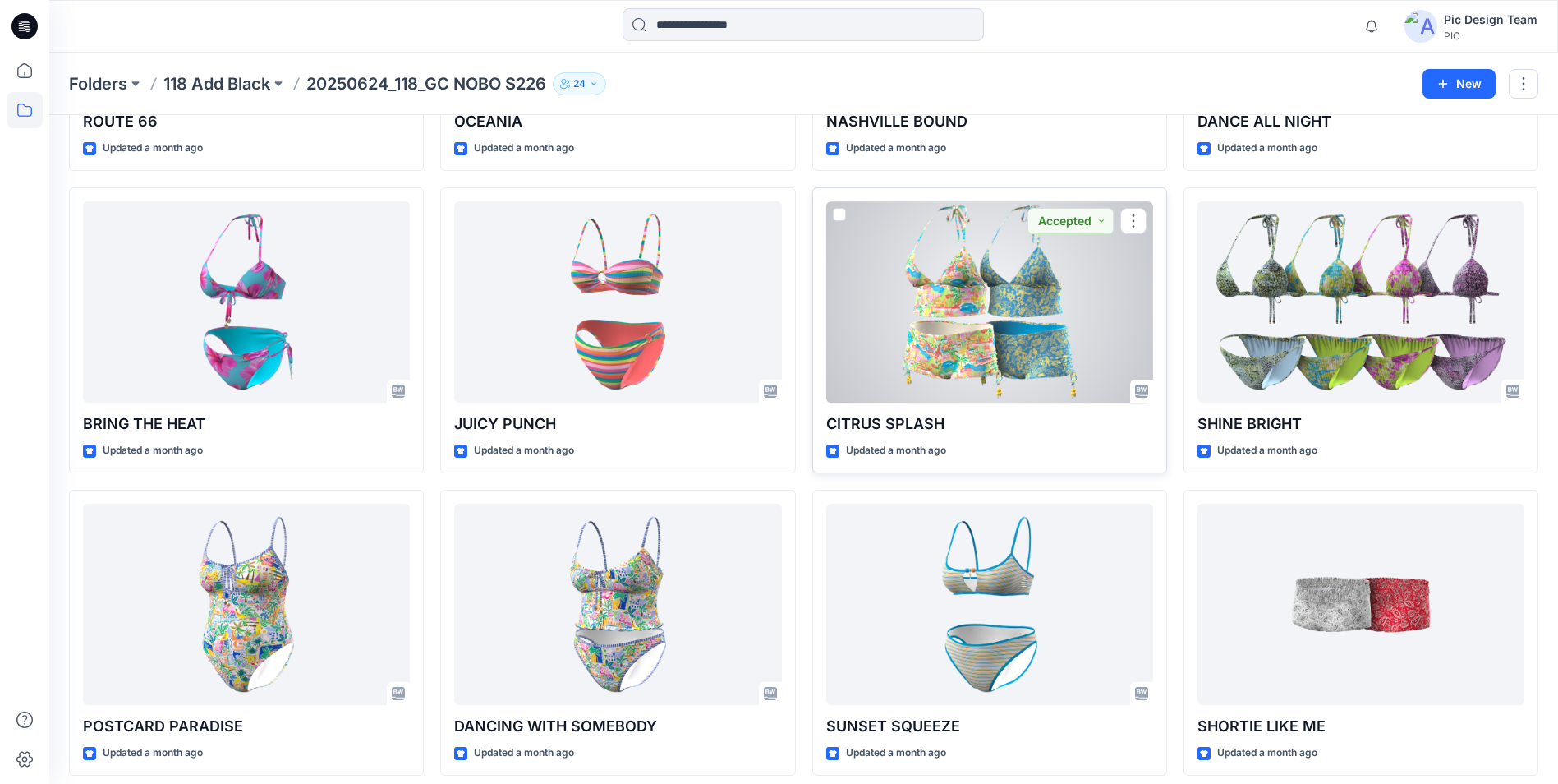
click at [954, 262] on div at bounding box center [989, 302] width 327 height 201
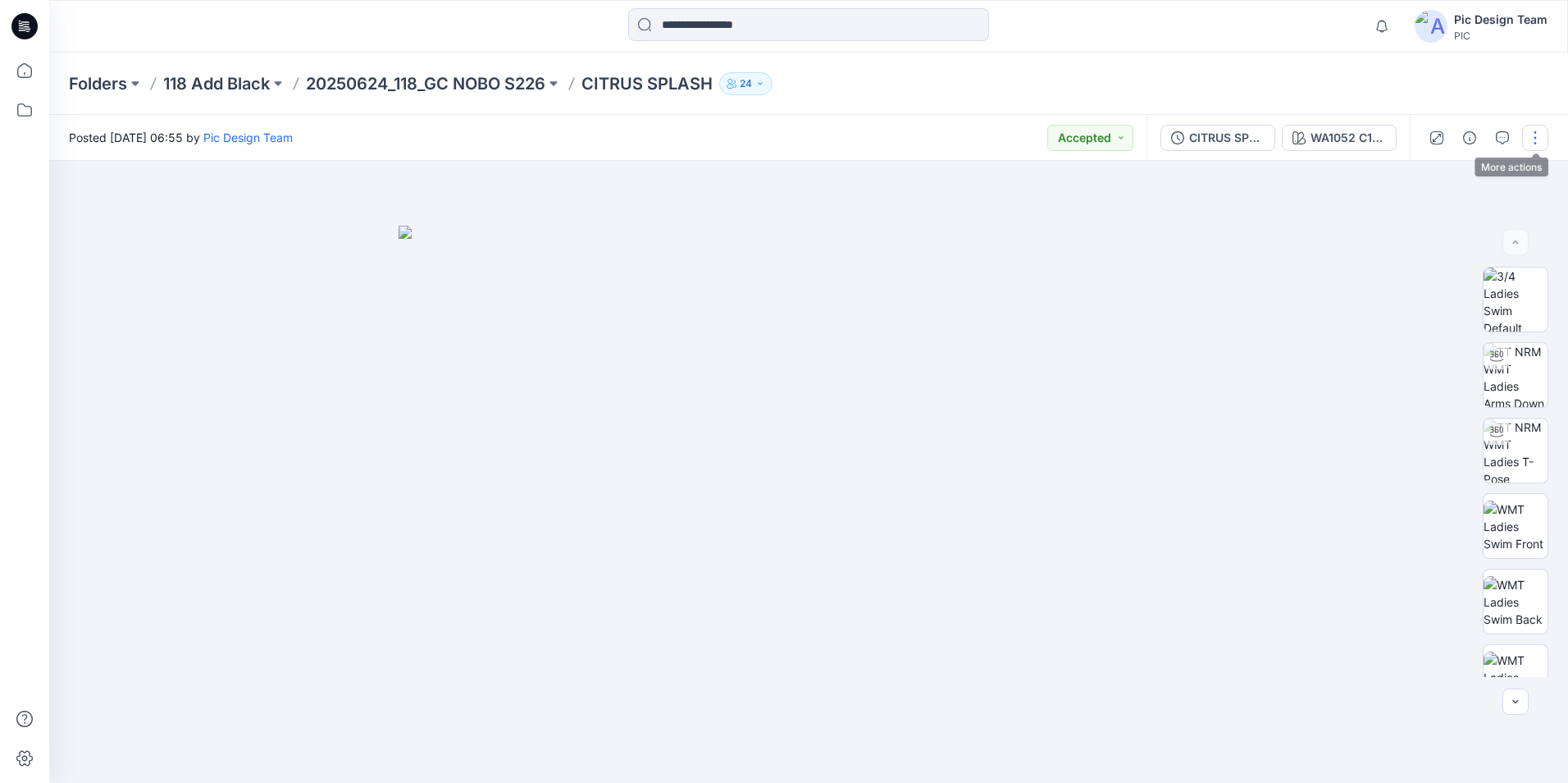
click at [1540, 139] on button "button" at bounding box center [1534, 137] width 26 height 26
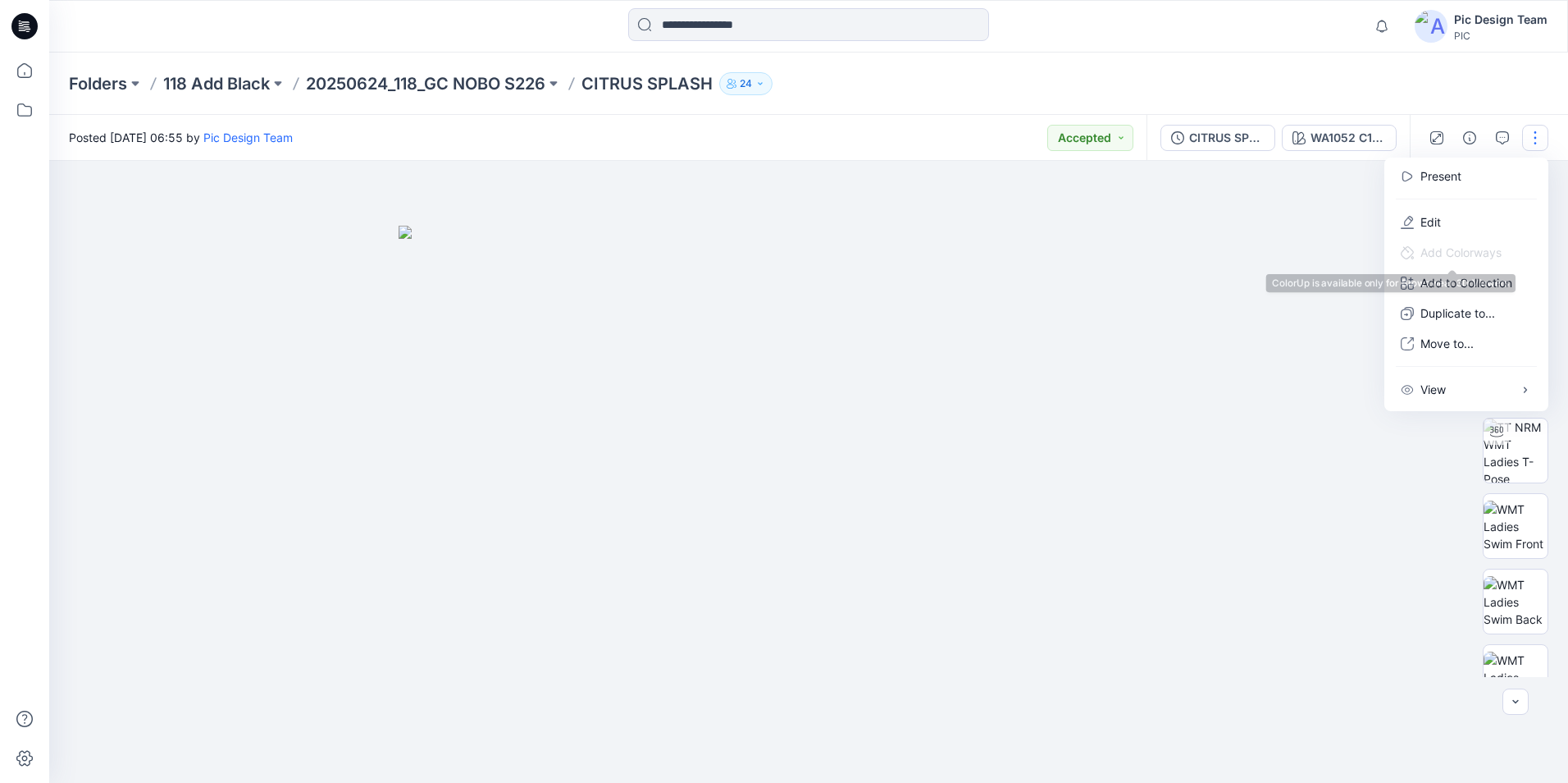
click at [1344, 247] on div at bounding box center [808, 472] width 1519 height 622
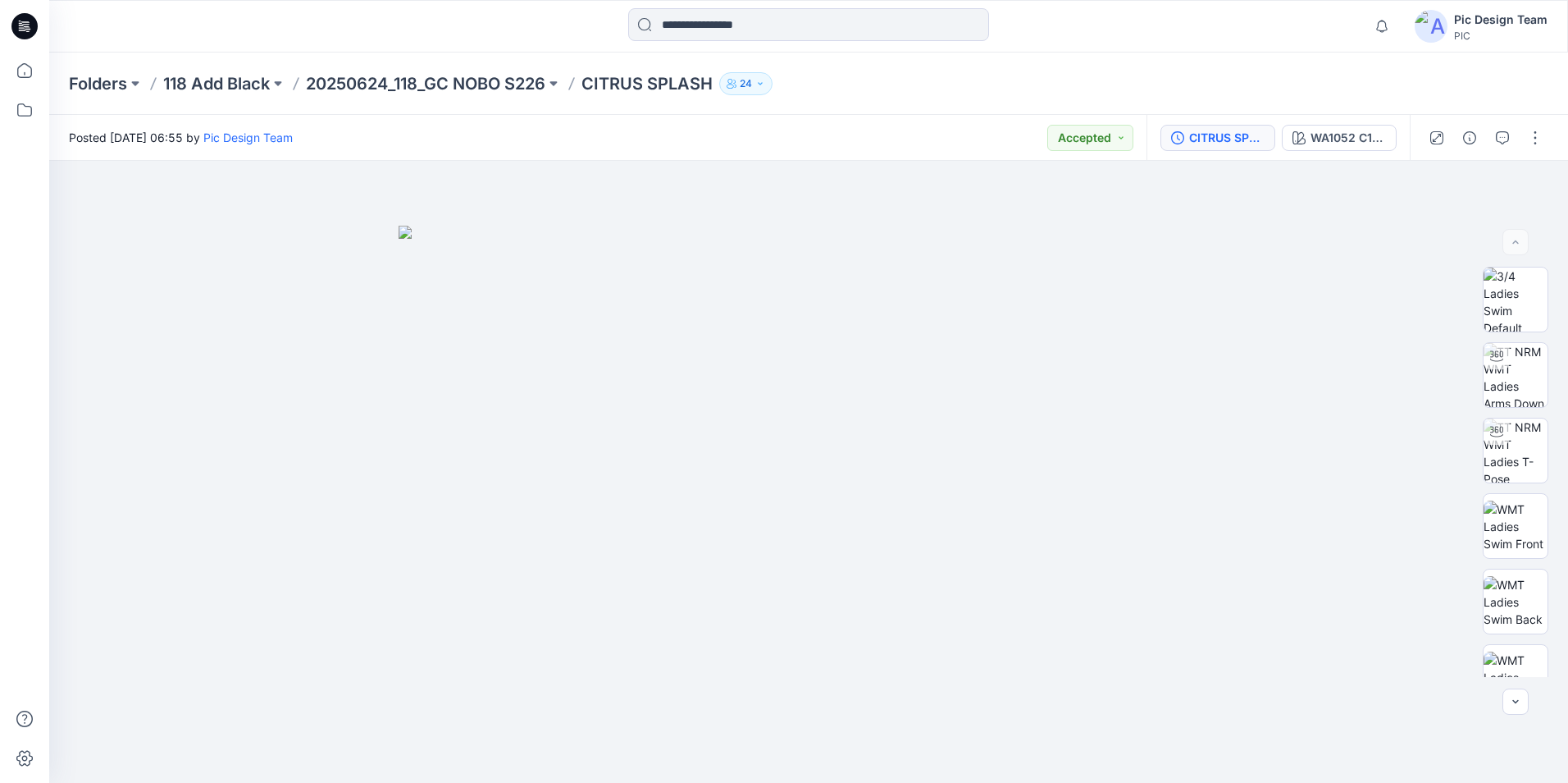
click at [1192, 135] on div "CITRUS SPLASH_v2" at bounding box center [1227, 137] width 76 height 18
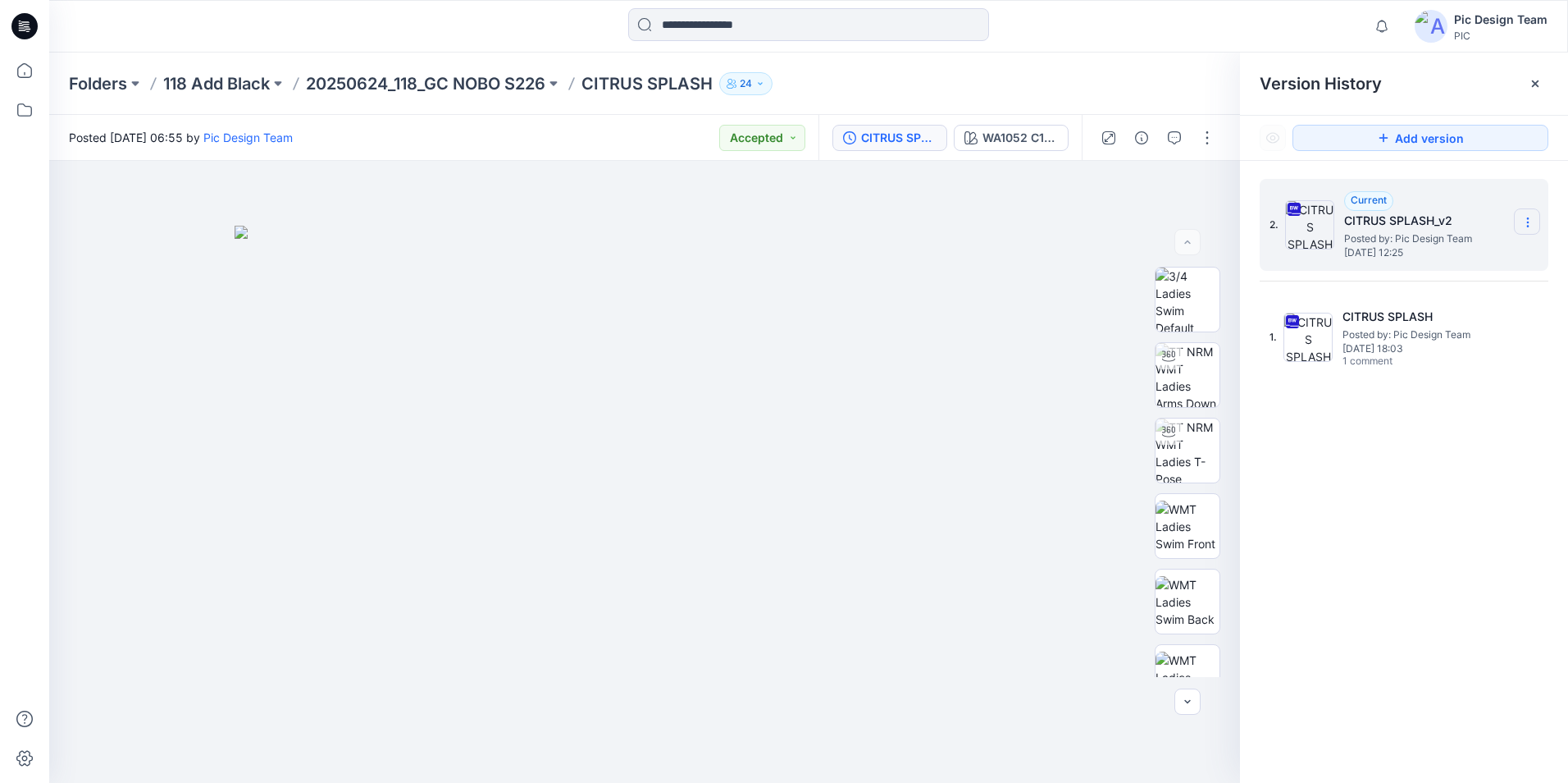
click at [1526, 232] on section at bounding box center [1526, 221] width 26 height 26
click at [1441, 259] on span "Download Source BW File" at bounding box center [1444, 255] width 137 height 20
click at [409, 80] on p "20250624_118_GC NOBO S226" at bounding box center [425, 83] width 239 height 23
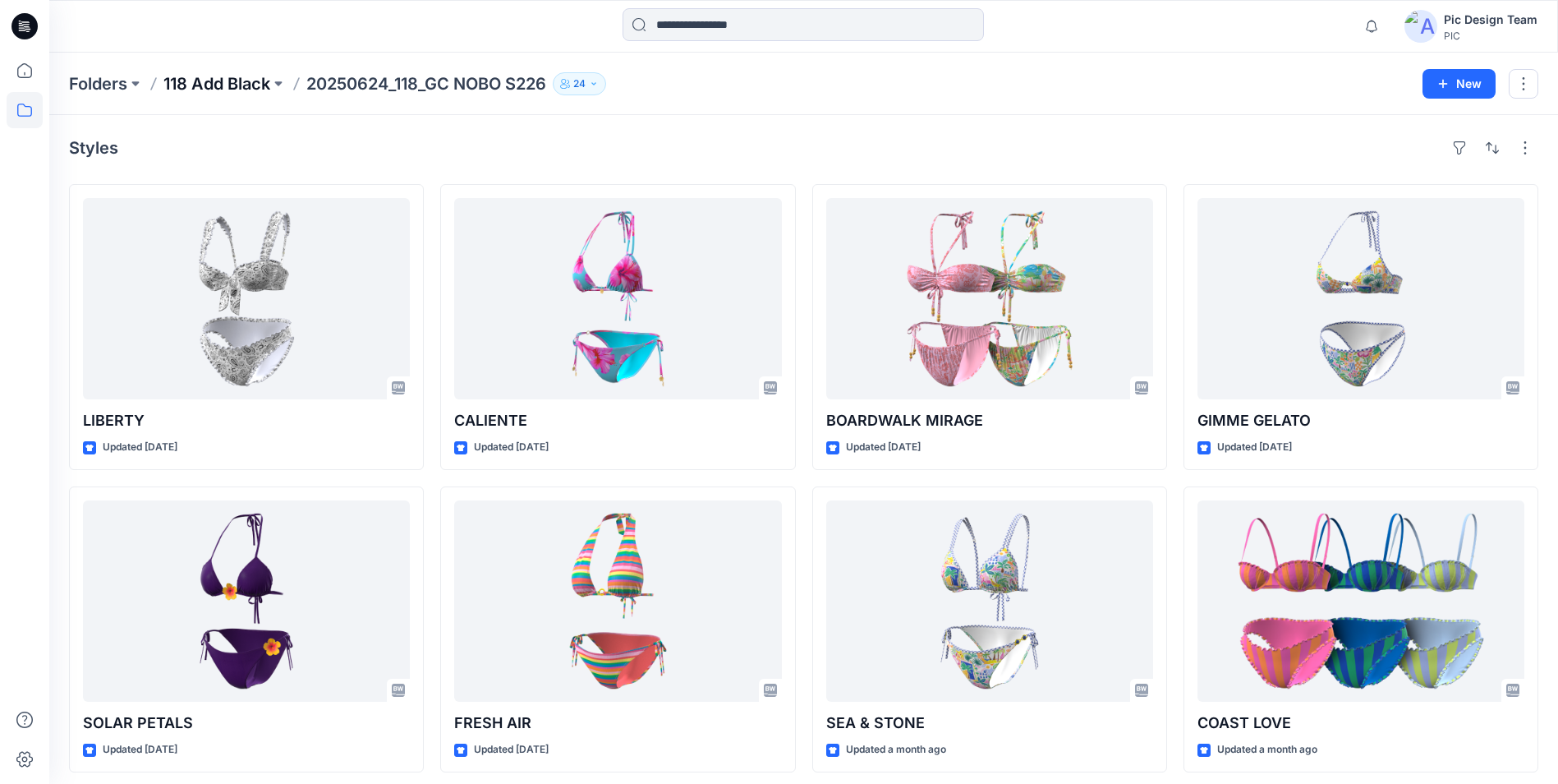
click at [238, 84] on p "118 Add Black" at bounding box center [216, 83] width 107 height 23
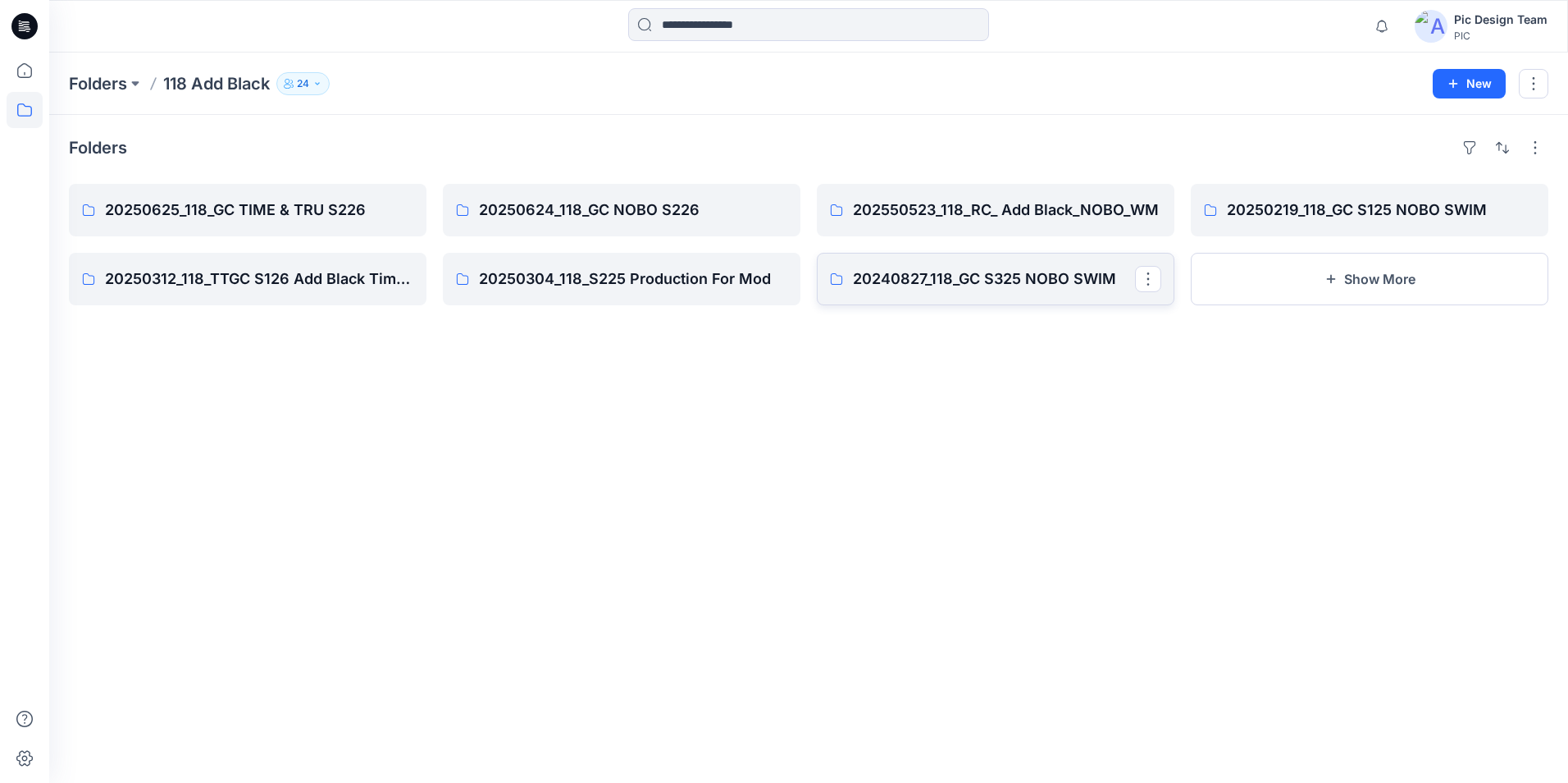
click at [967, 278] on p "20240827_118_GC S325 NOBO SWIM" at bounding box center [994, 279] width 282 height 23
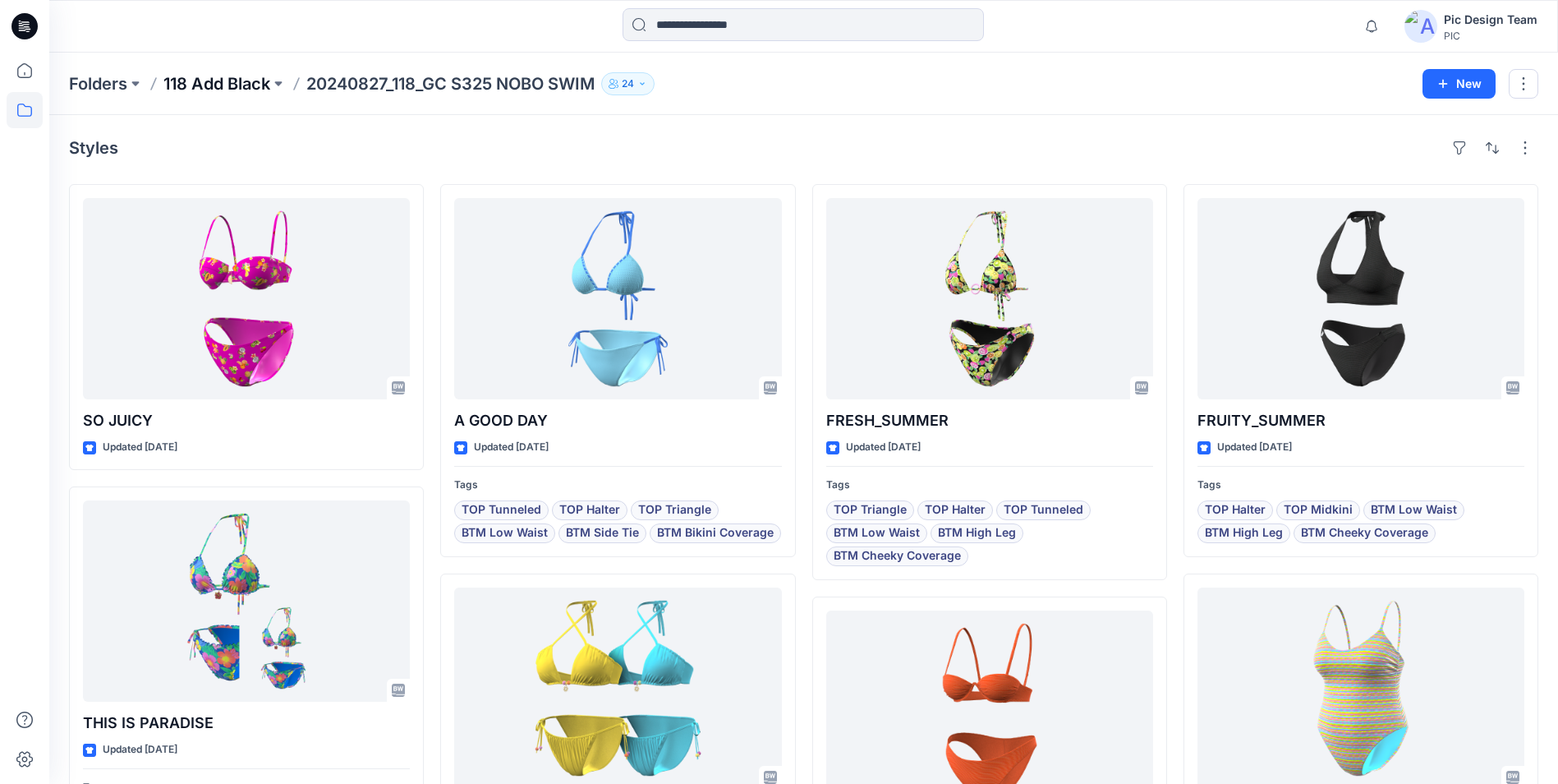
click at [229, 91] on p "118 Add Black" at bounding box center [216, 83] width 107 height 23
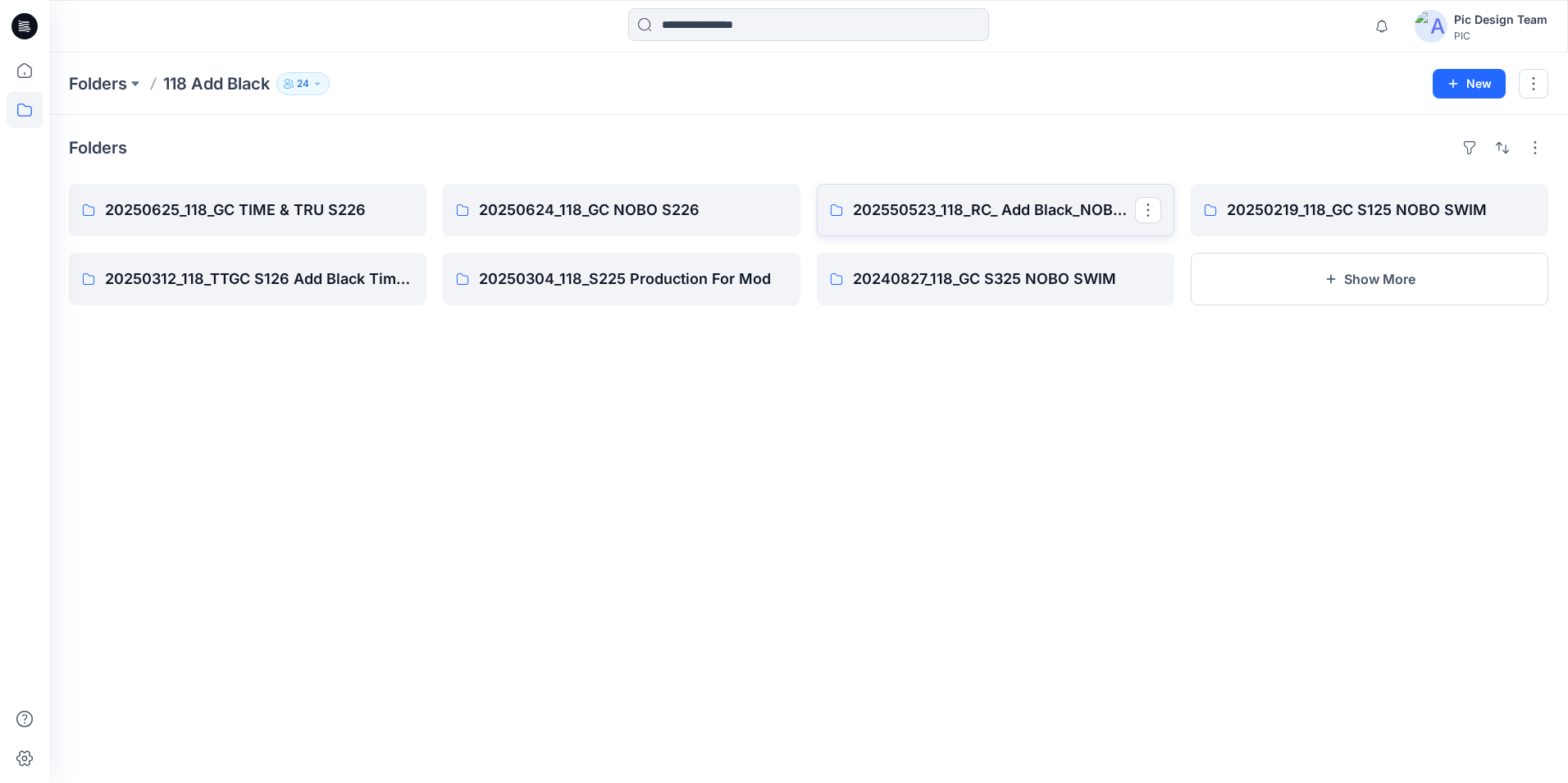
click at [1023, 206] on p "202550523_118_RC_ Add Black_NOBO_WM" at bounding box center [994, 209] width 282 height 23
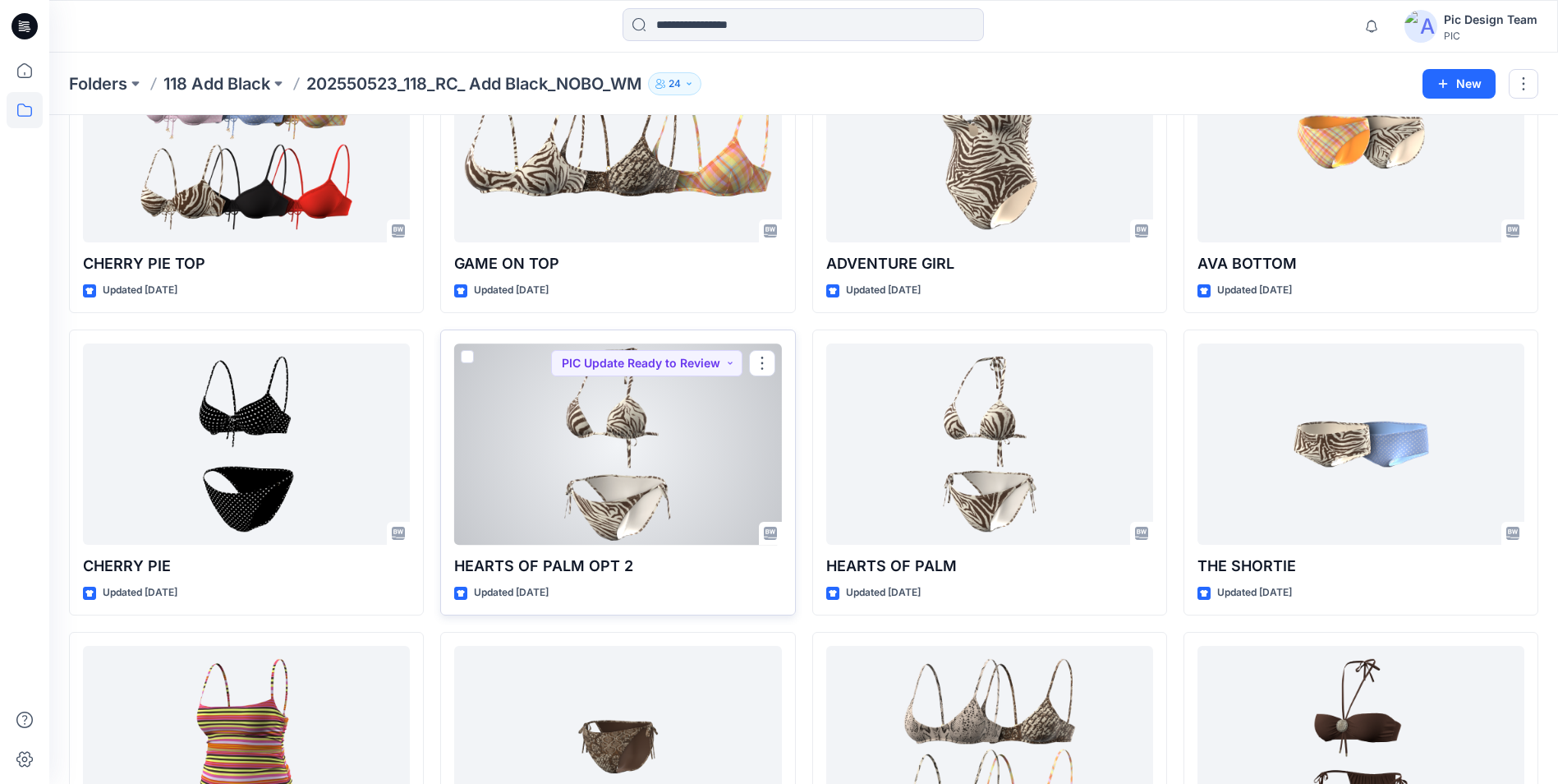
scroll to position [164, 0]
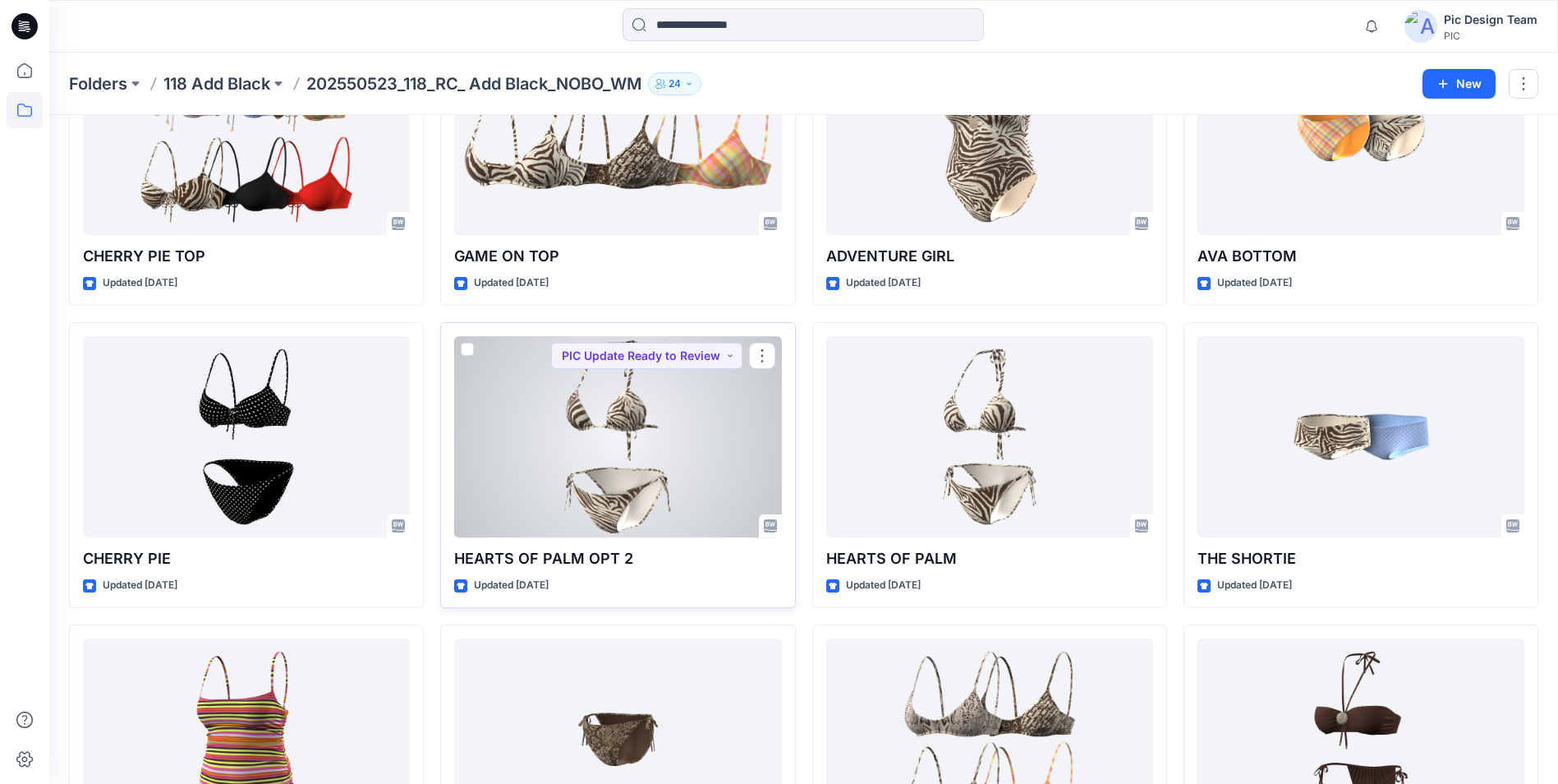
click at [591, 560] on p "HEARTS OF PALM OPT 2" at bounding box center [617, 558] width 327 height 23
click at [610, 504] on div at bounding box center [617, 437] width 327 height 201
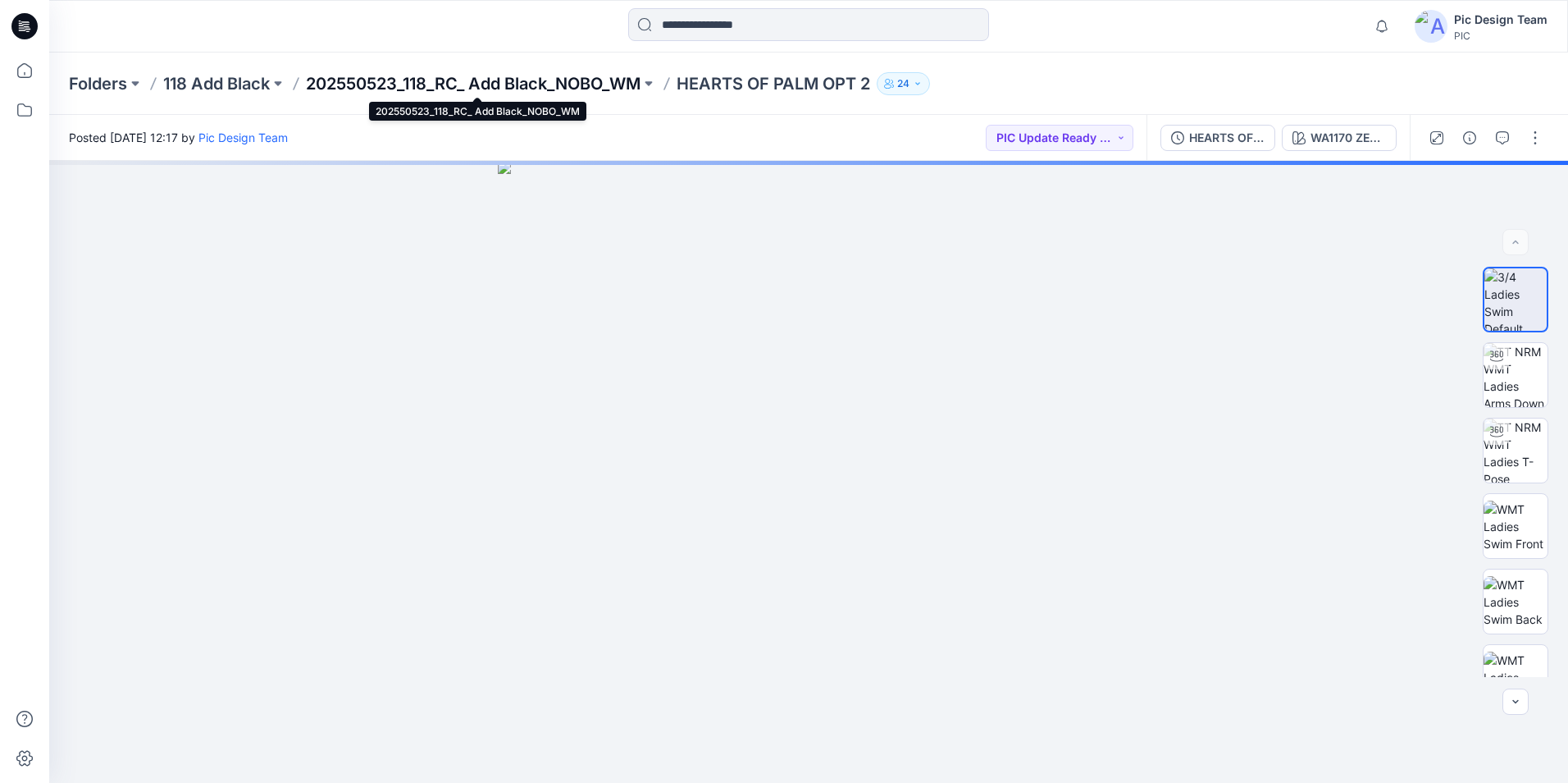
click at [515, 85] on p "202550523_118_RC_ Add Black_NOBO_WM" at bounding box center [473, 83] width 335 height 23
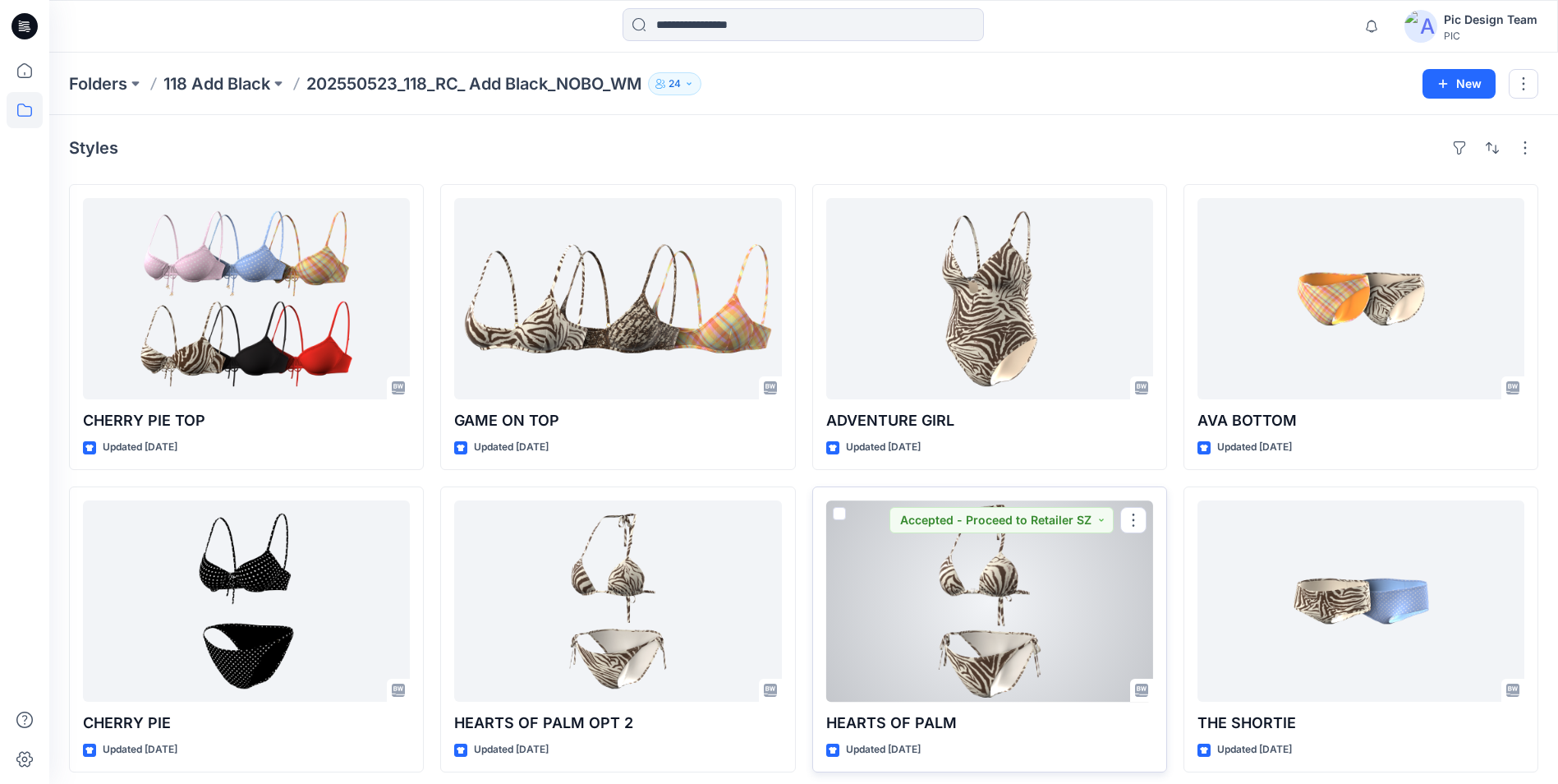
click at [1029, 629] on div at bounding box center [989, 601] width 327 height 201
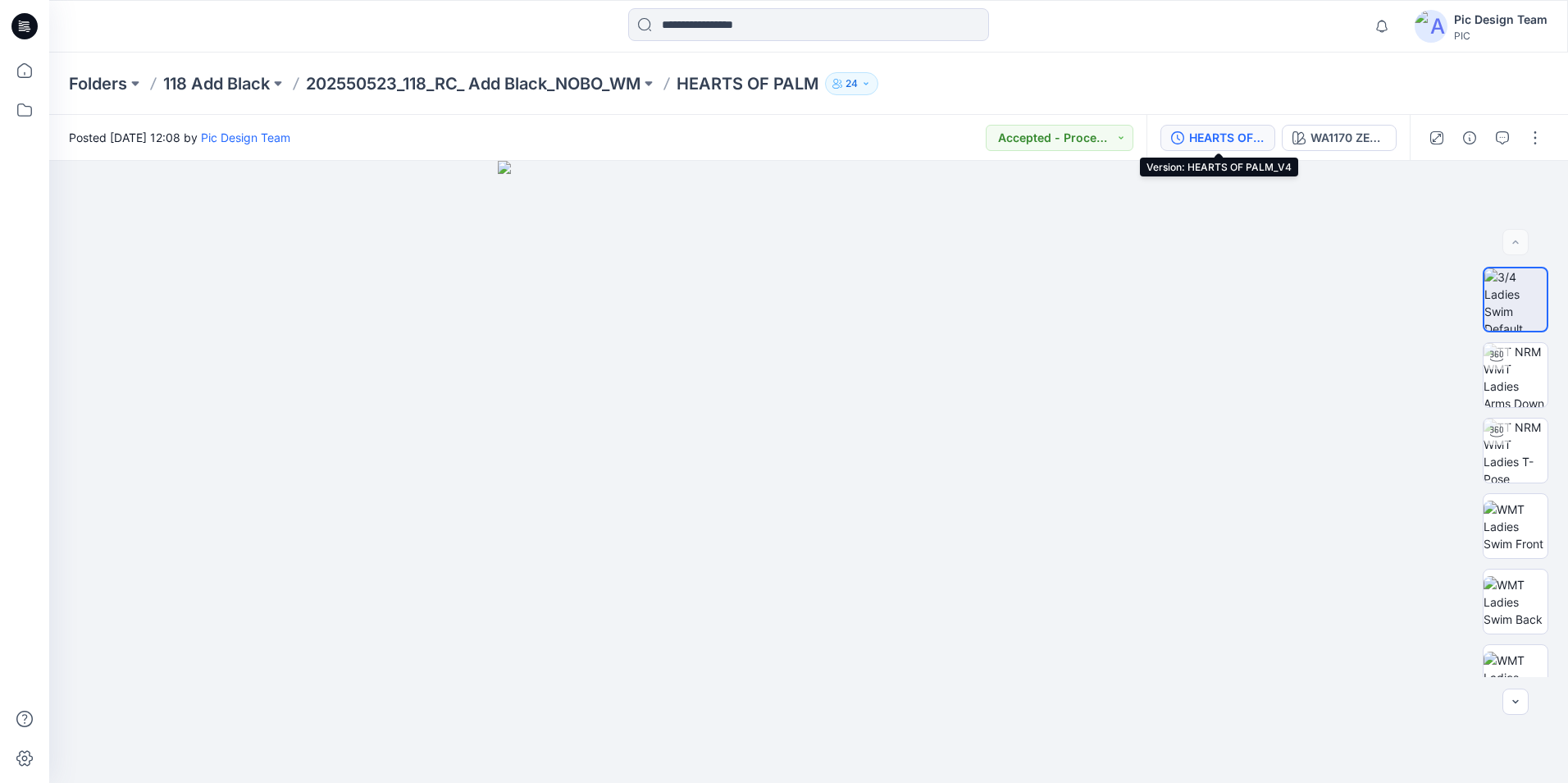
click at [1188, 132] on button "HEARTS OF PALM_V4" at bounding box center [1218, 137] width 115 height 26
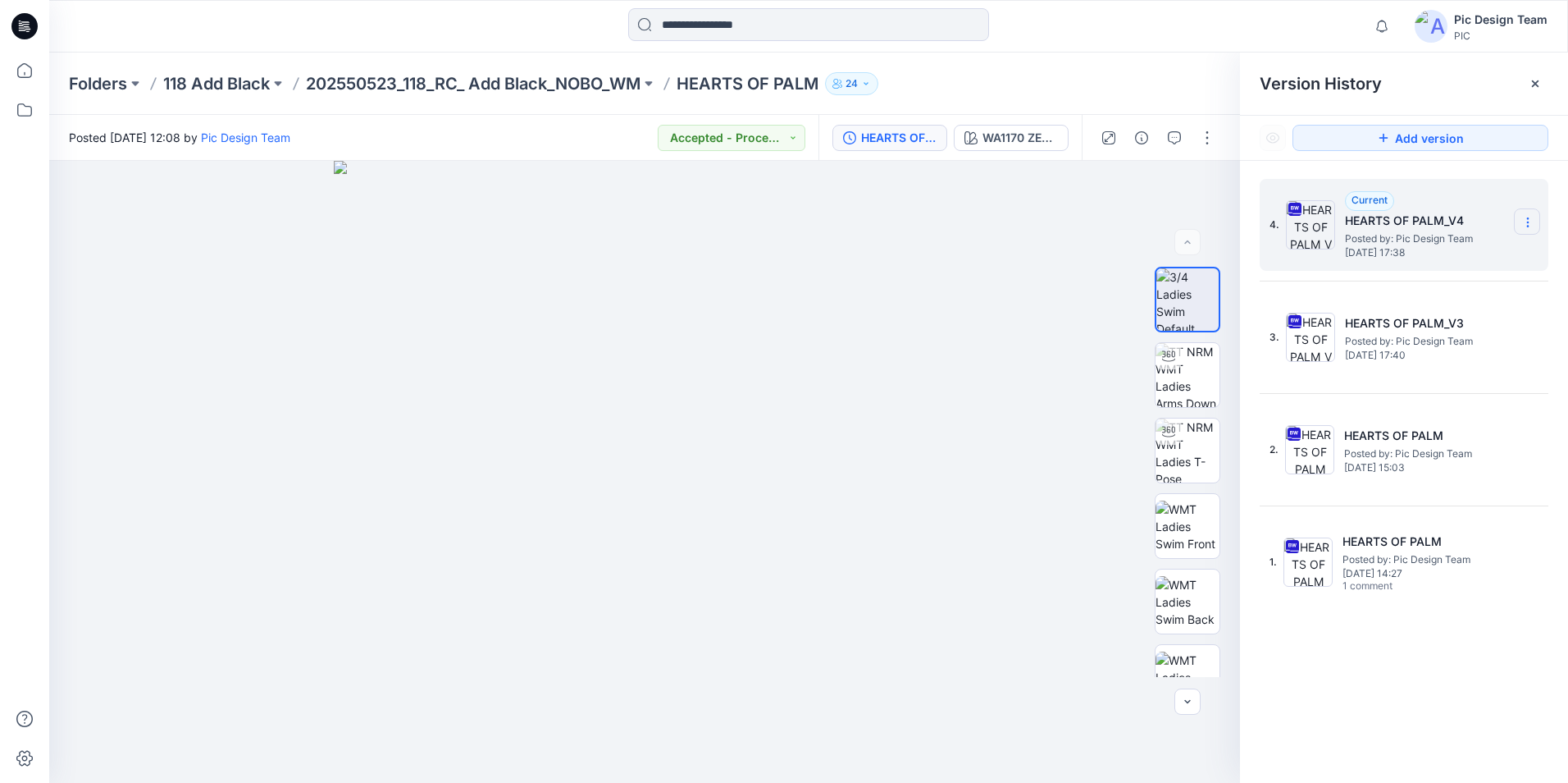
click at [1528, 217] on icon at bounding box center [1527, 222] width 13 height 13
click at [1464, 255] on span "Download Source BW File" at bounding box center [1444, 255] width 137 height 20
